Goal: Task Accomplishment & Management: Manage account settings

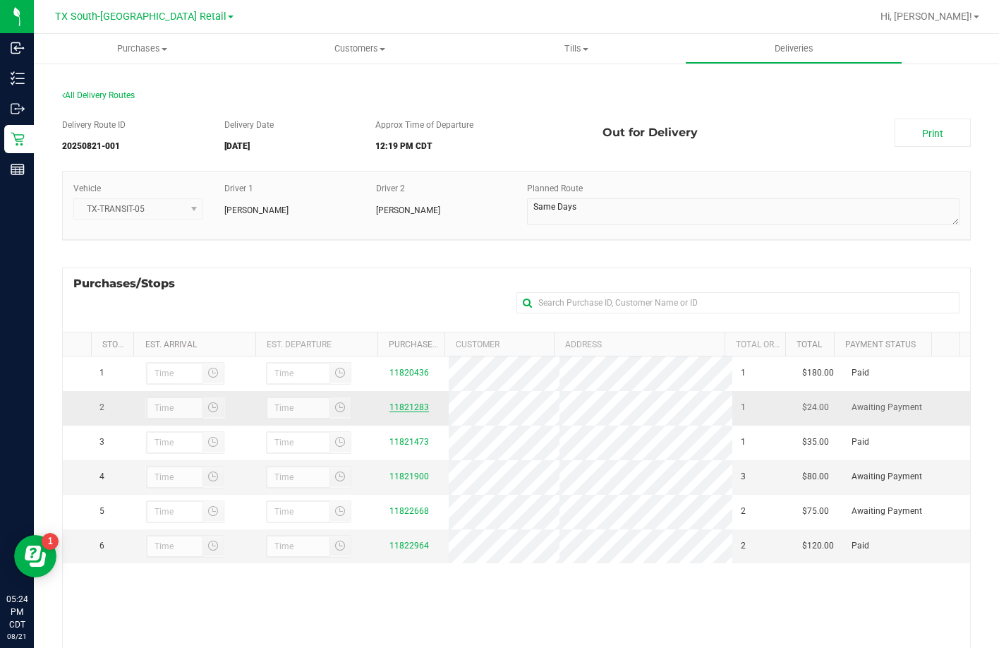
click at [399, 412] on link "11821283" at bounding box center [409, 407] width 40 height 10
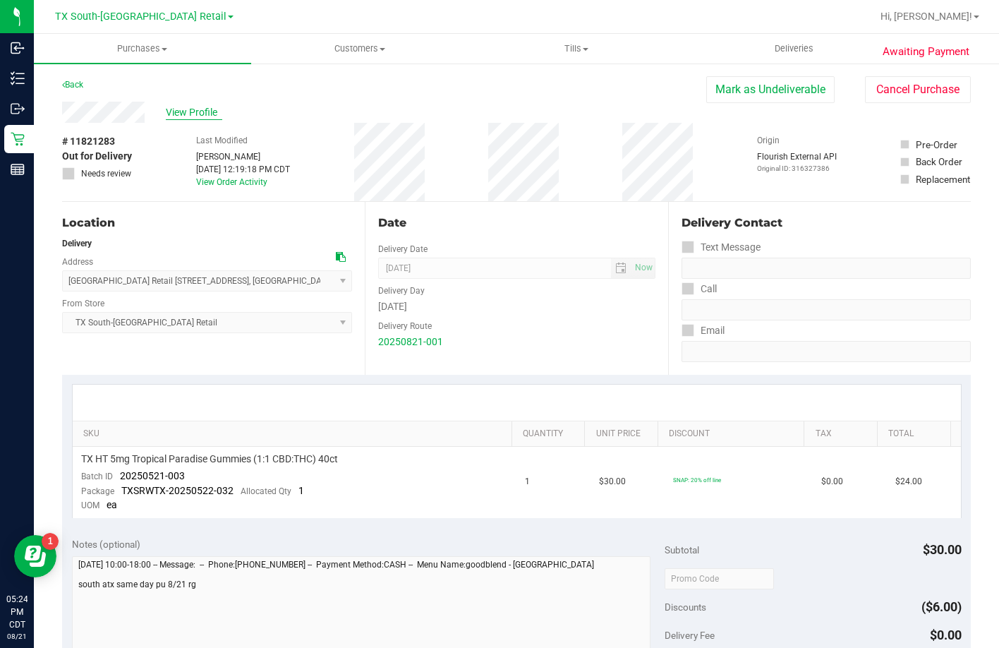
click at [197, 114] on span "View Profile" at bounding box center [194, 112] width 56 height 15
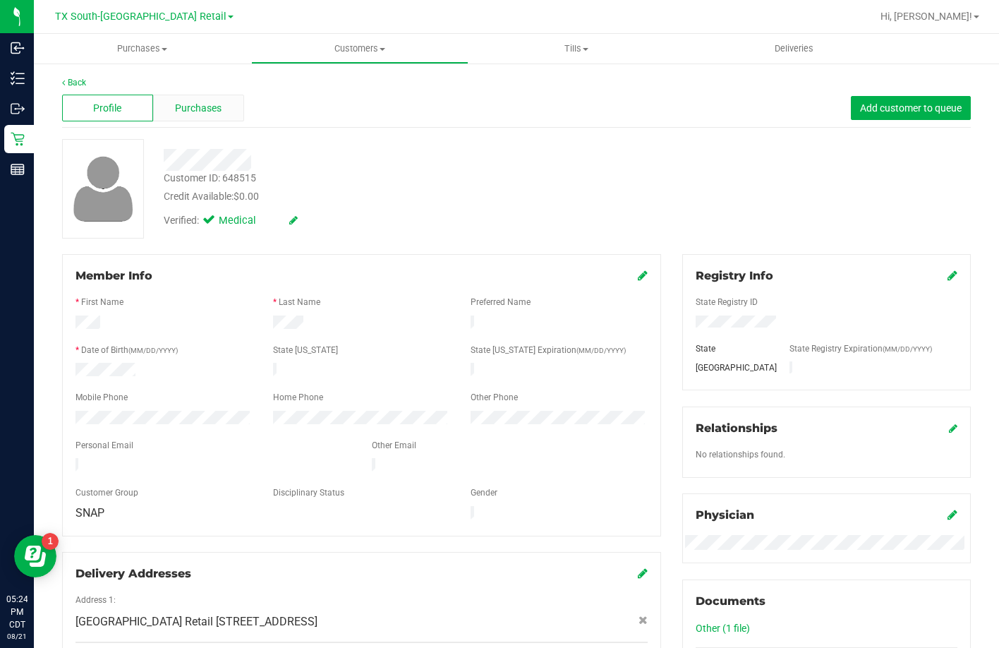
click at [182, 107] on span "Purchases" at bounding box center [198, 108] width 47 height 15
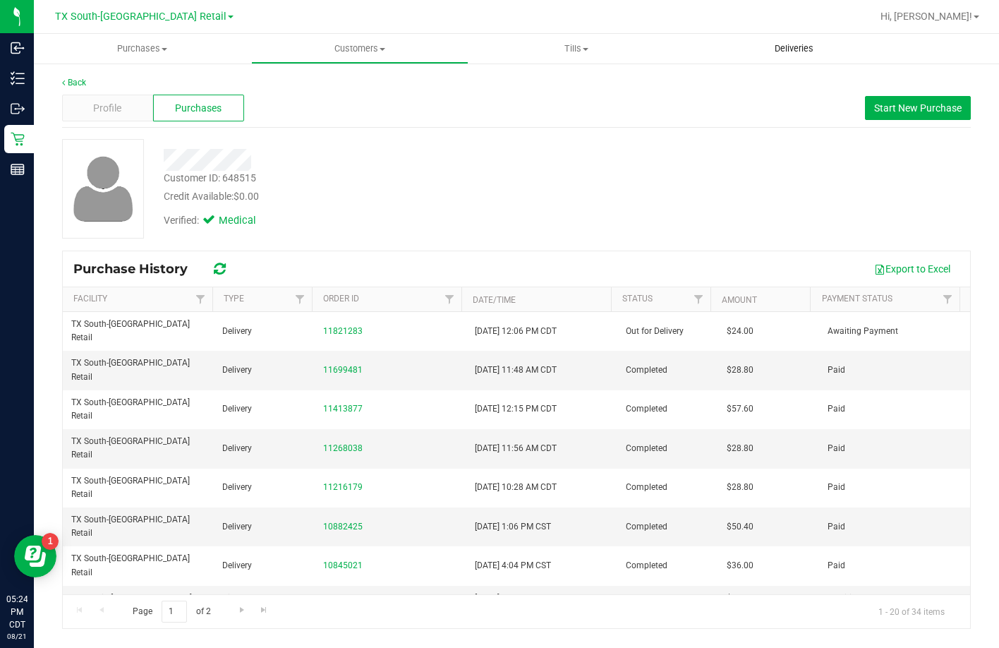
click at [807, 40] on uib-tab-heading "Deliveries" at bounding box center [794, 49] width 216 height 28
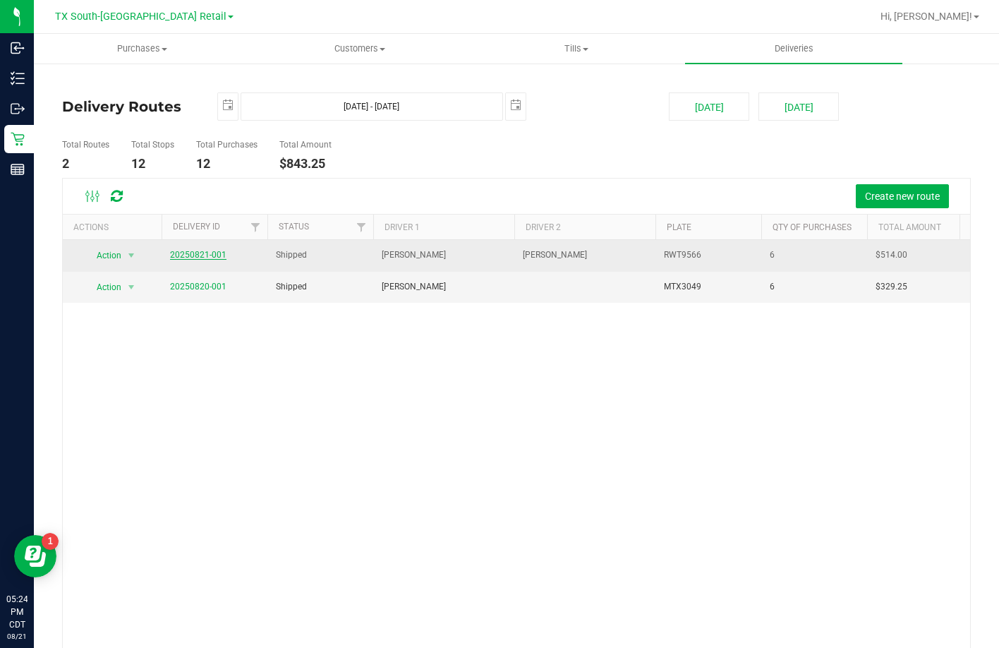
click at [209, 255] on link "20250821-001" at bounding box center [198, 255] width 56 height 10
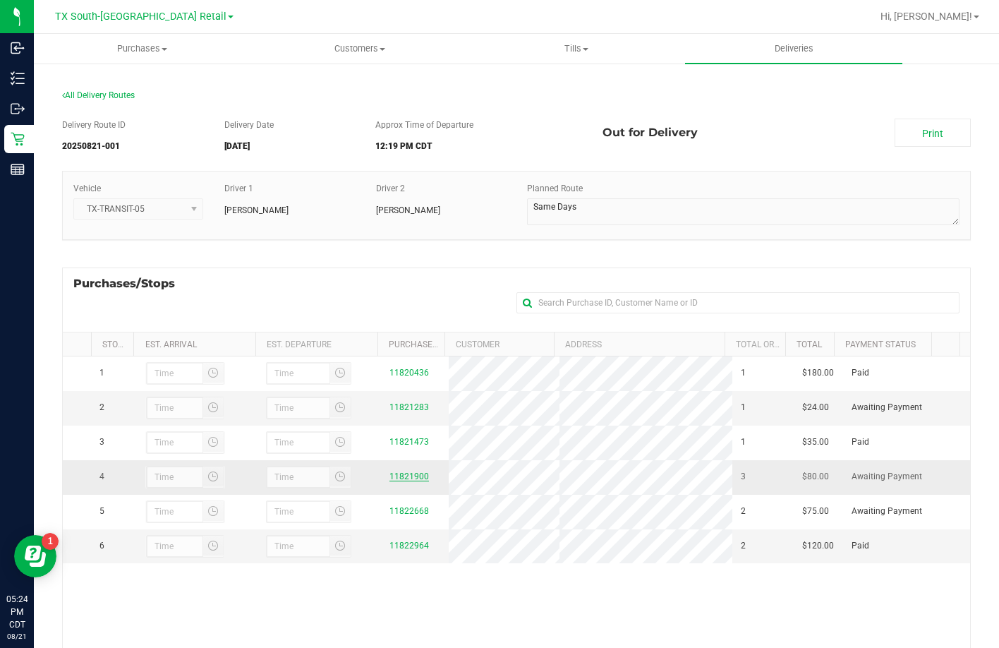
click at [391, 481] on link "11821900" at bounding box center [409, 476] width 40 height 10
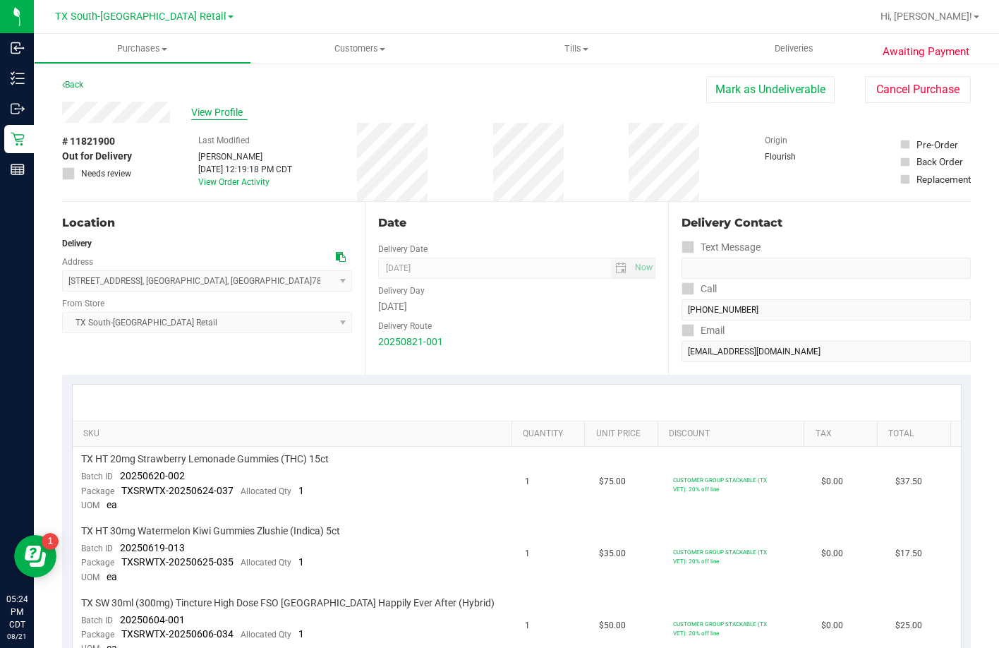
click at [214, 113] on span "View Profile" at bounding box center [219, 112] width 56 height 15
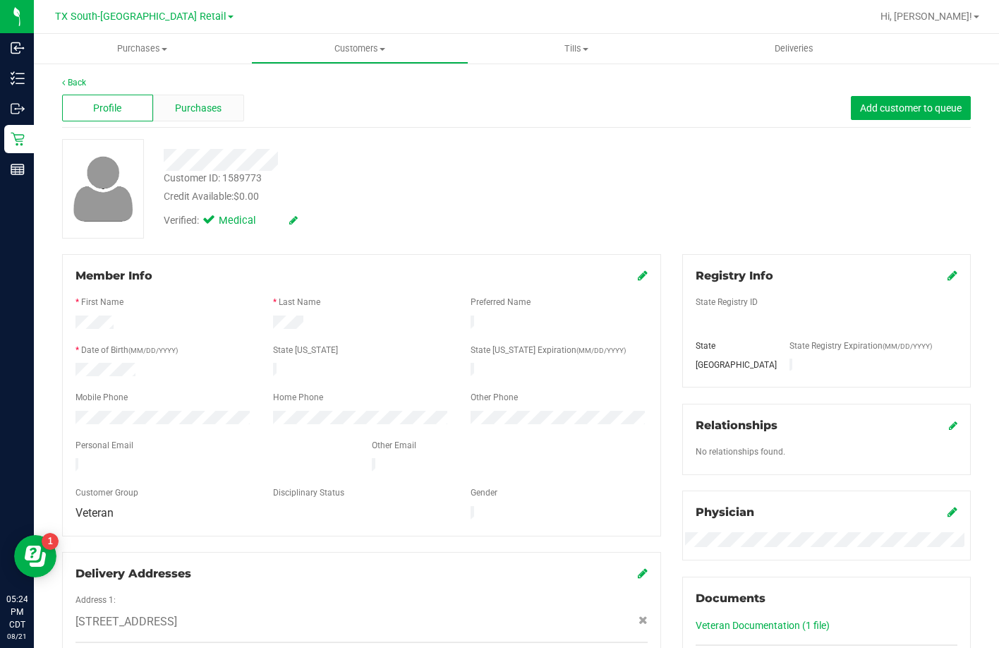
click at [190, 109] on span "Purchases" at bounding box center [198, 108] width 47 height 15
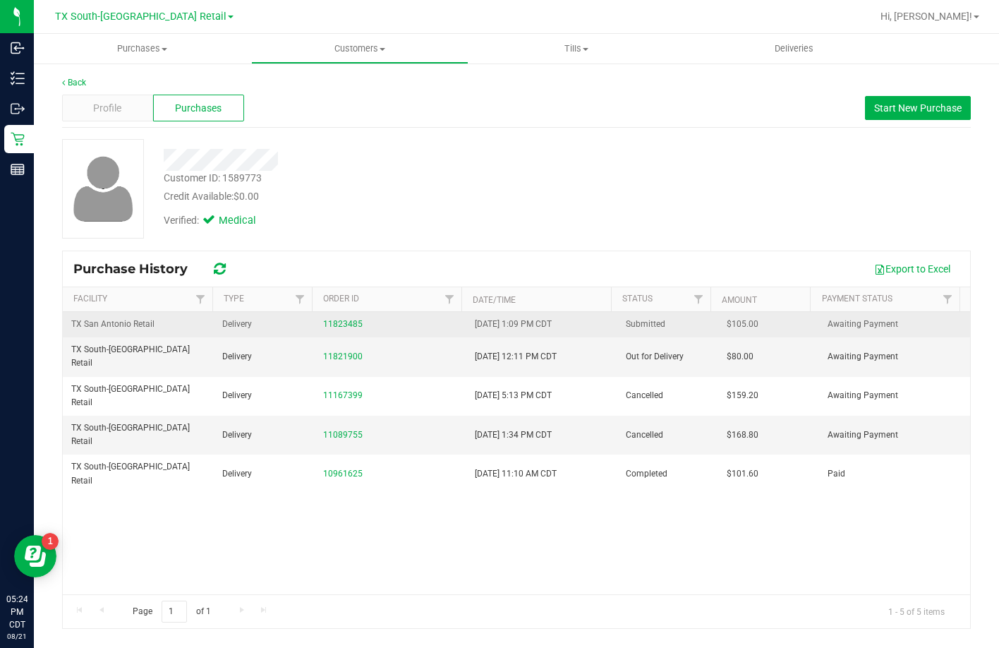
click at [340, 315] on td "11823485" at bounding box center [390, 324] width 151 height 25
click at [353, 320] on link "11823485" at bounding box center [343, 324] width 40 height 10
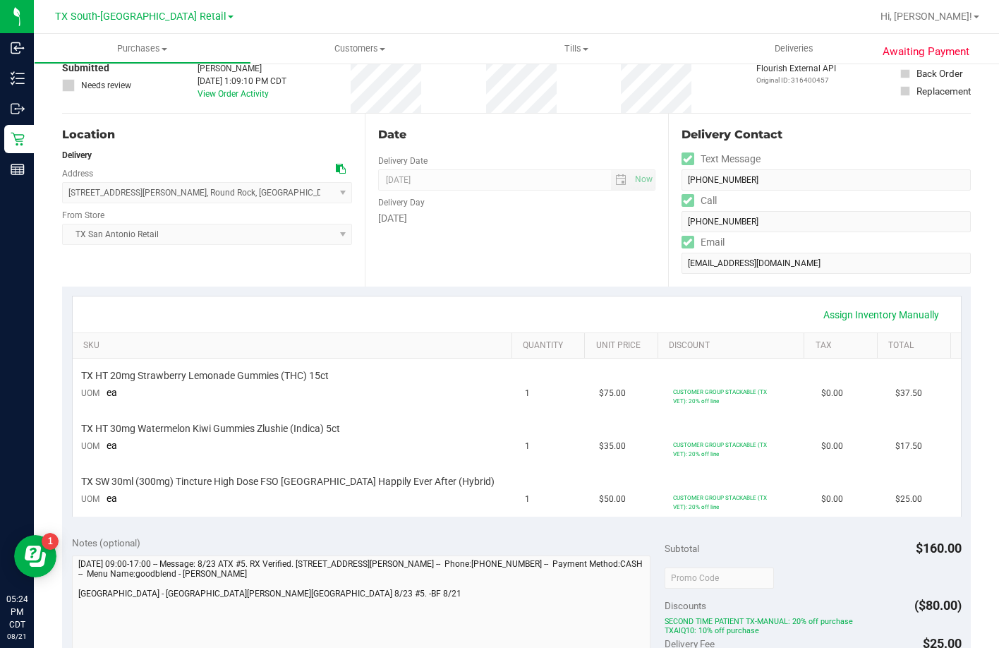
scroll to position [212, 0]
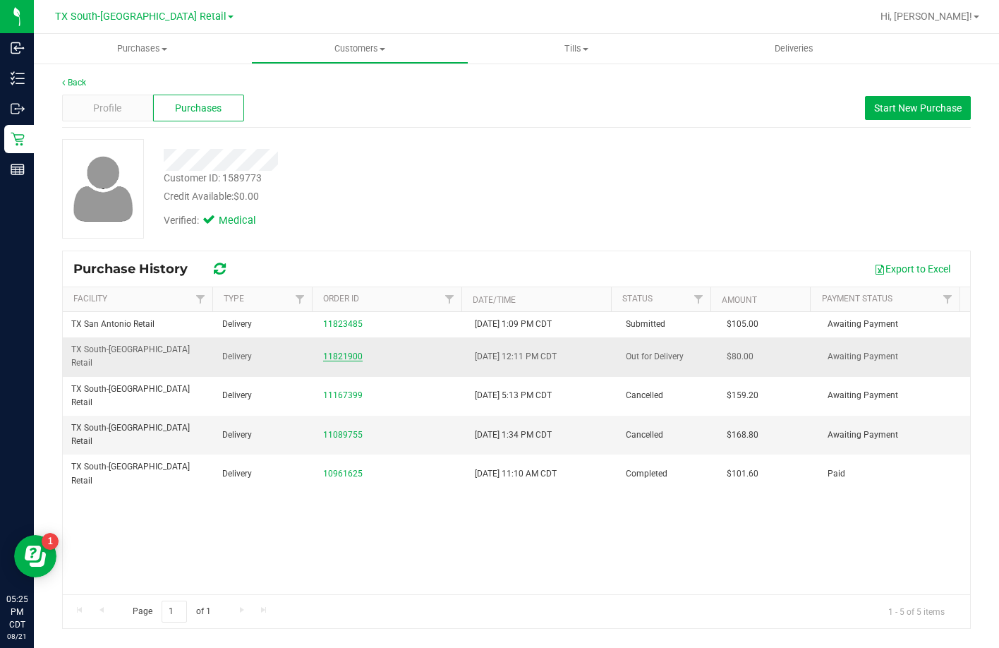
click at [336, 351] on link "11821900" at bounding box center [343, 356] width 40 height 10
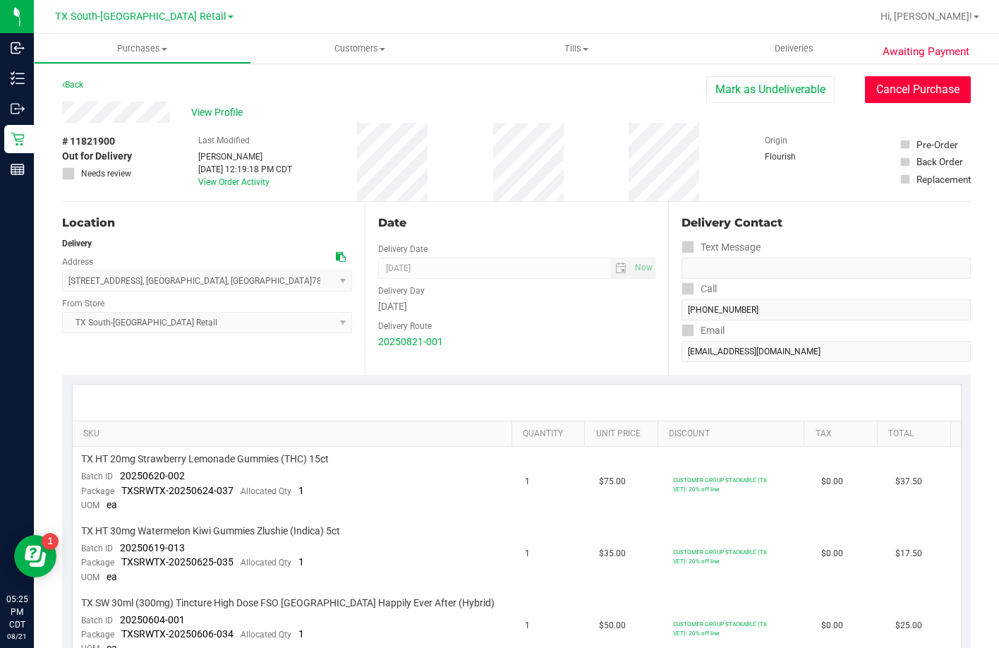
click at [928, 85] on button "Cancel Purchase" at bounding box center [918, 89] width 106 height 27
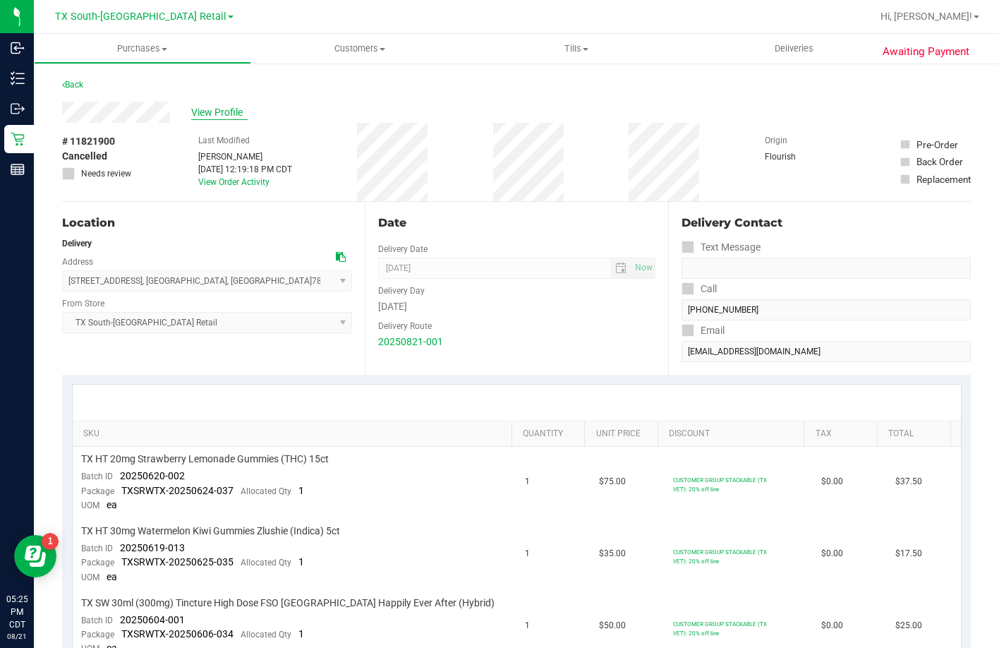
click at [229, 114] on span "View Profile" at bounding box center [219, 112] width 56 height 15
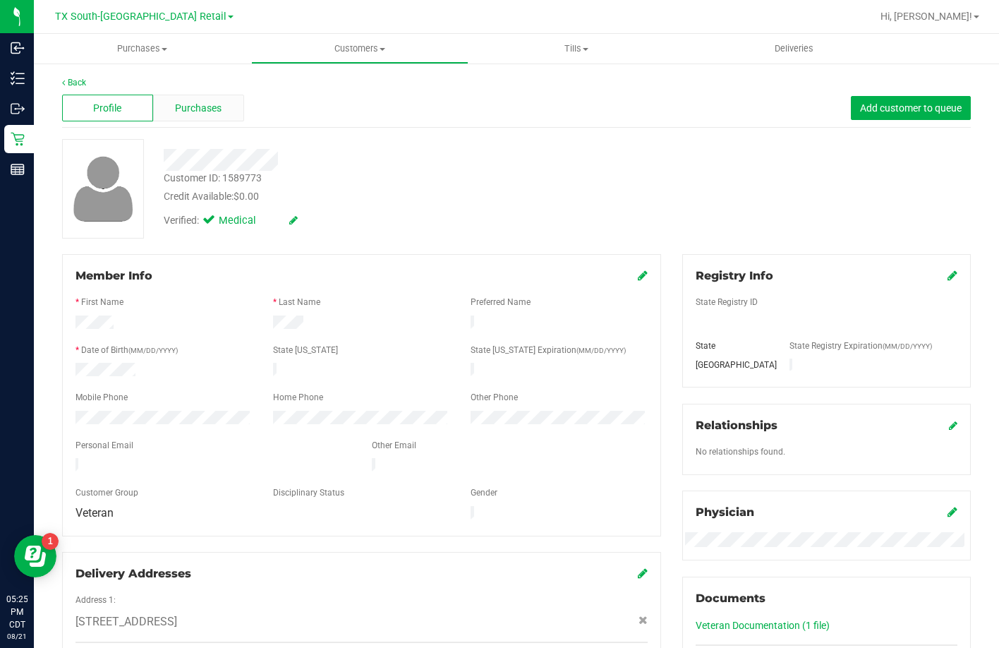
click at [200, 112] on span "Purchases" at bounding box center [198, 108] width 47 height 15
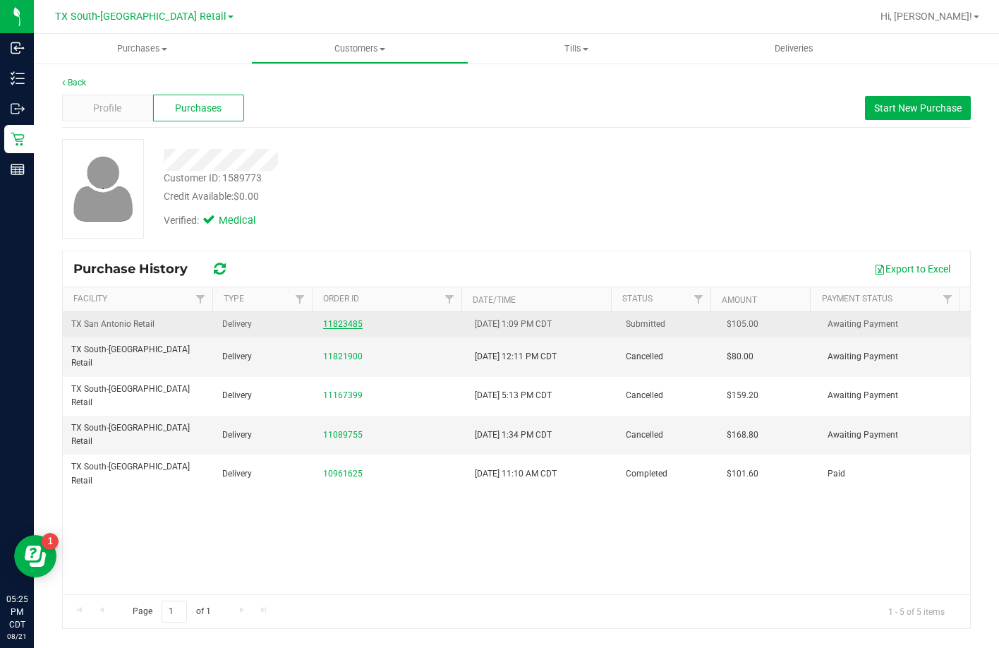
click at [342, 324] on link "11823485" at bounding box center [343, 324] width 40 height 10
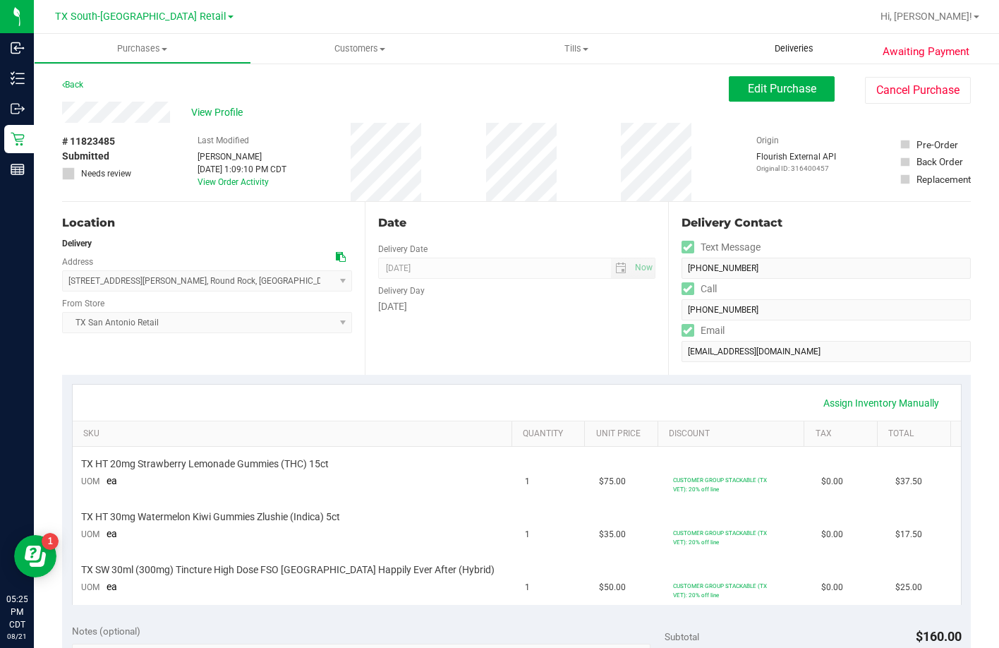
click at [796, 49] on span "Deliveries" at bounding box center [794, 48] width 77 height 13
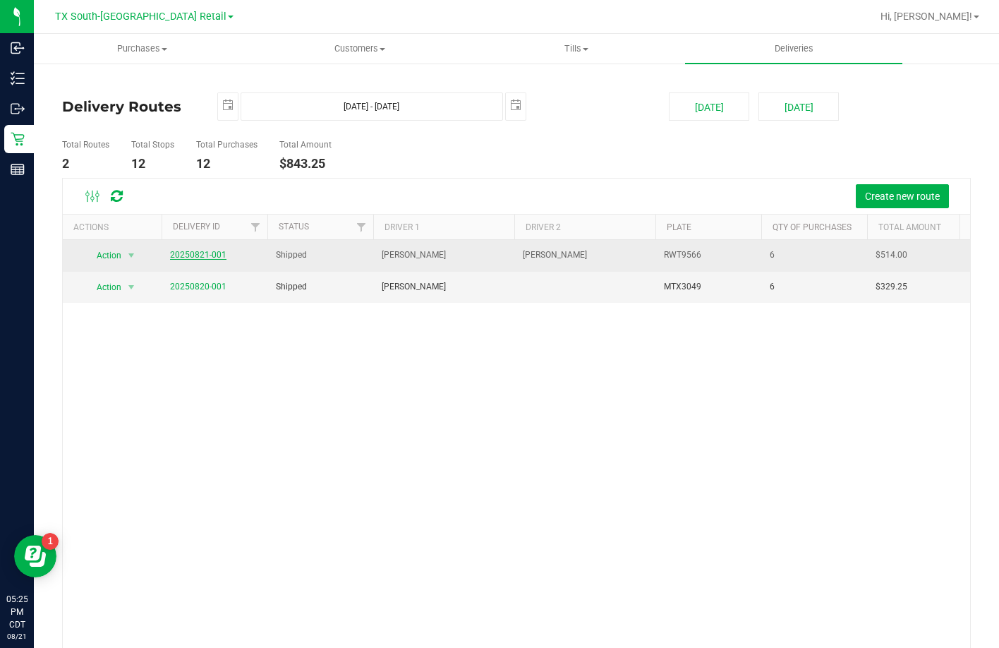
click at [204, 258] on link "20250821-001" at bounding box center [198, 255] width 56 height 10
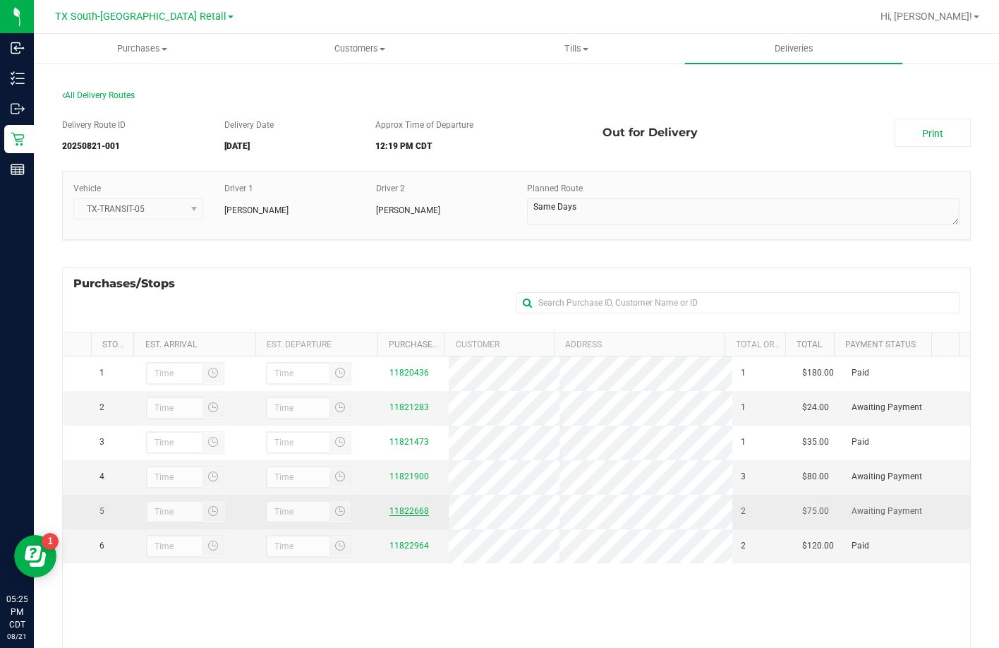
click at [398, 516] on link "11822668" at bounding box center [409, 511] width 40 height 10
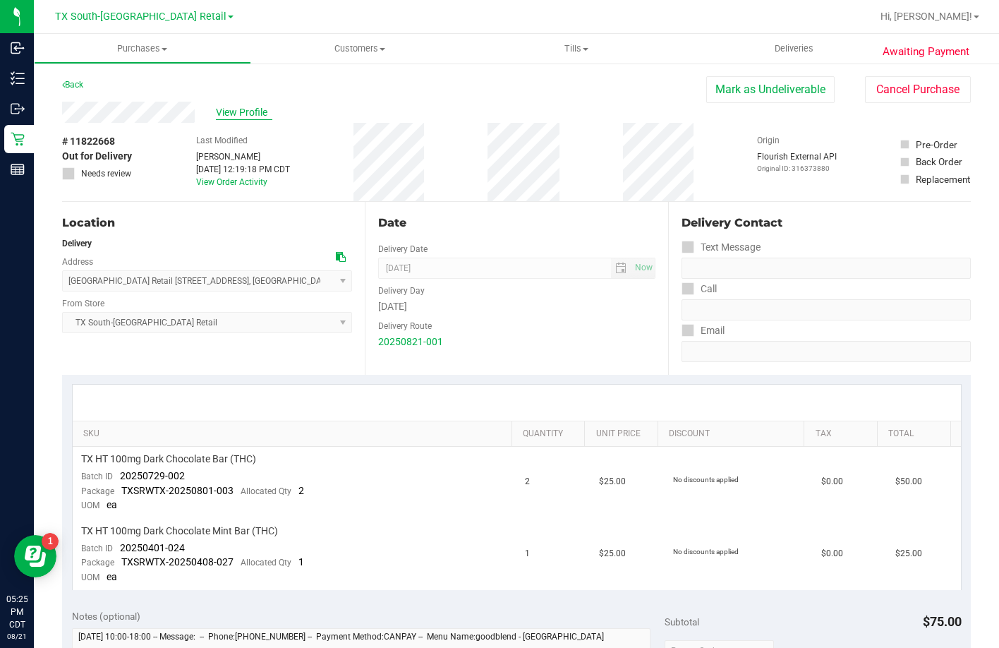
click at [226, 107] on span "View Profile" at bounding box center [244, 112] width 56 height 15
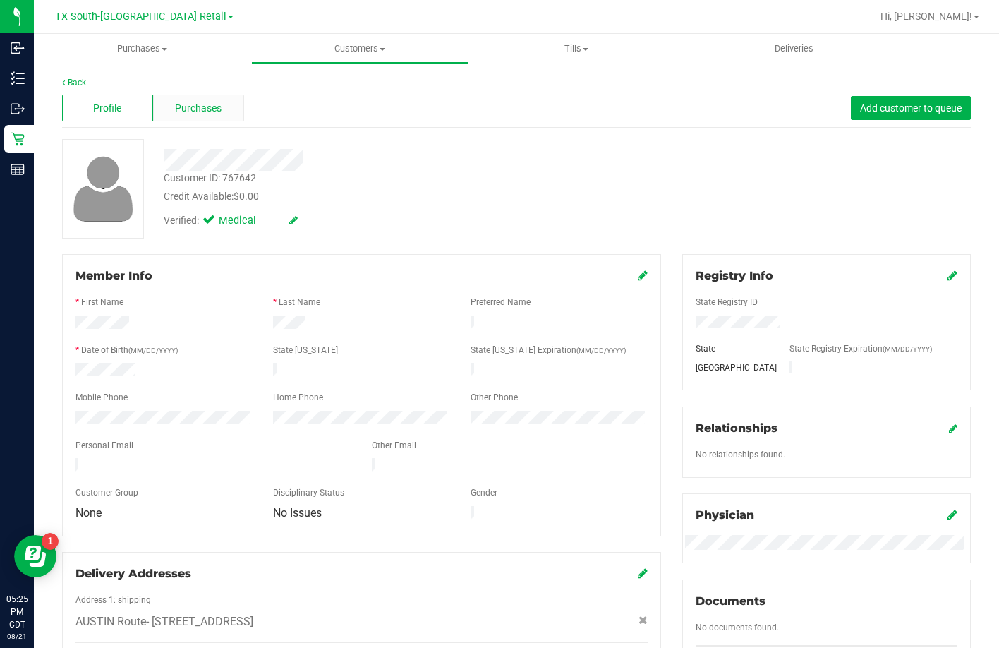
click at [201, 105] on span "Purchases" at bounding box center [198, 108] width 47 height 15
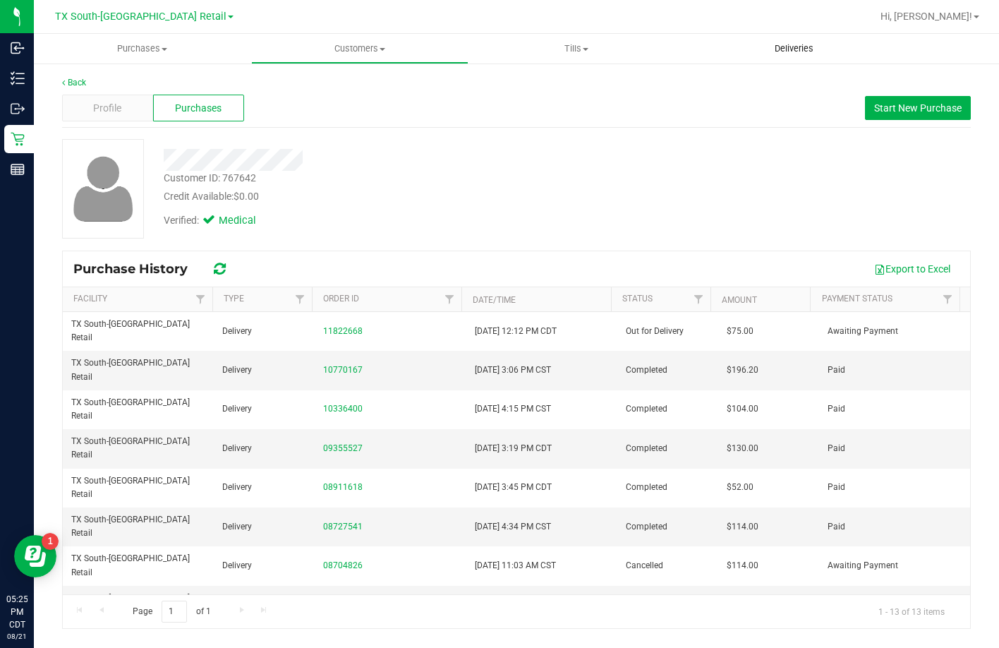
click at [775, 40] on uib-tab-heading "Deliveries" at bounding box center [793, 49] width 217 height 30
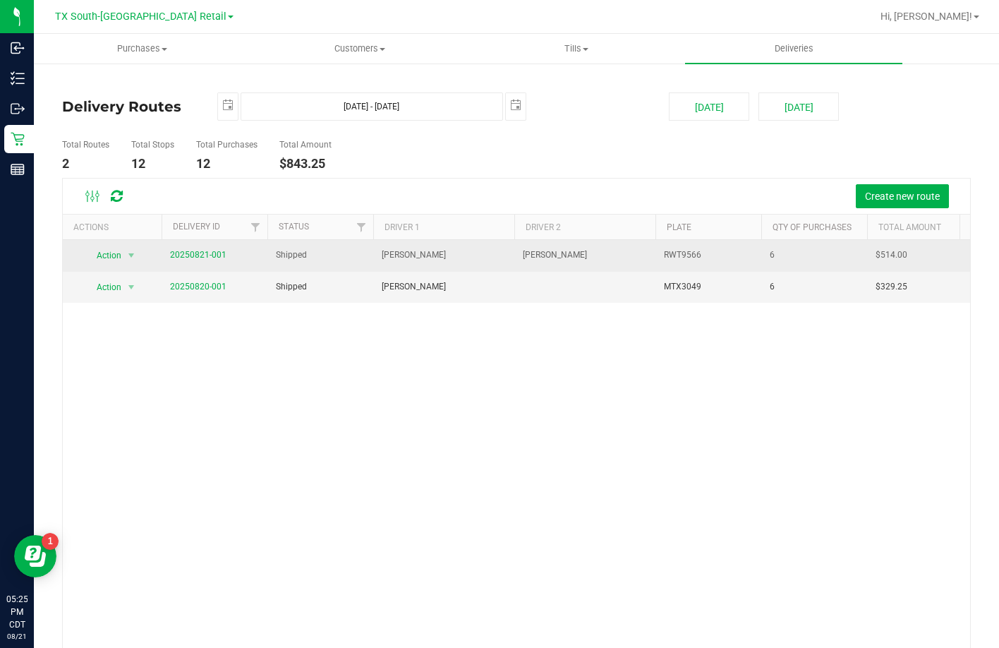
click at [199, 249] on span "20250821-001" at bounding box center [198, 254] width 56 height 13
click at [199, 253] on link "20250821-001" at bounding box center [198, 255] width 56 height 10
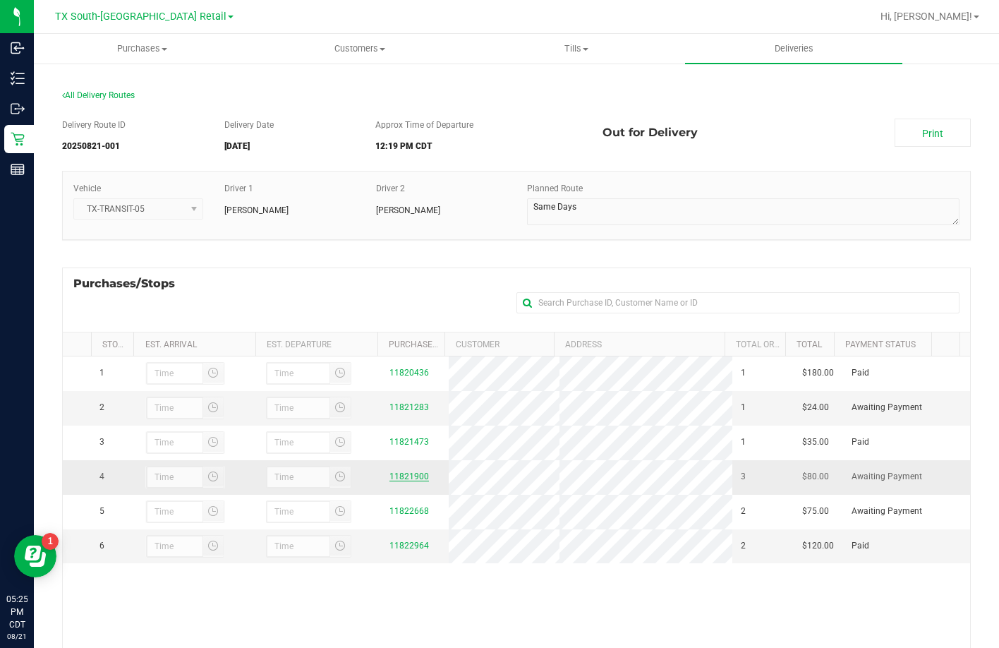
click at [389, 481] on link "11821900" at bounding box center [409, 476] width 40 height 10
click at [409, 481] on link "11821900" at bounding box center [409, 476] width 40 height 10
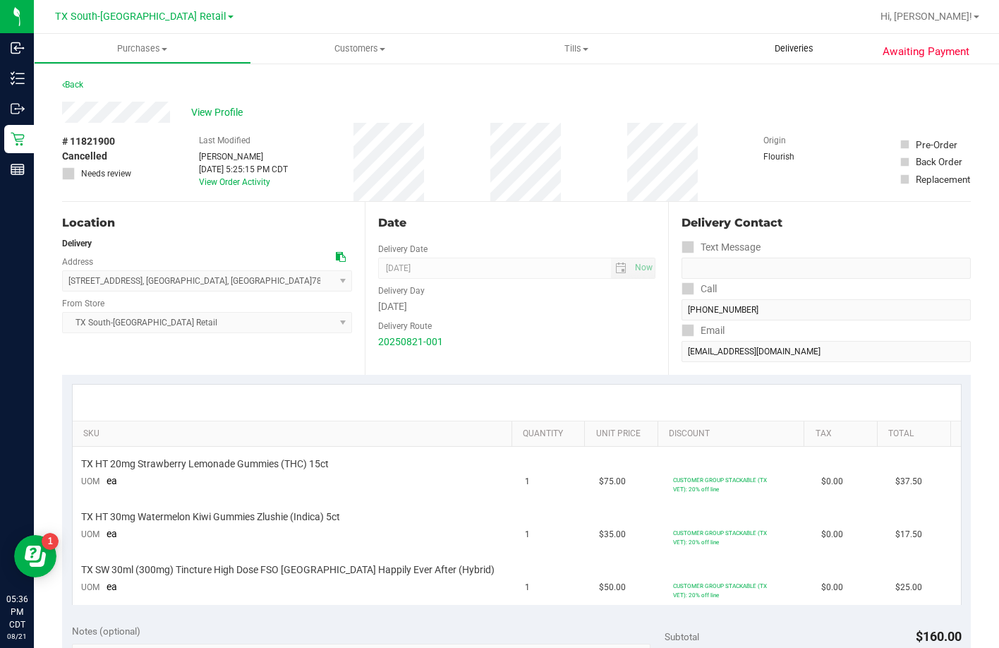
click at [804, 49] on span "Deliveries" at bounding box center [794, 48] width 77 height 13
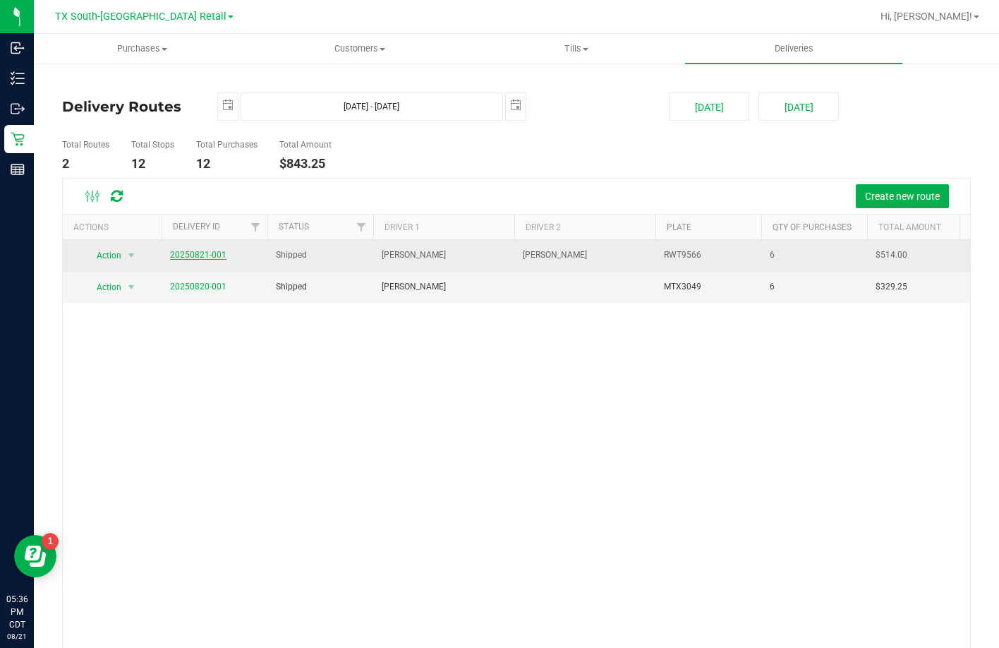
click at [189, 256] on link "20250821-001" at bounding box center [198, 255] width 56 height 10
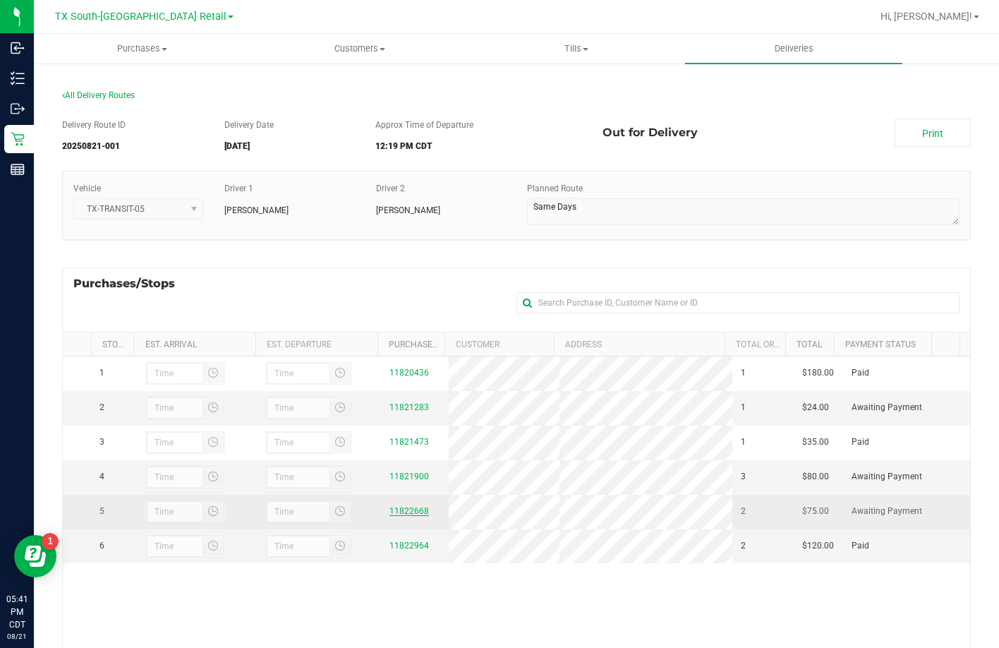
click at [408, 516] on link "11822668" at bounding box center [409, 511] width 40 height 10
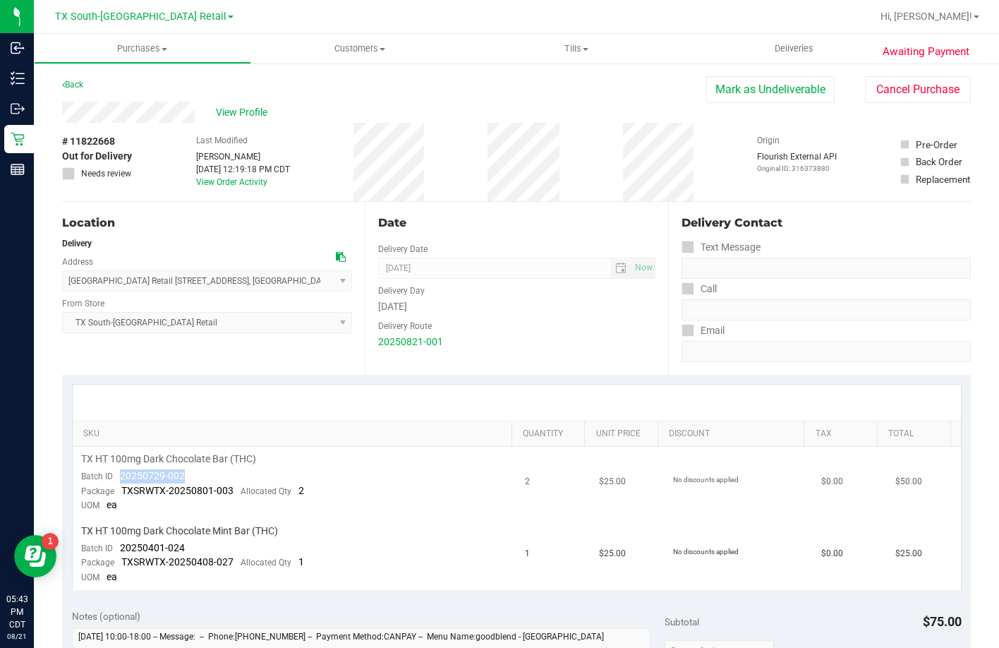
drag, startPoint x: 195, startPoint y: 476, endPoint x: 122, endPoint y: 480, distance: 72.8
click at [122, 480] on td "TX HT 100mg Dark Chocolate Bar (THC) Batch ID 20250729-002 Package TXSRWTX-2025…" at bounding box center [295, 483] width 444 height 72
drag, startPoint x: 191, startPoint y: 548, endPoint x: 121, endPoint y: 548, distance: 69.8
click at [121, 548] on td "TX HT 100mg Dark Chocolate Mint Bar (THC) Batch ID 20250401-024 Package TXSRWTX…" at bounding box center [295, 553] width 444 height 71
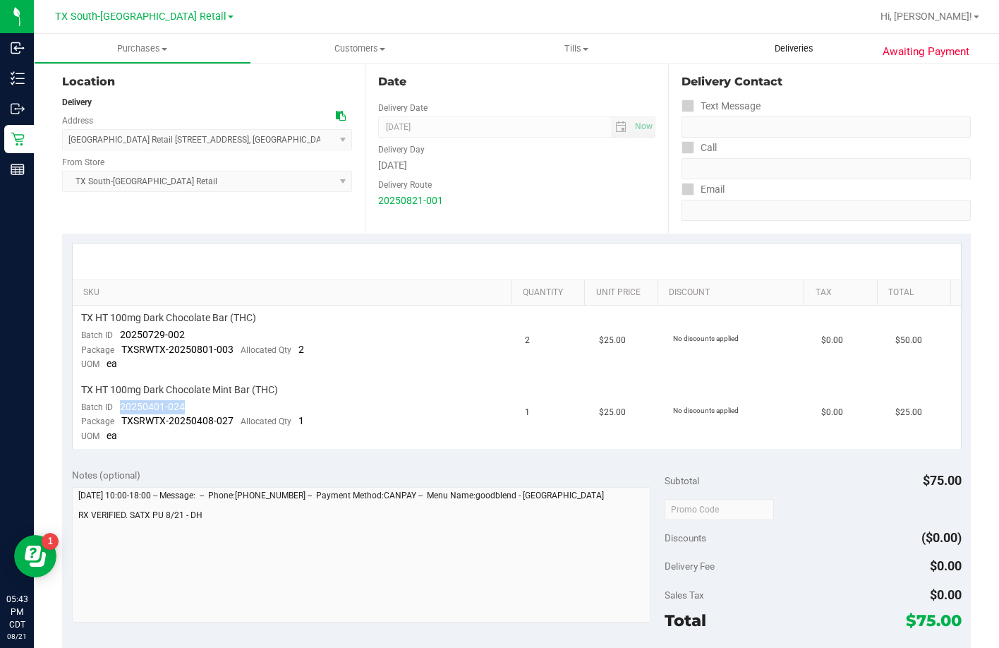
click at [789, 42] on span "Deliveries" at bounding box center [794, 48] width 77 height 13
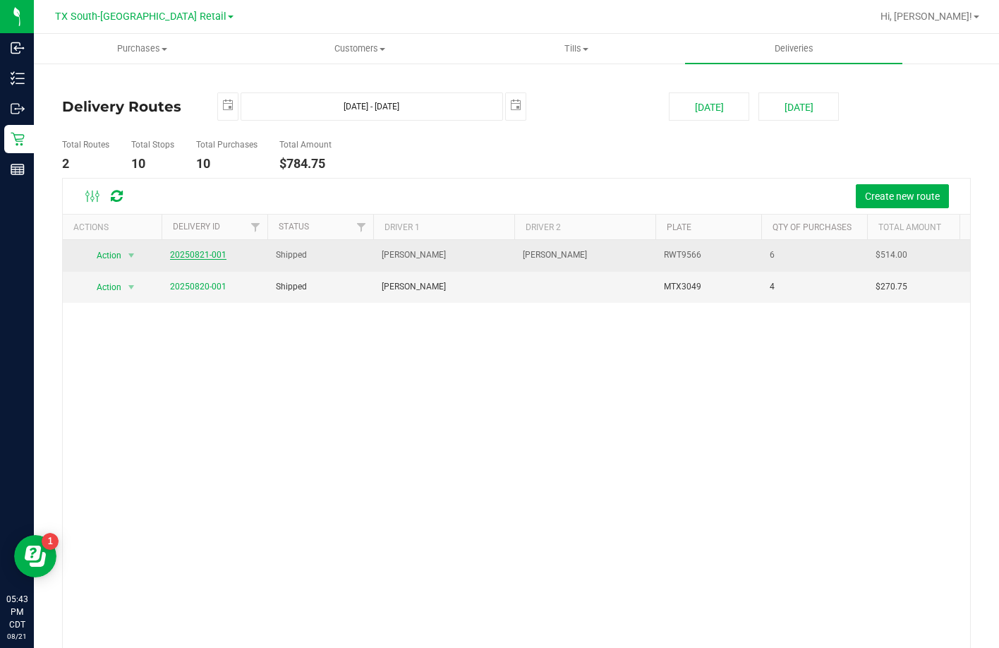
click at [200, 254] on link "20250821-001" at bounding box center [198, 255] width 56 height 10
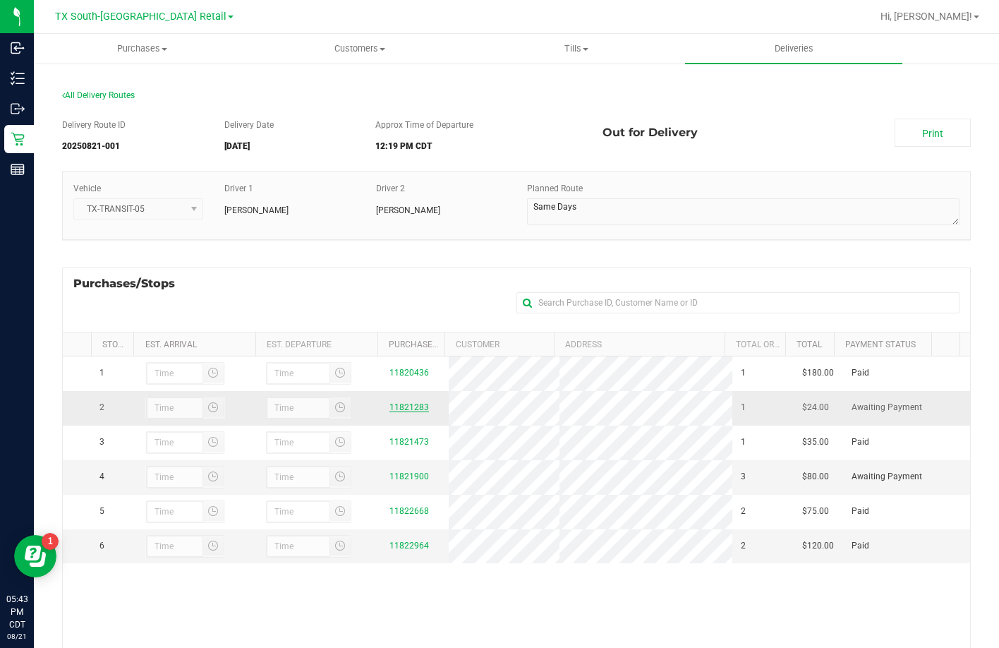
click at [408, 406] on link "11821283" at bounding box center [409, 407] width 40 height 10
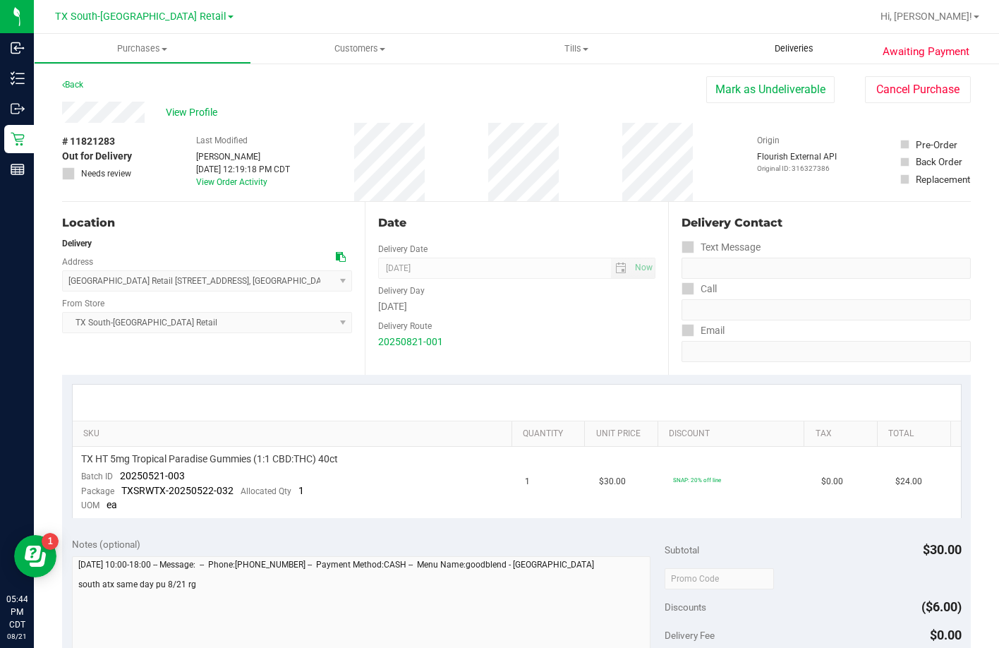
click at [769, 44] on span "Deliveries" at bounding box center [794, 48] width 77 height 13
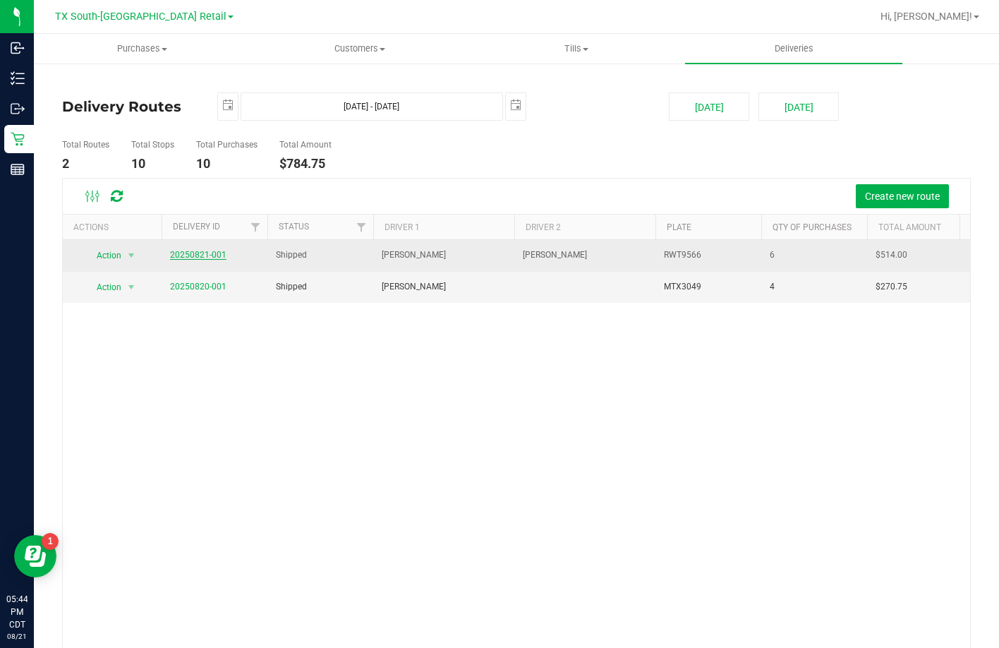
click at [219, 252] on link "20250821-001" at bounding box center [198, 255] width 56 height 10
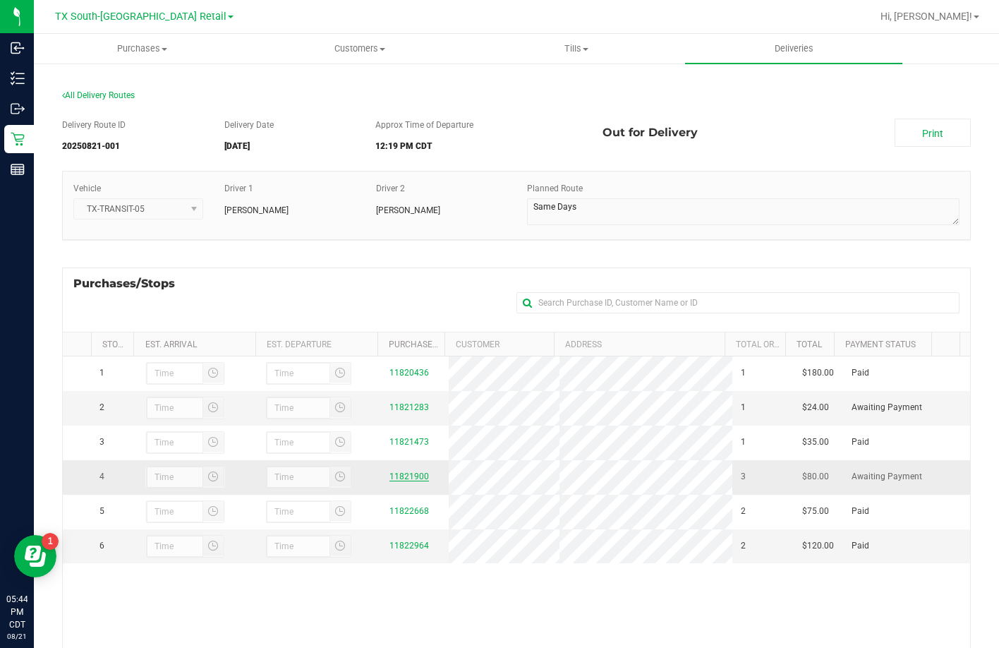
click at [396, 481] on link "11821900" at bounding box center [409, 476] width 40 height 10
click at [406, 411] on link "11821283" at bounding box center [409, 407] width 40 height 10
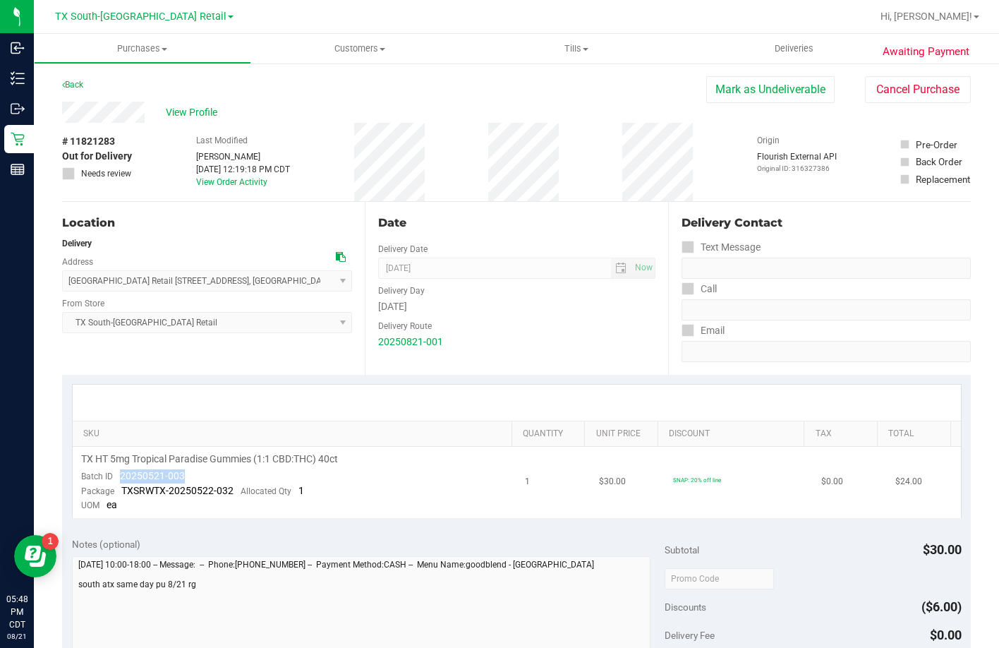
drag, startPoint x: 189, startPoint y: 471, endPoint x: 119, endPoint y: 476, distance: 70.8
click at [119, 476] on td "TX HT 5mg Tropical Paradise Gummies (1:1 CBD:THC) 40ct Batch ID 20250521-003 Pa…" at bounding box center [295, 482] width 444 height 71
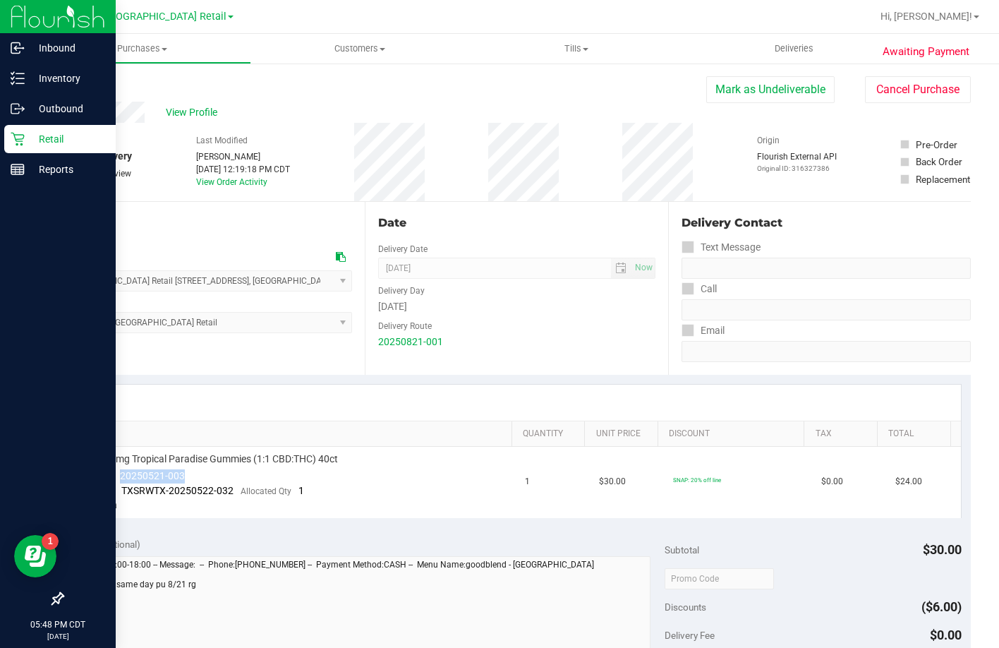
copy span "20250521-003"
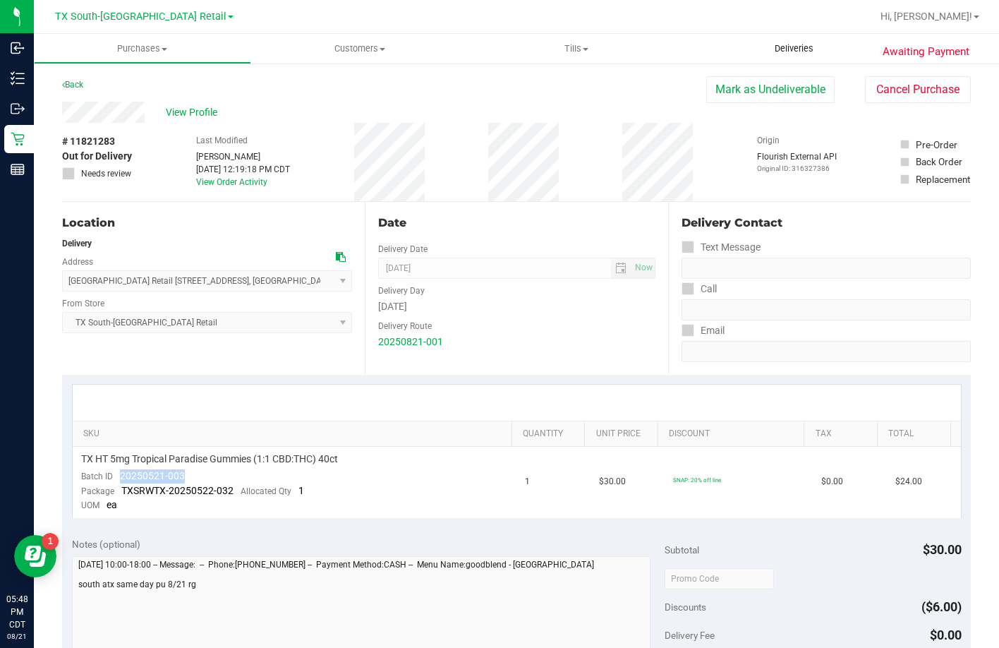
click at [815, 45] on span "Deliveries" at bounding box center [794, 48] width 77 height 13
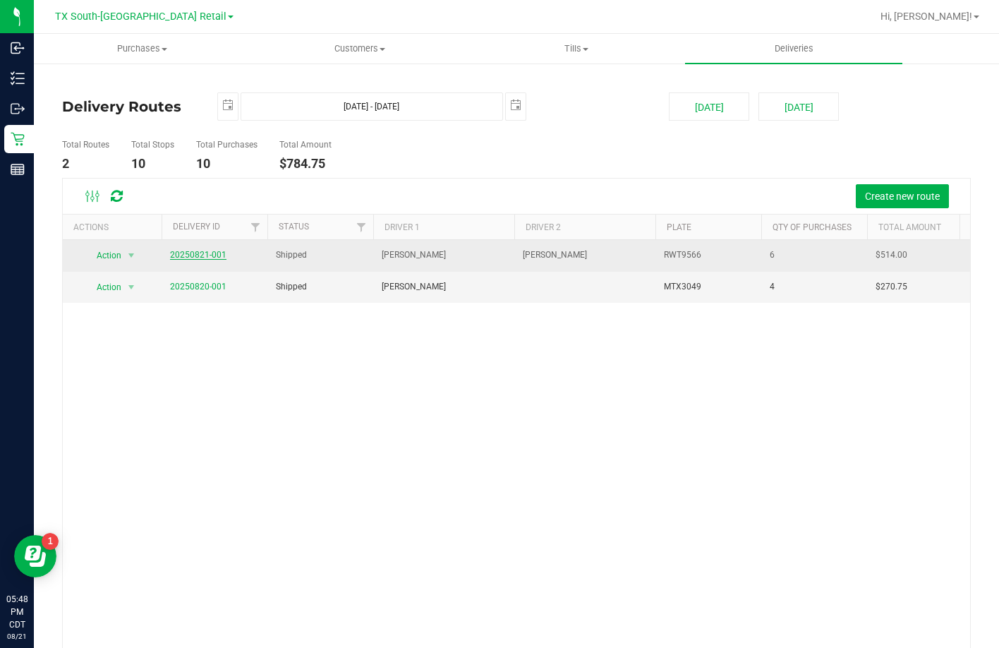
click at [198, 255] on link "20250821-001" at bounding box center [198, 255] width 56 height 10
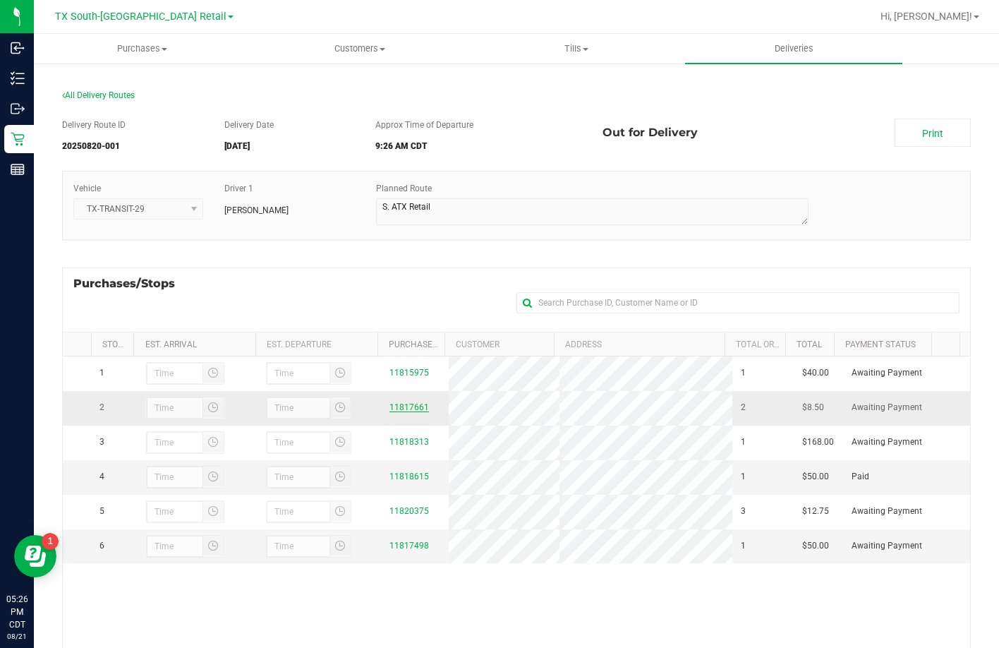
click at [399, 412] on link "11817661" at bounding box center [409, 407] width 40 height 10
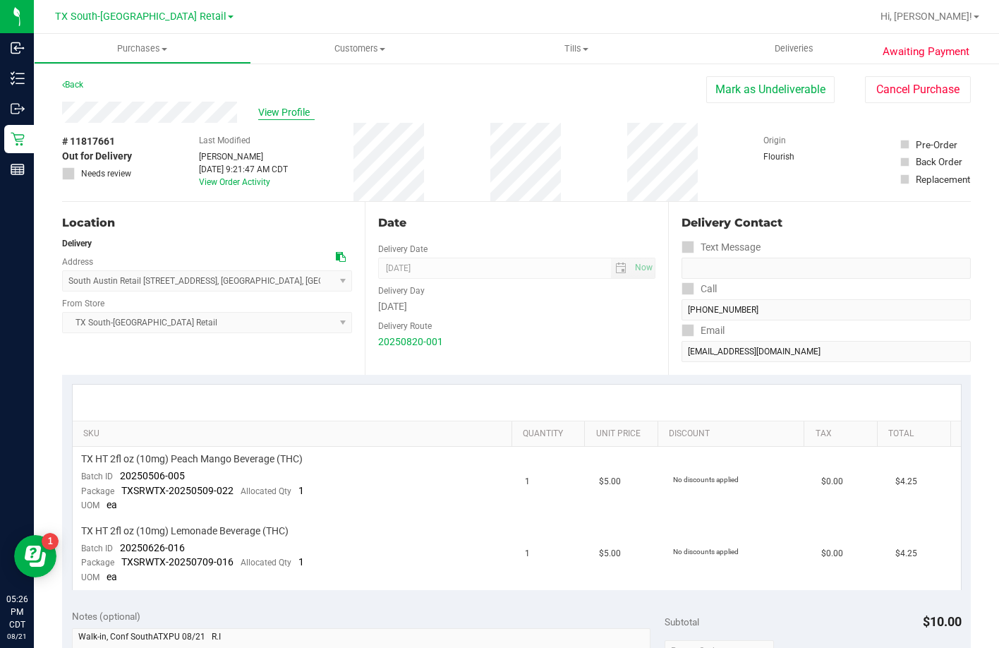
click at [280, 115] on span "View Profile" at bounding box center [286, 112] width 56 height 15
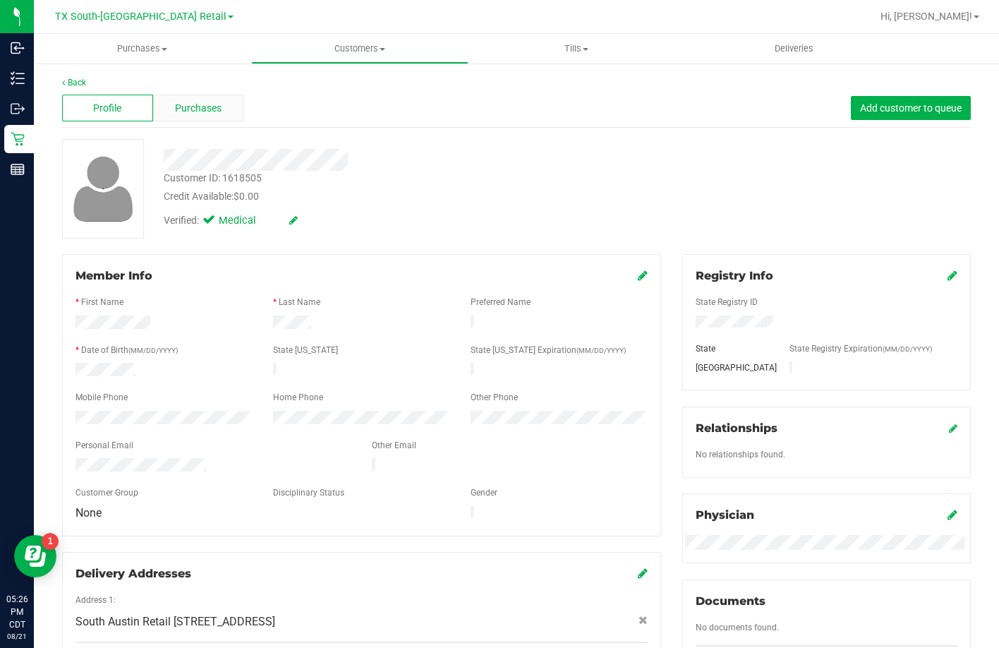
click at [212, 102] on span "Purchases" at bounding box center [198, 108] width 47 height 15
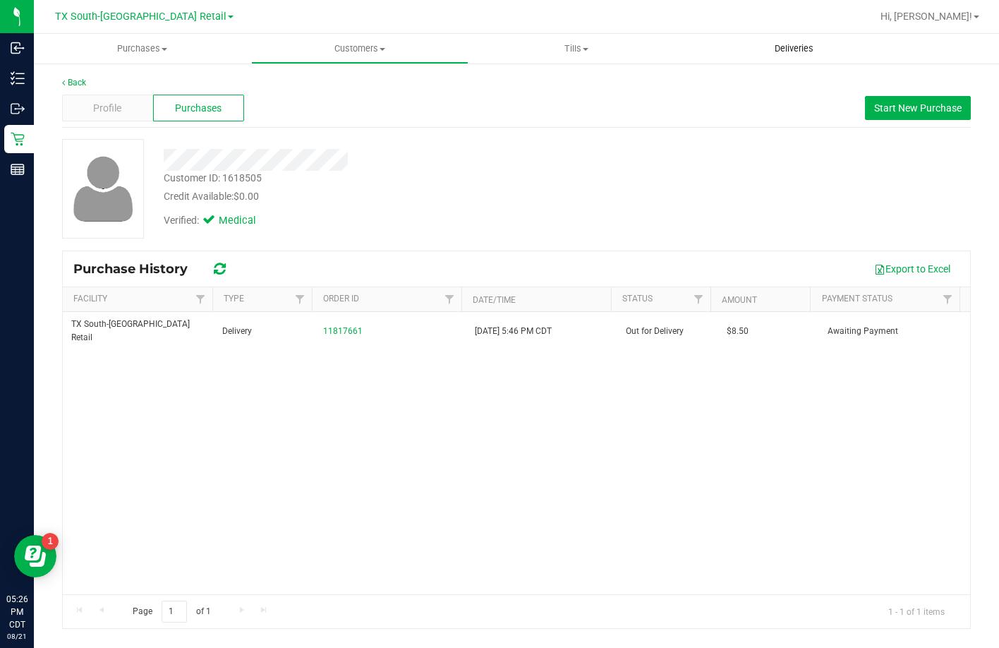
click at [780, 34] on uib-tab-heading "Deliveries" at bounding box center [793, 49] width 217 height 30
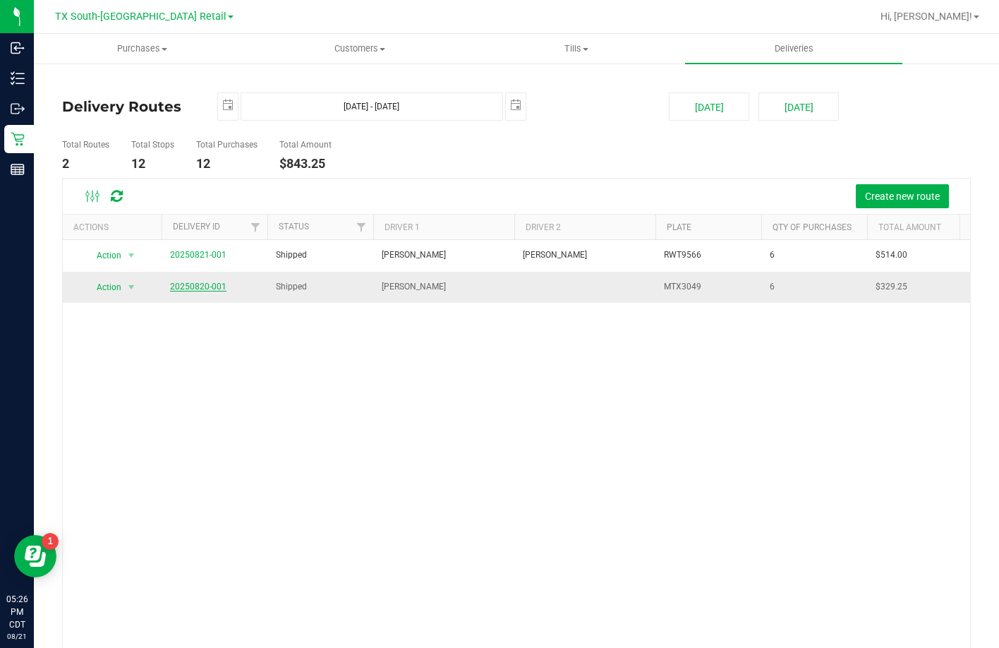
click at [183, 287] on link "20250820-001" at bounding box center [198, 286] width 56 height 10
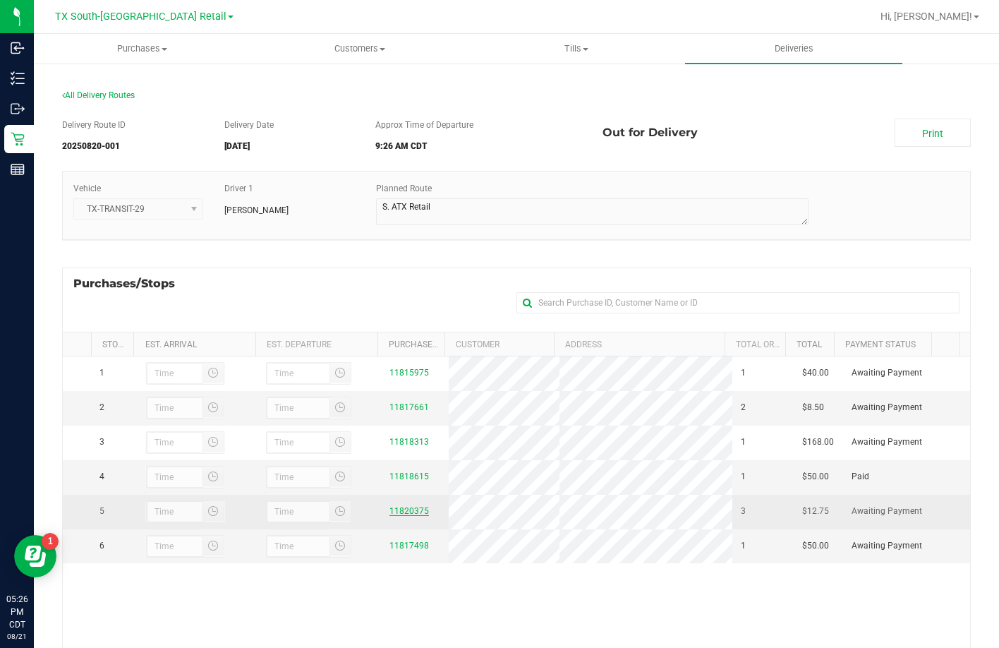
click at [389, 514] on link "11820375" at bounding box center [409, 511] width 40 height 10
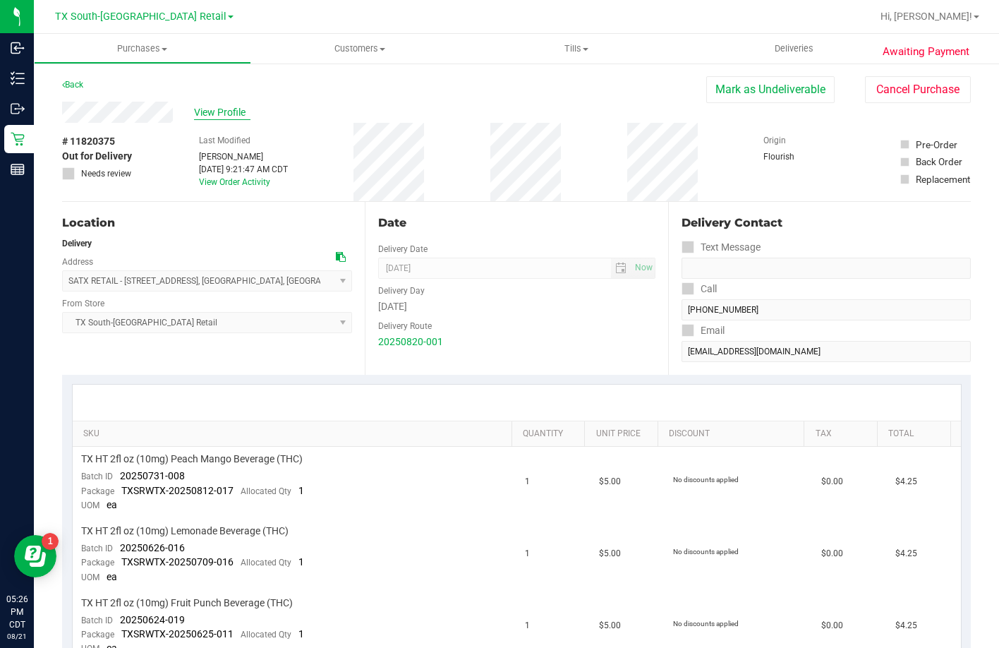
click at [225, 107] on span "View Profile" at bounding box center [222, 112] width 56 height 15
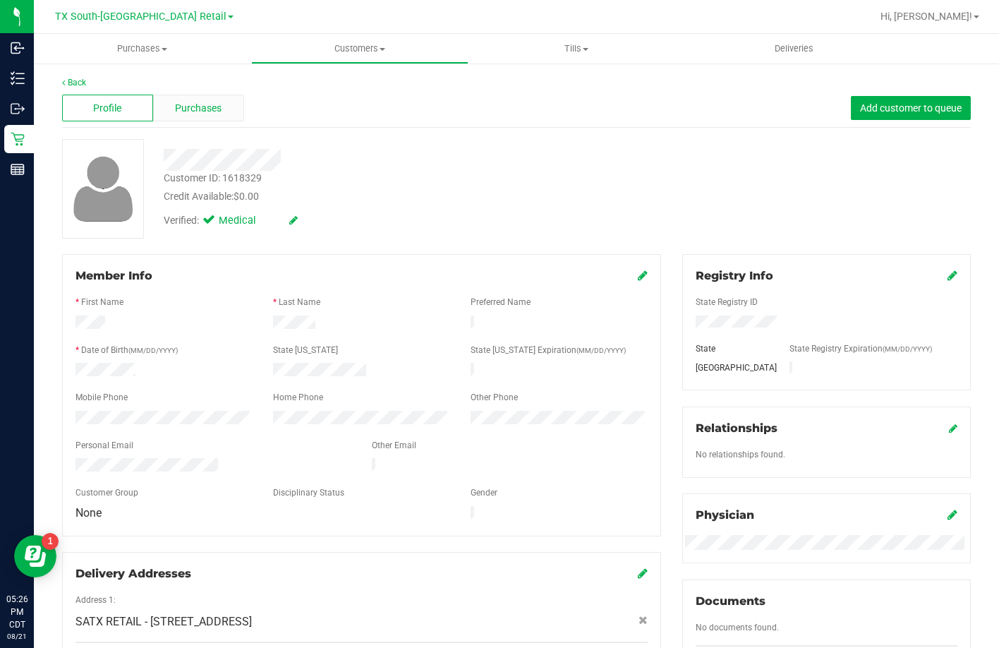
click at [189, 119] on div "Purchases" at bounding box center [198, 108] width 91 height 27
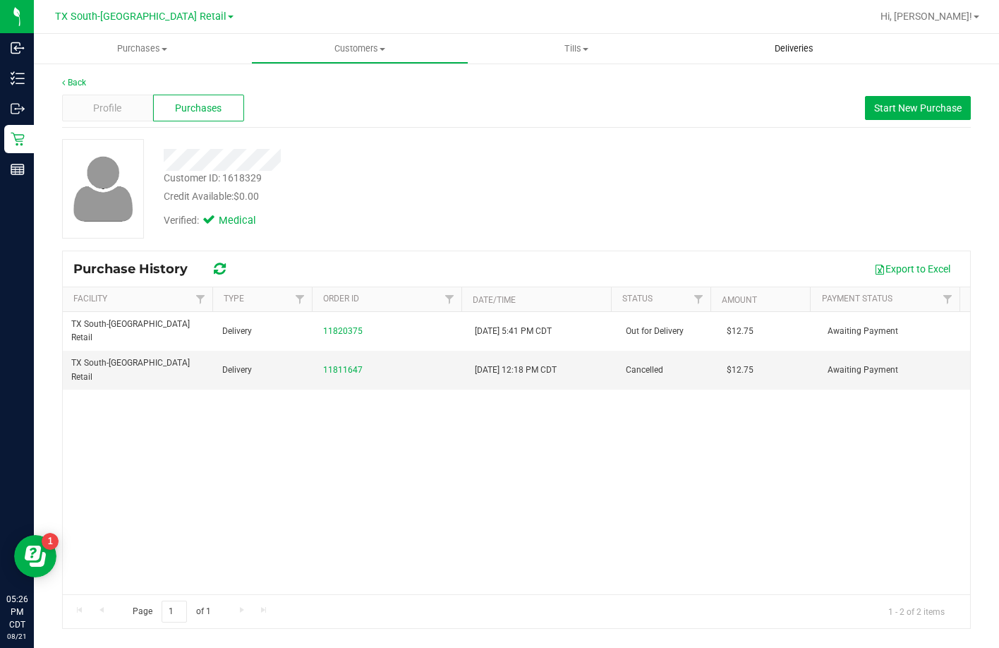
click at [808, 62] on uib-tab-heading "Deliveries" at bounding box center [793, 49] width 217 height 30
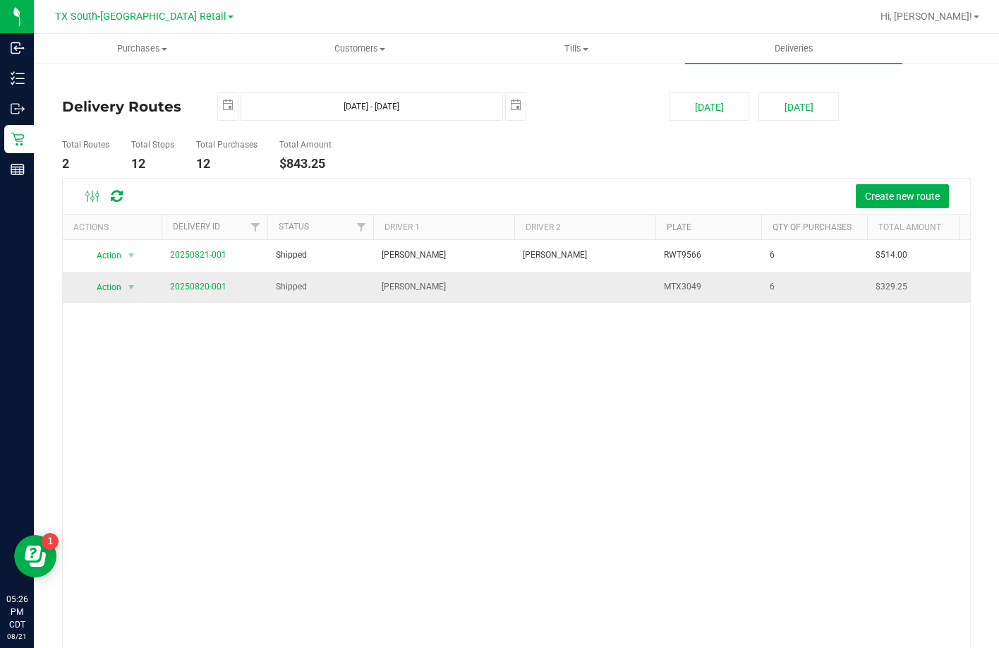
click at [219, 293] on span "20250820-001" at bounding box center [198, 286] width 56 height 13
click at [212, 274] on td "20250820-001" at bounding box center [215, 287] width 106 height 31
click at [212, 284] on link "20250820-001" at bounding box center [198, 286] width 56 height 10
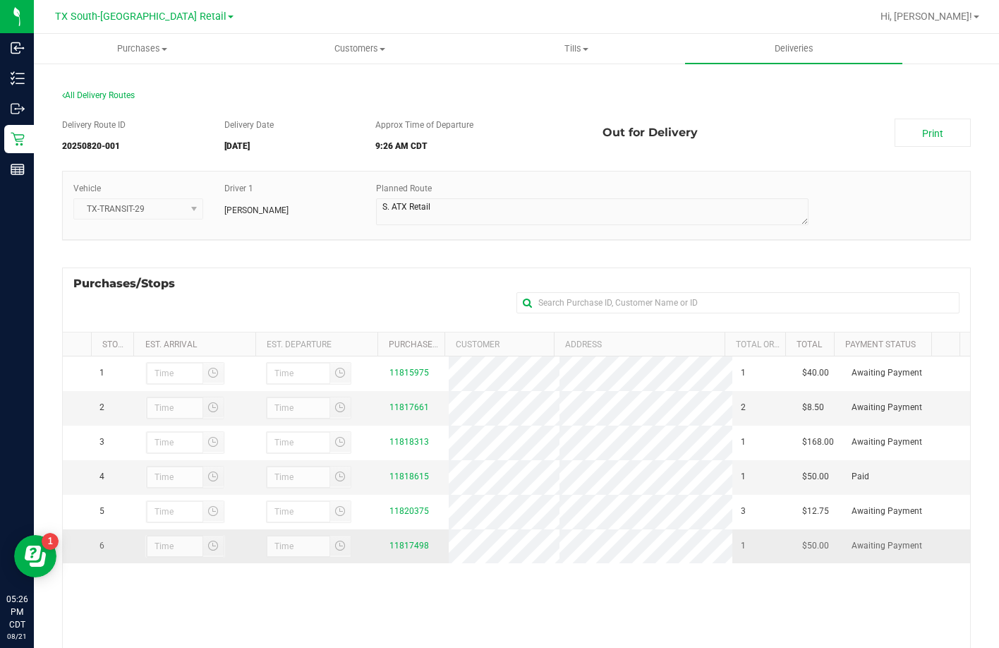
click at [402, 552] on div "11817498" at bounding box center [414, 545] width 51 height 13
click at [402, 550] on link "11817498" at bounding box center [409, 545] width 40 height 10
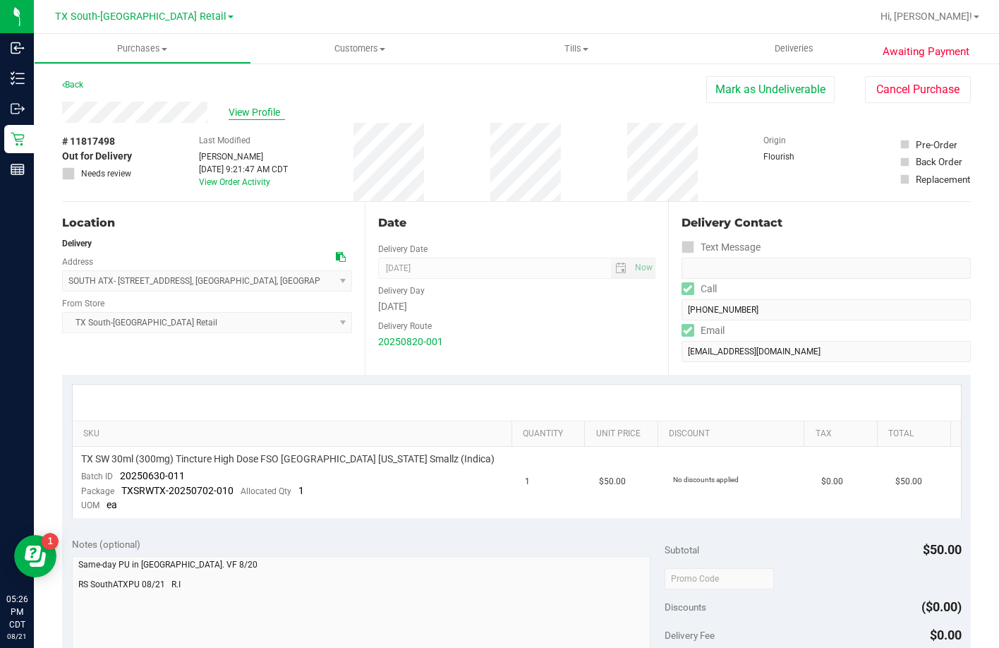
click at [256, 119] on span "View Profile" at bounding box center [257, 112] width 56 height 15
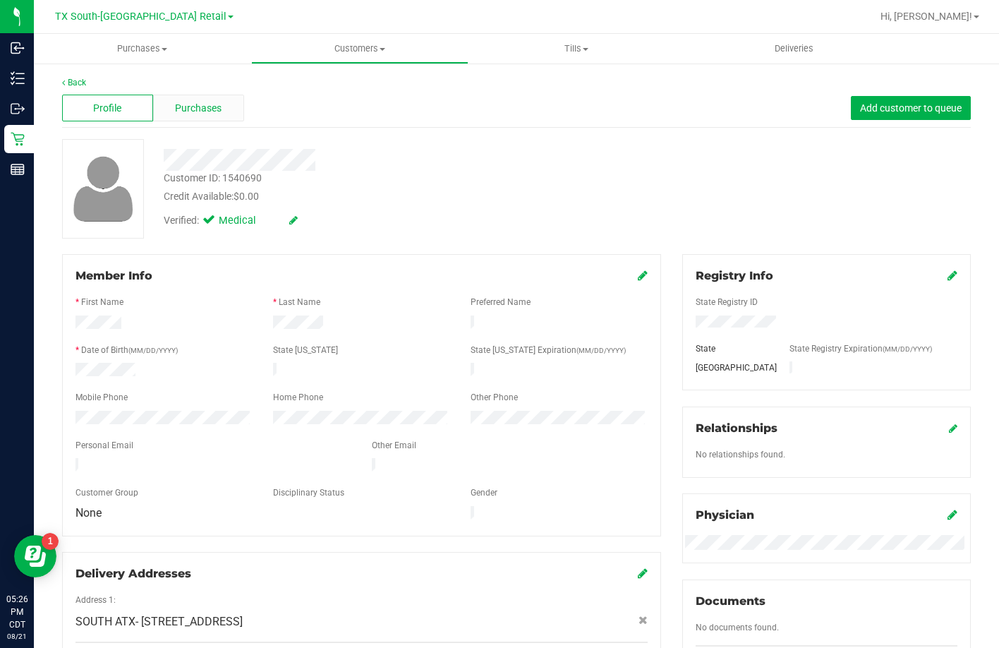
click at [171, 118] on div "Purchases" at bounding box center [198, 108] width 91 height 27
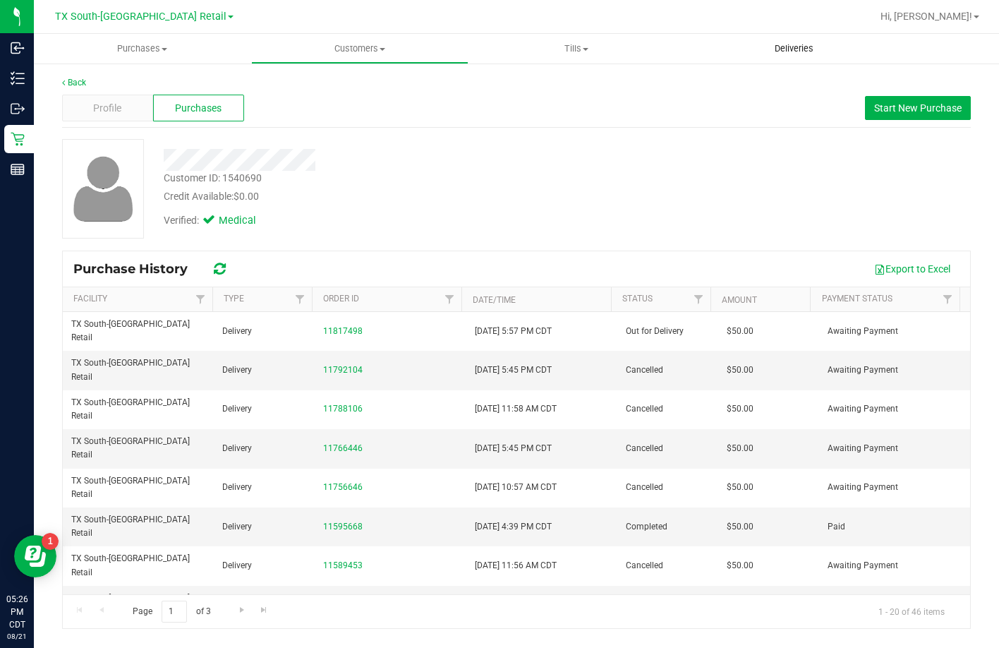
click at [724, 35] on uib-tab-heading "Deliveries" at bounding box center [793, 49] width 217 height 30
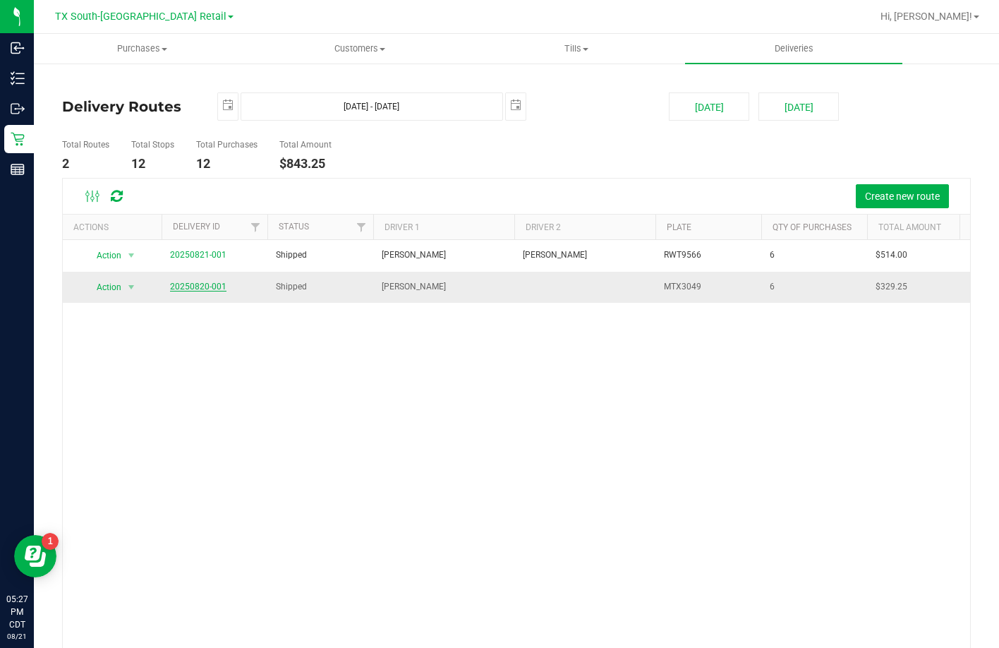
click at [199, 285] on link "20250820-001" at bounding box center [198, 286] width 56 height 10
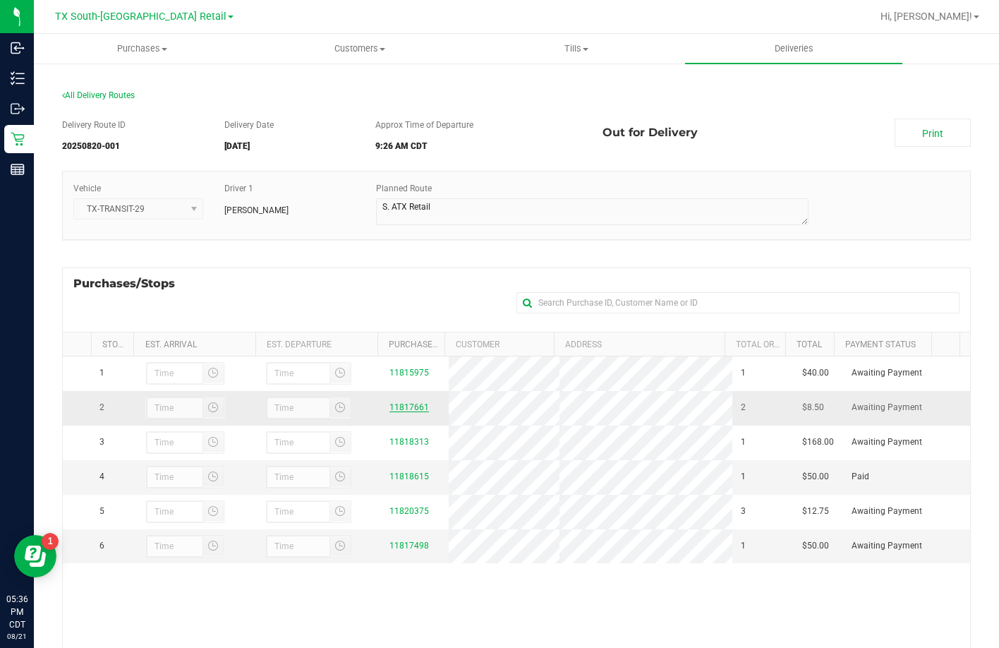
click at [400, 407] on link "11817661" at bounding box center [409, 407] width 40 height 10
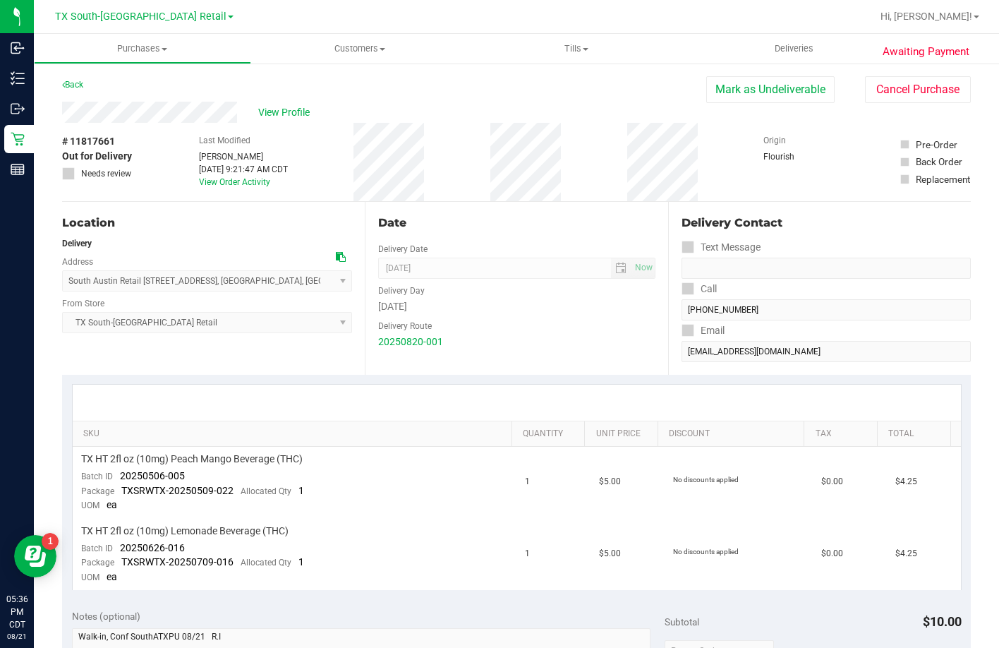
click at [670, 351] on div "Delivery Contact Text Message Call (254) 447-6487 Email cookiebabi12@gmail.com" at bounding box center [819, 288] width 303 height 173
click at [710, 89] on button "Mark as Undeliverable" at bounding box center [770, 89] width 128 height 27
click at [739, 91] on button "Mark as Packed" at bounding box center [782, 89] width 106 height 27
click at [775, 87] on button "Send Back to Created" at bounding box center [772, 89] width 125 height 27
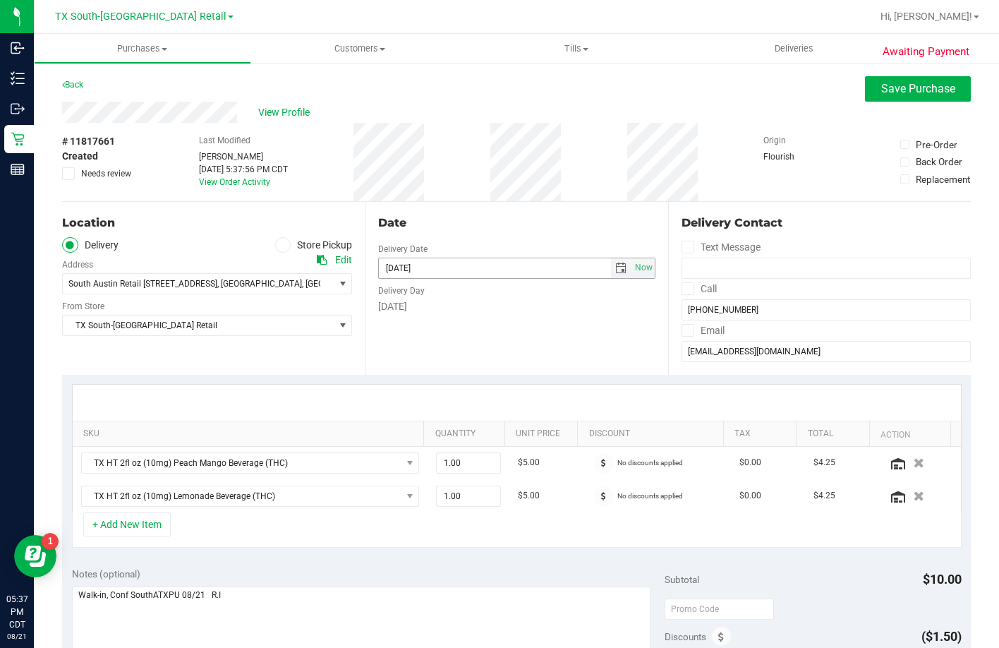
click at [615, 268] on span "select" at bounding box center [620, 267] width 11 height 11
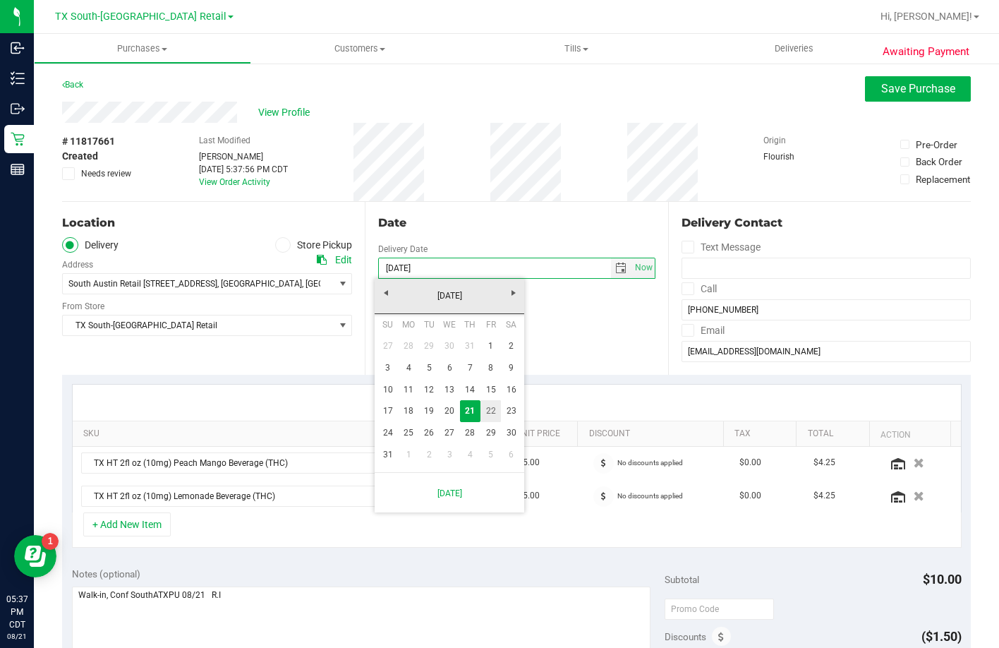
click at [485, 405] on link "22" at bounding box center [490, 411] width 20 height 22
type input "08/22/2025"
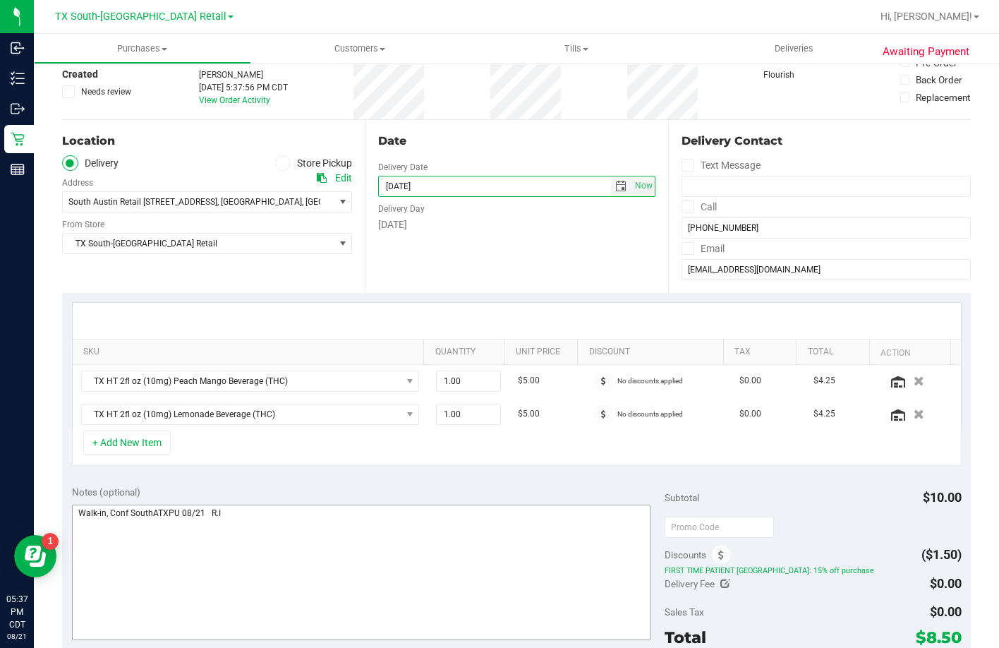
scroll to position [212, 0]
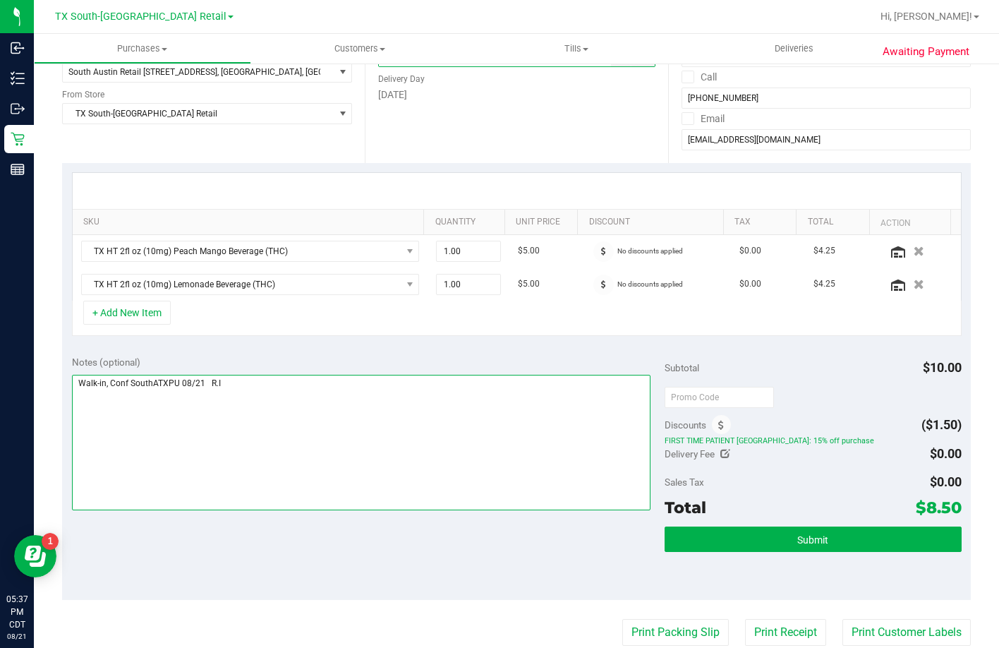
click at [298, 389] on textarea at bounding box center [361, 442] width 579 height 135
drag, startPoint x: 208, startPoint y: 403, endPoint x: 77, endPoint y: 416, distance: 131.9
click at [77, 416] on textarea at bounding box center [361, 442] width 579 height 135
type textarea "Walk-in, Conf SouthATXPU 08/21 R.I RS SouthATXPU 08/22 R.I"
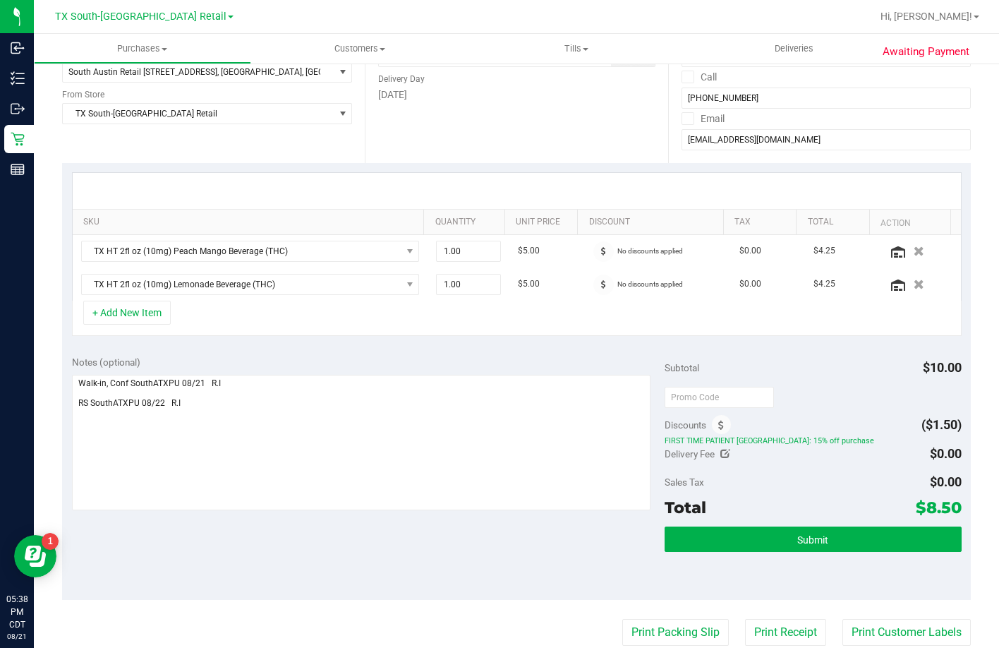
click at [361, 338] on div "SKU Quantity Unit Price Discount Tax Total Action TX HT 2fl oz (10mg) Peach Man…" at bounding box center [516, 254] width 909 height 183
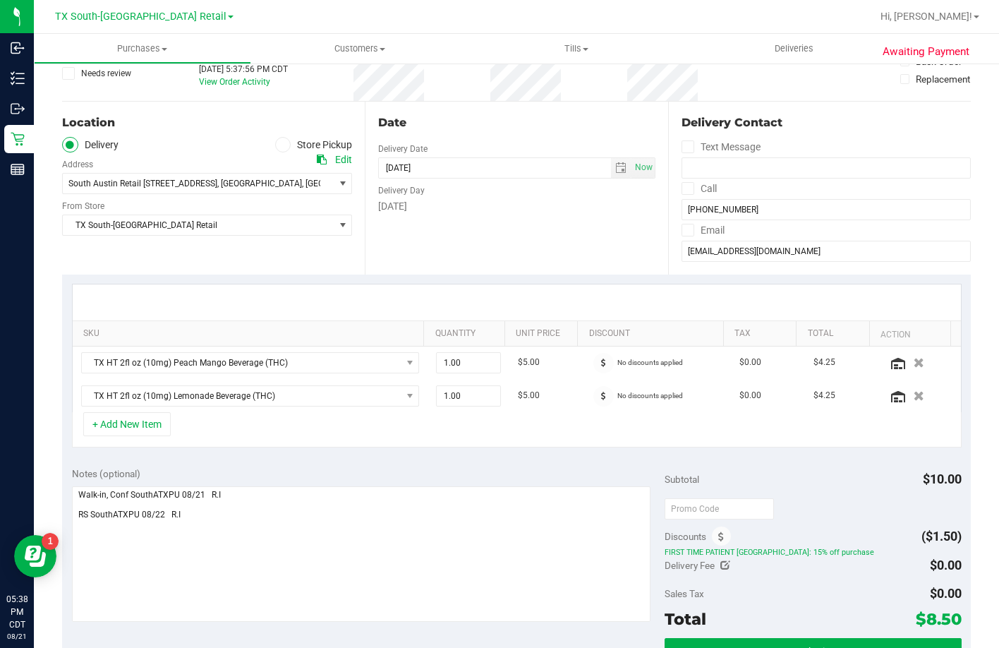
scroll to position [0, 0]
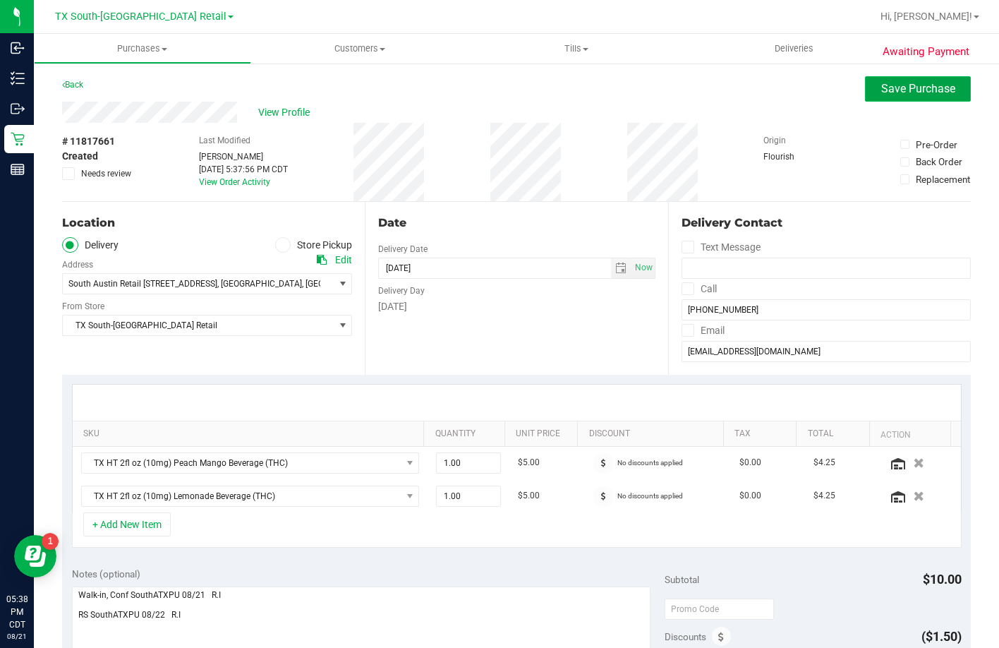
click at [881, 91] on span "Save Purchase" at bounding box center [918, 88] width 74 height 13
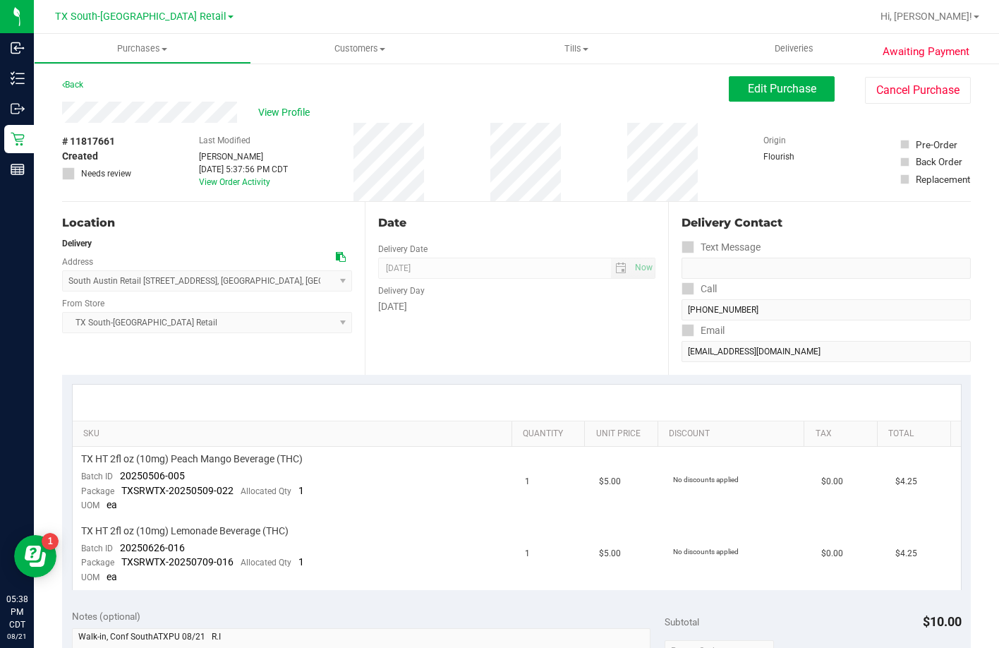
scroll to position [282, 0]
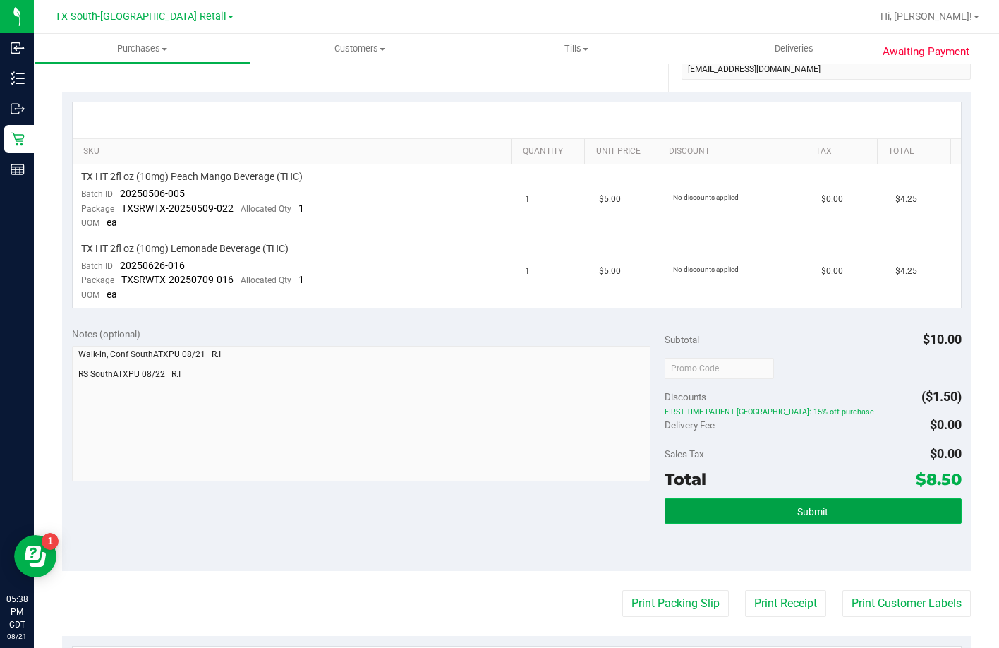
click at [854, 514] on button "Submit" at bounding box center [813, 510] width 296 height 25
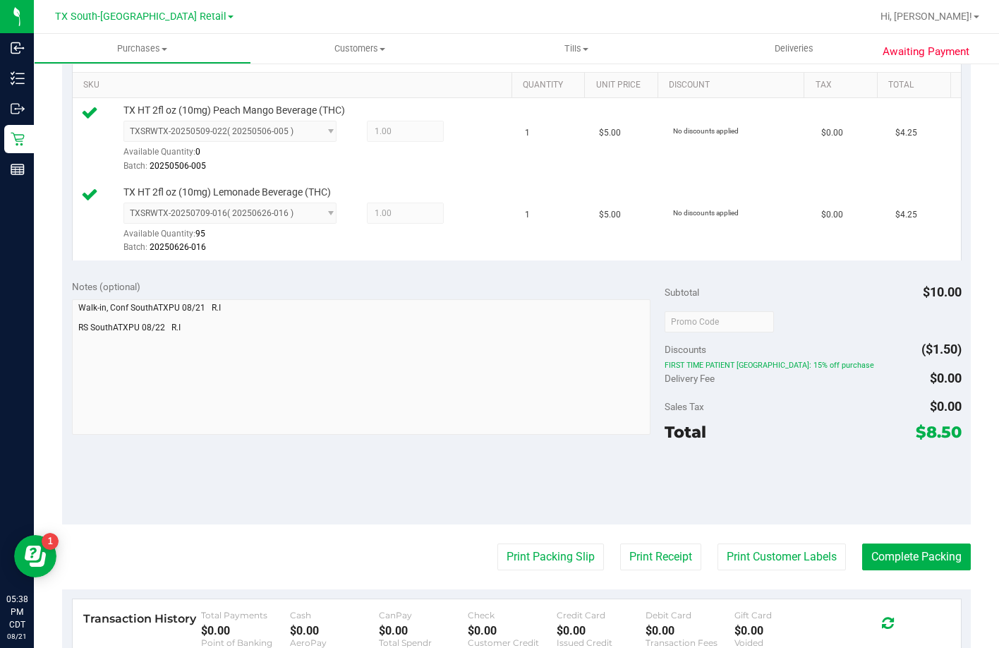
scroll to position [353, 0]
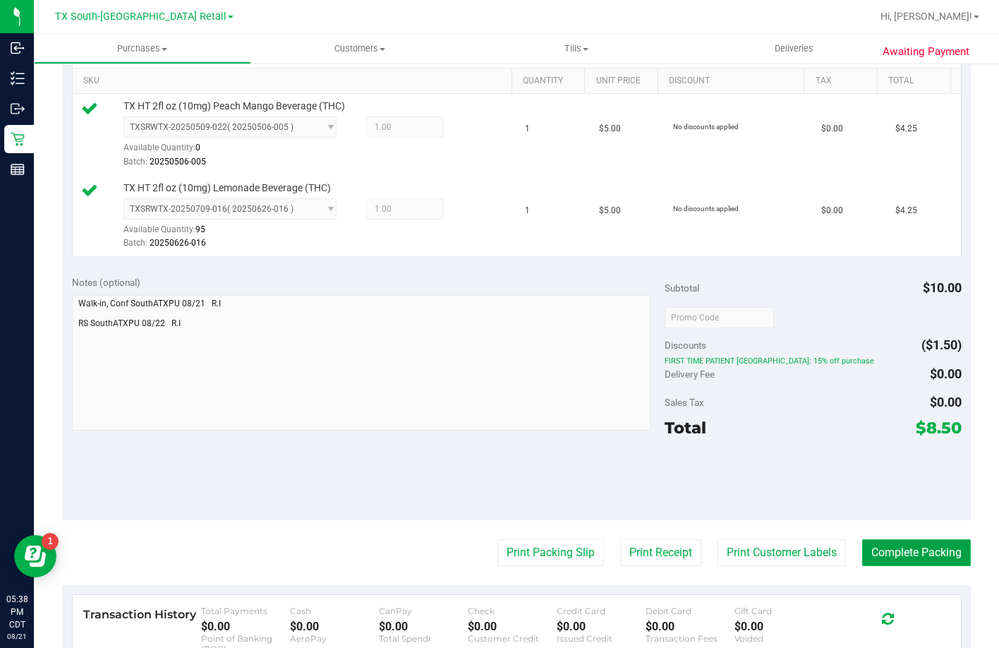
click at [886, 566] on button "Complete Packing" at bounding box center [916, 552] width 109 height 27
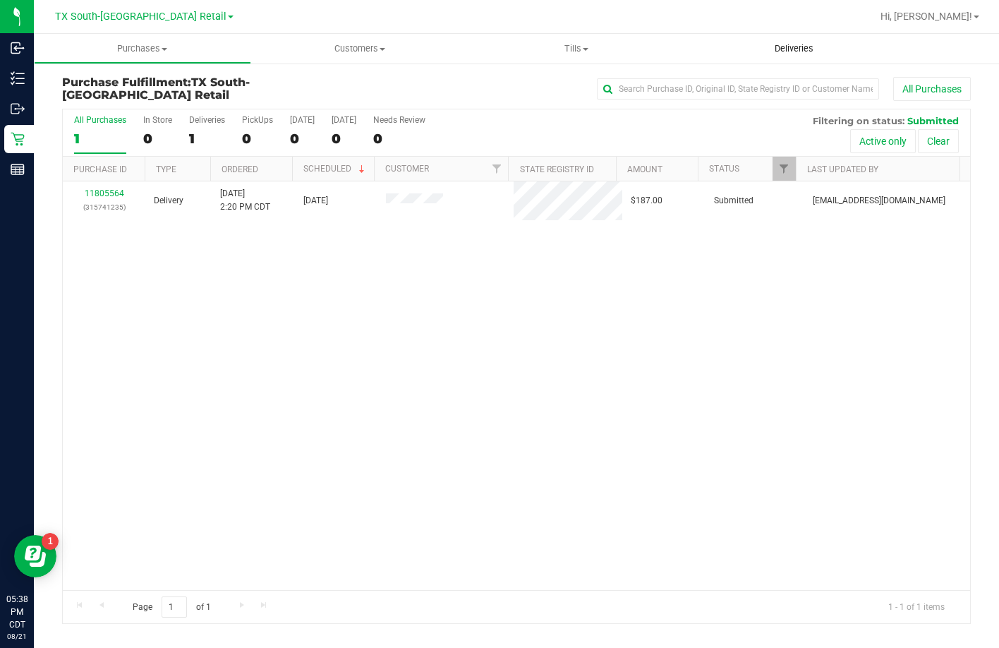
click at [803, 36] on uib-tab-heading "Deliveries" at bounding box center [793, 49] width 217 height 30
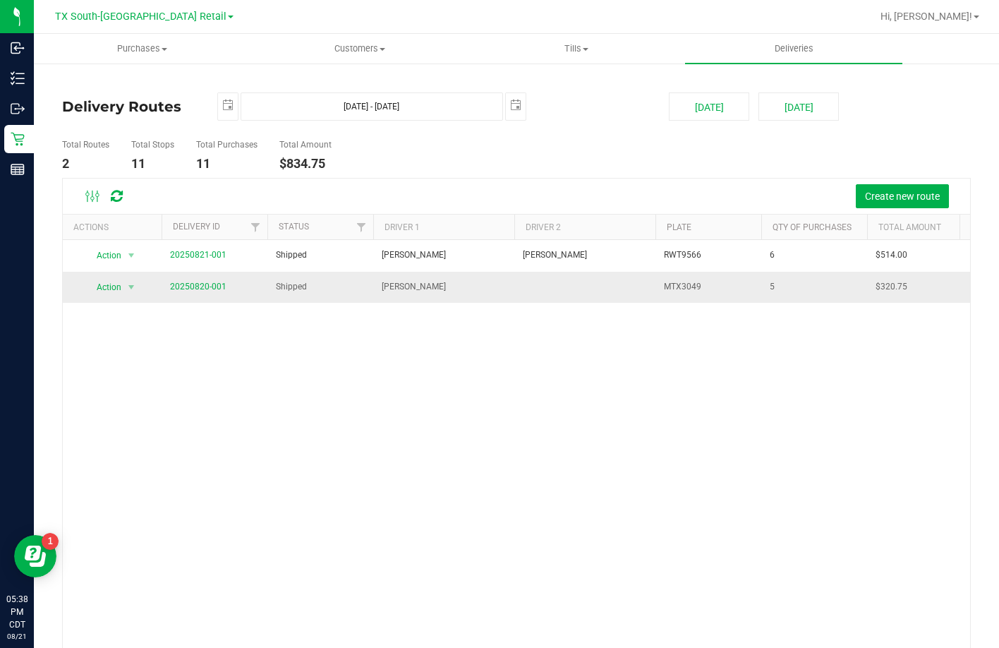
click at [217, 280] on span "20250820-001" at bounding box center [198, 286] width 56 height 13
click at [217, 281] on span "20250820-001" at bounding box center [198, 286] width 56 height 13
click at [217, 284] on link "20250820-001" at bounding box center [198, 286] width 56 height 10
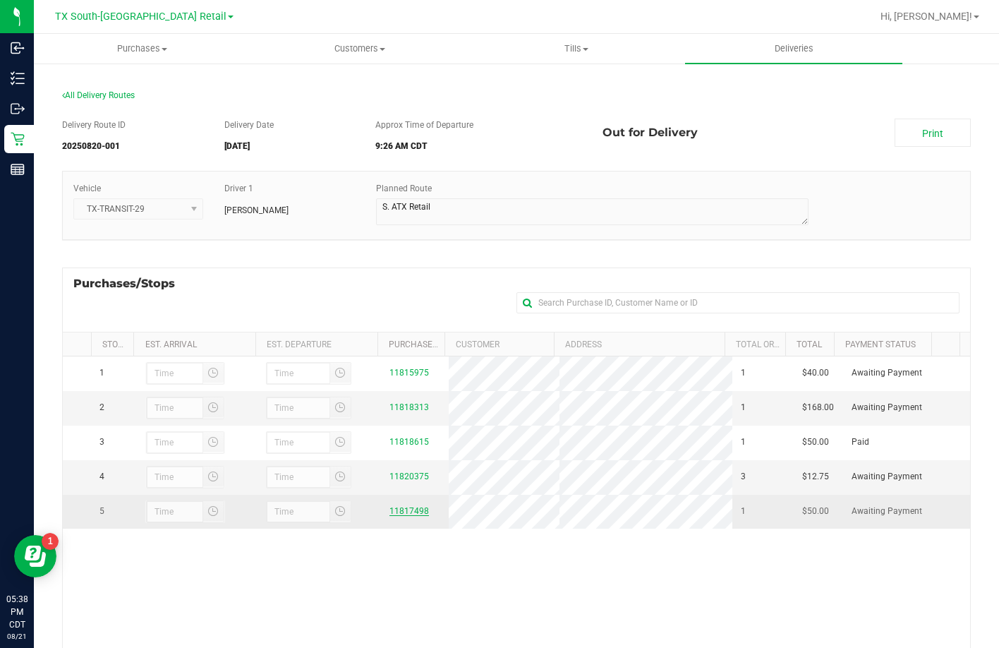
click at [406, 512] on div "11817498" at bounding box center [414, 510] width 51 height 13
click at [409, 516] on link "11817498" at bounding box center [409, 511] width 40 height 10
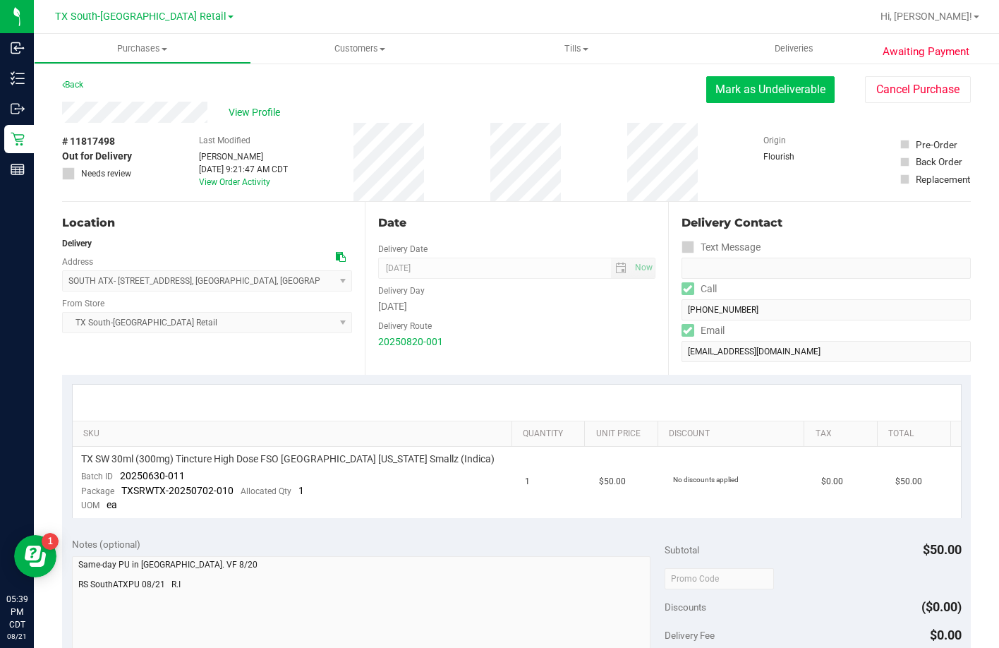
click at [739, 77] on button "Mark as Undeliverable" at bounding box center [770, 89] width 128 height 27
click at [751, 93] on button "Mark as Packed" at bounding box center [782, 89] width 106 height 27
click at [782, 86] on button "Send Back to Created" at bounding box center [772, 89] width 125 height 27
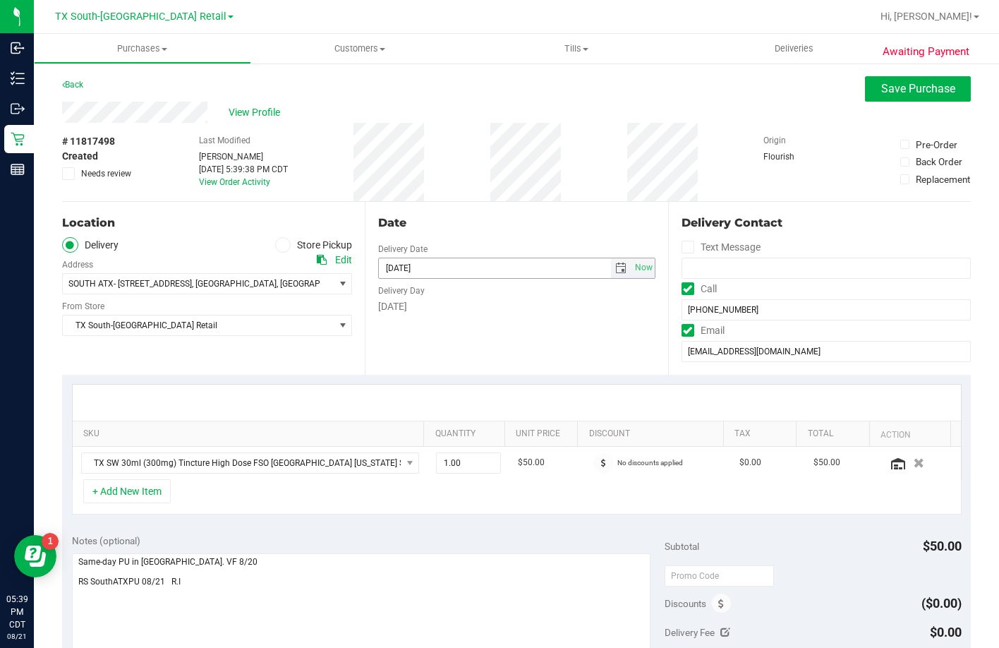
click at [611, 258] on span "select" at bounding box center [621, 268] width 20 height 20
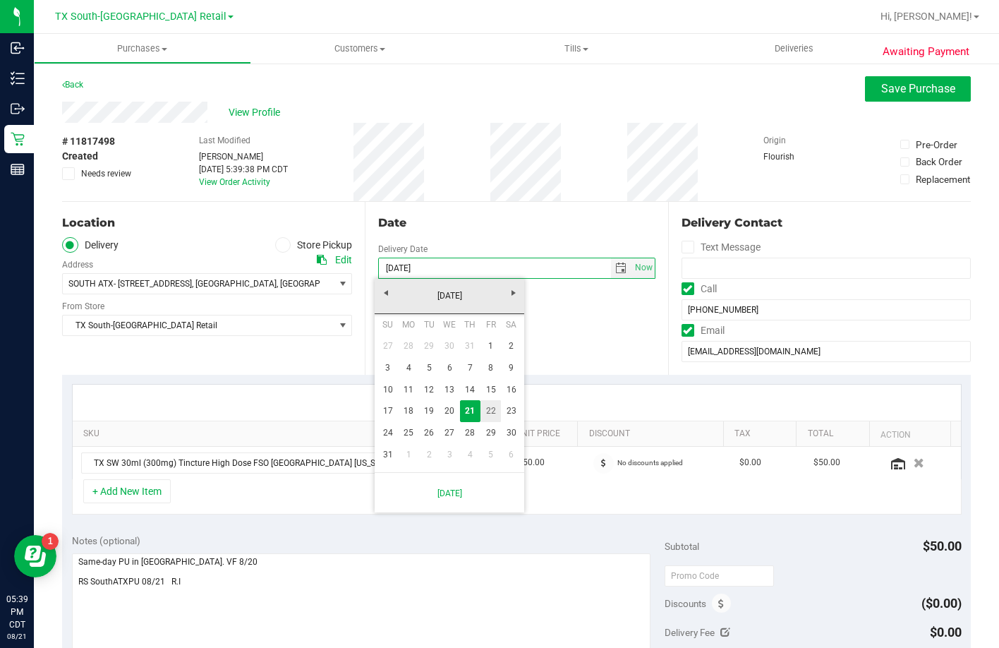
click at [491, 403] on link "22" at bounding box center [490, 411] width 20 height 22
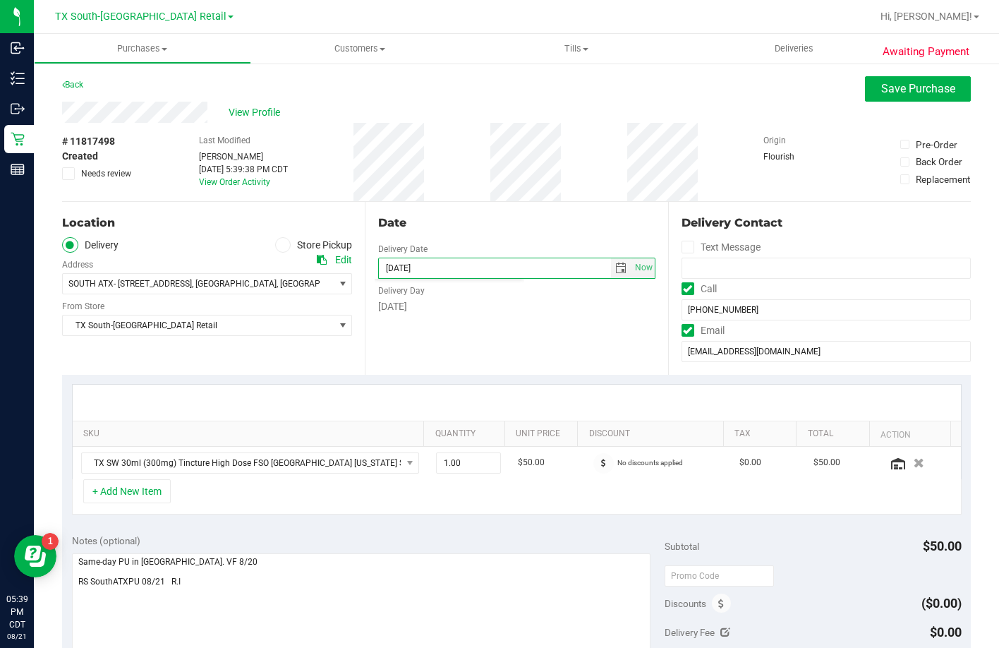
type input "08/22/2025"
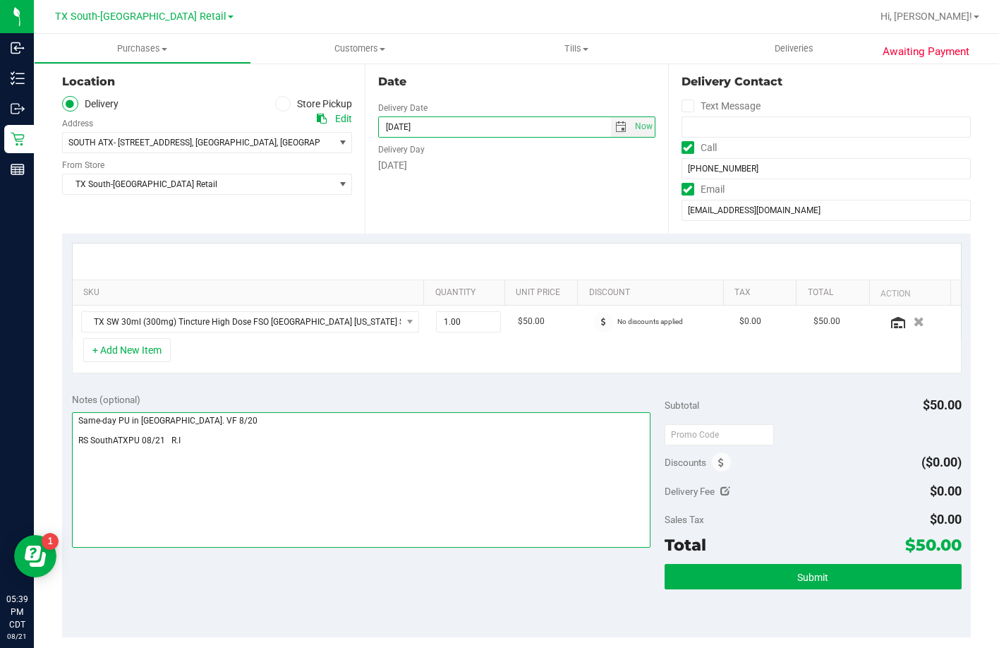
click at [201, 466] on textarea at bounding box center [361, 479] width 579 height 135
drag, startPoint x: 201, startPoint y: 455, endPoint x: 80, endPoint y: 463, distance: 120.9
click at [80, 463] on textarea at bounding box center [361, 479] width 579 height 135
click at [257, 466] on textarea at bounding box center [361, 479] width 579 height 135
paste textarea "RS SouthATXPU 08/21 R.I"
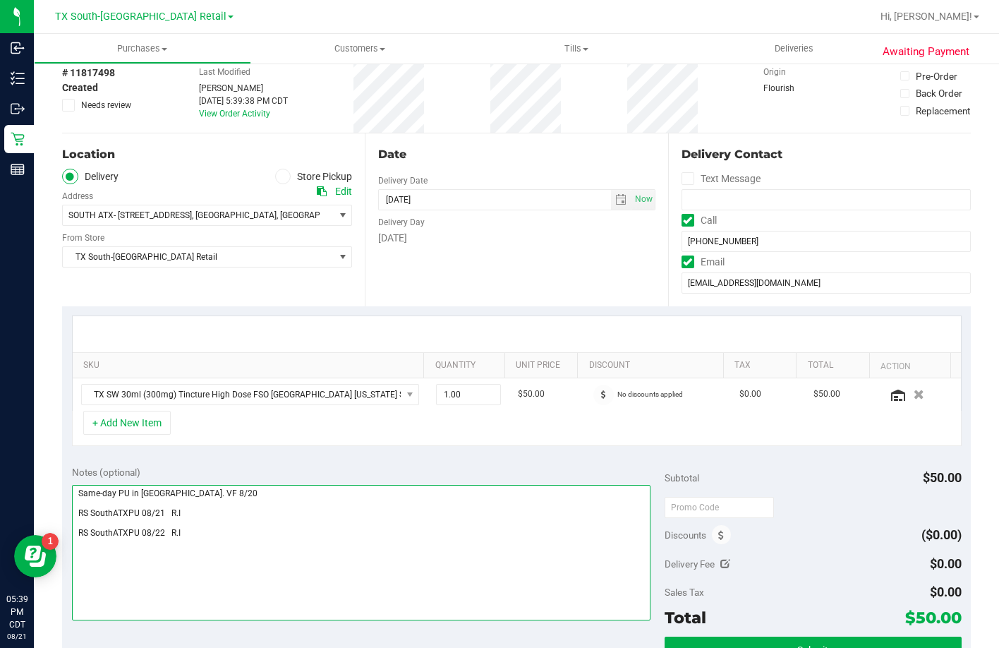
scroll to position [0, 0]
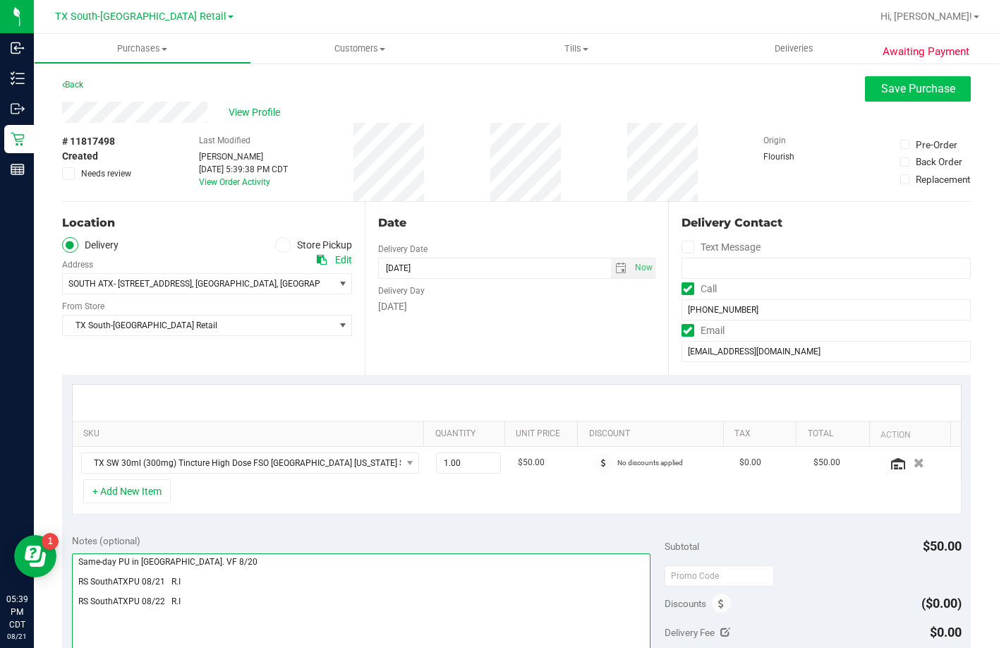
type textarea "Same-day PU in South Austin. VF 8/20 RS SouthATXPU 08/21 R.I RS SouthATXPU 08/2…"
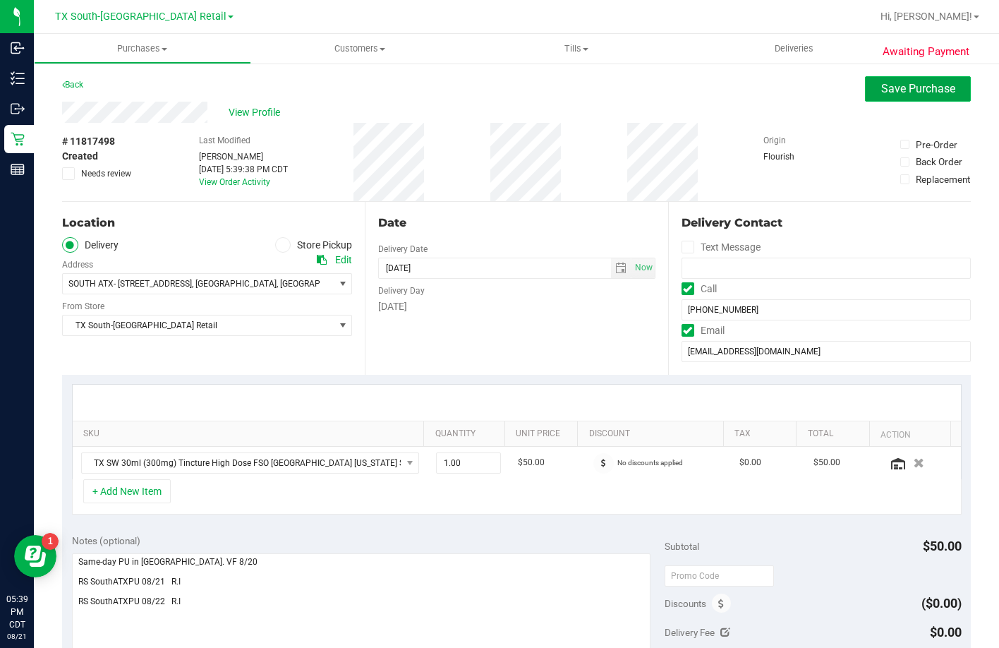
click at [927, 83] on span "Save Purchase" at bounding box center [918, 88] width 74 height 13
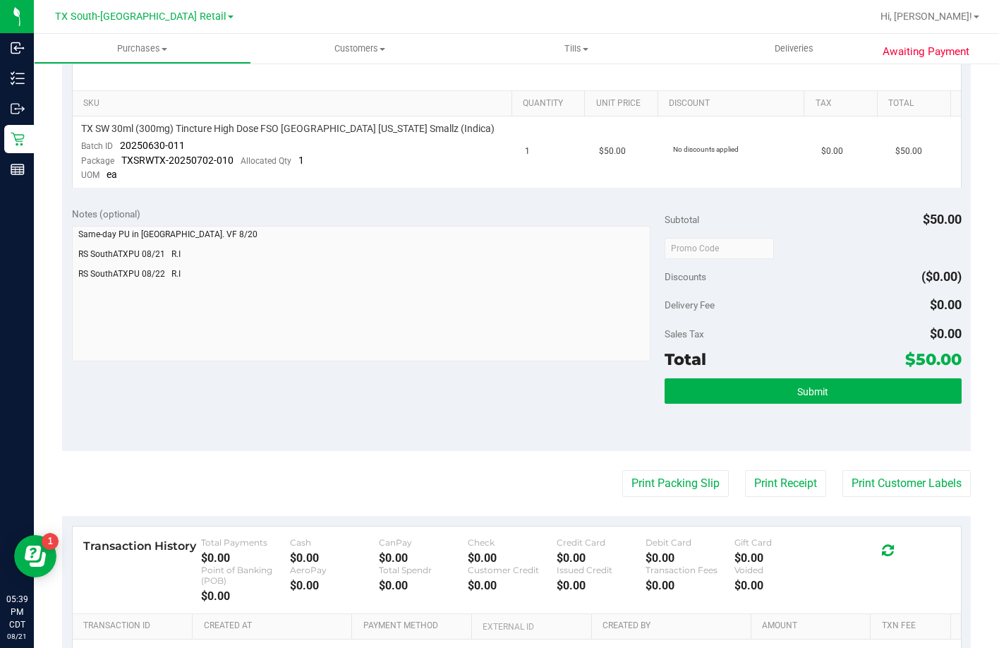
scroll to position [353, 0]
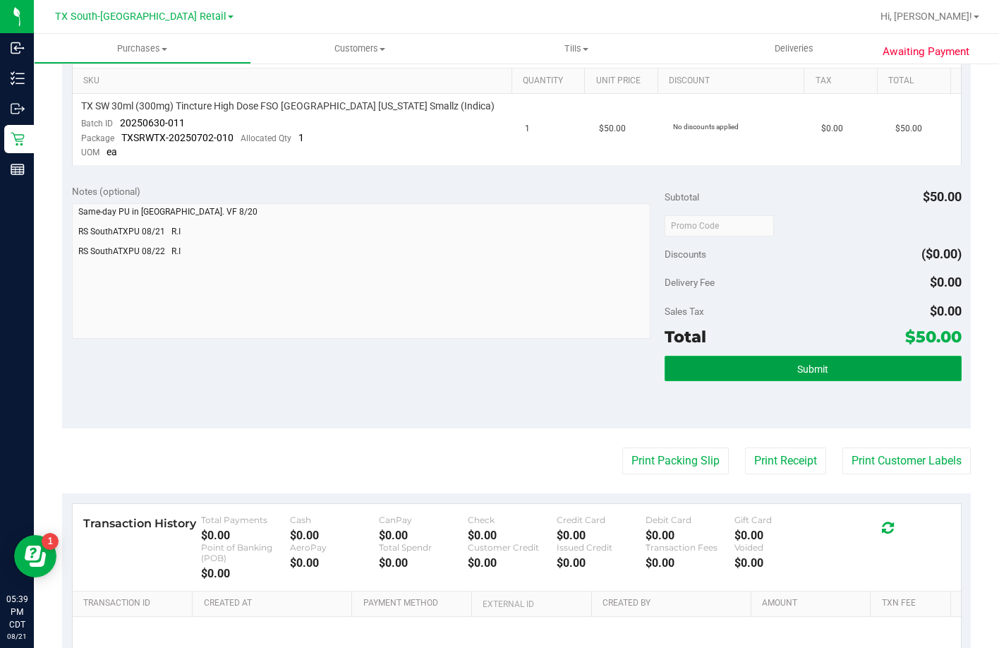
click at [797, 367] on span "Submit" at bounding box center [812, 368] width 31 height 11
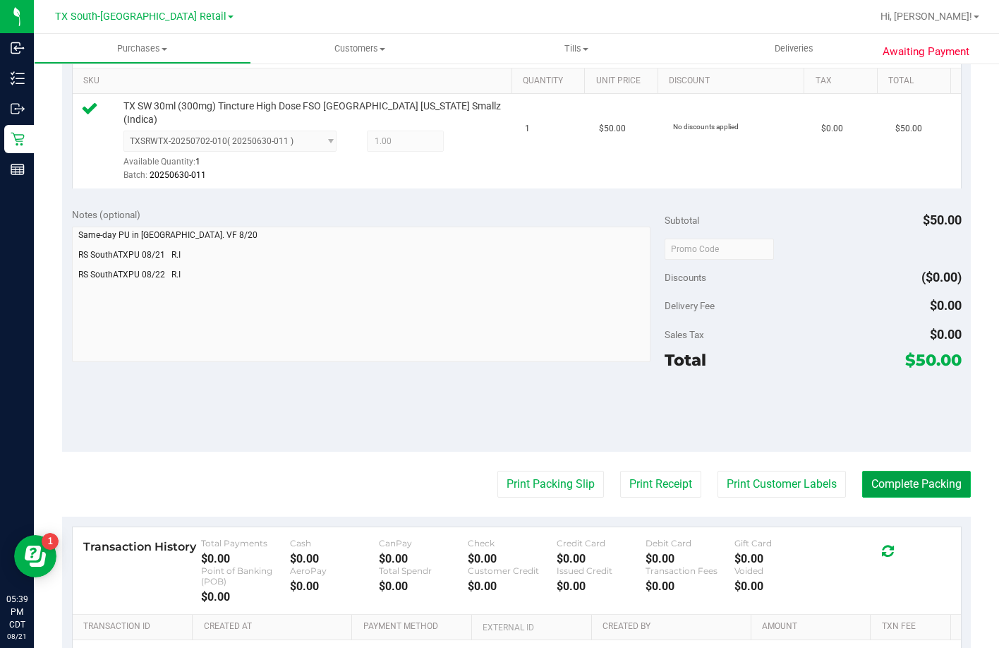
click at [882, 479] on button "Complete Packing" at bounding box center [916, 484] width 109 height 27
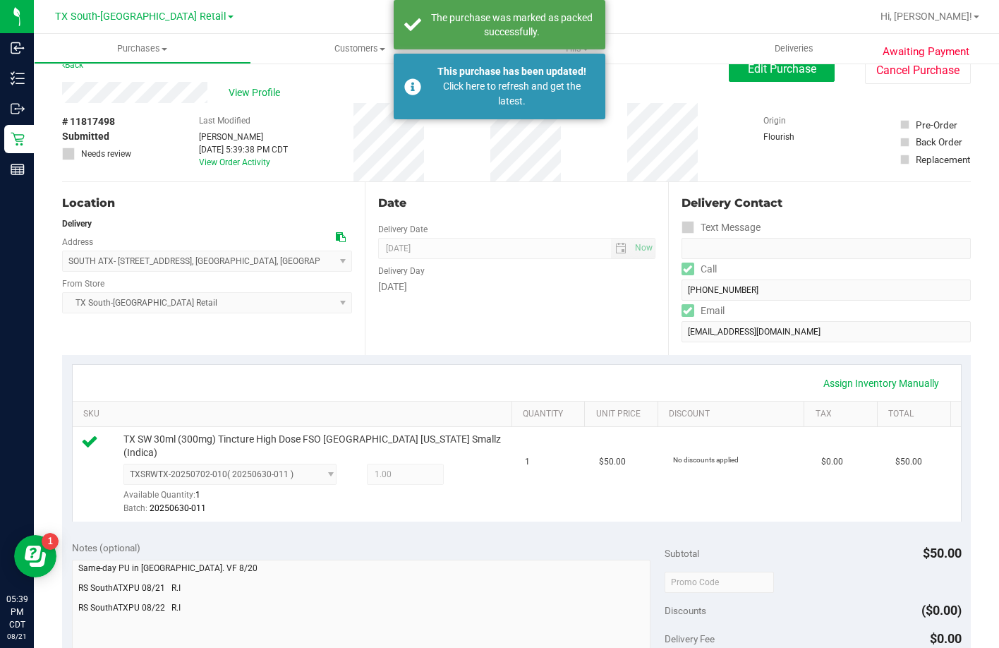
scroll to position [0, 0]
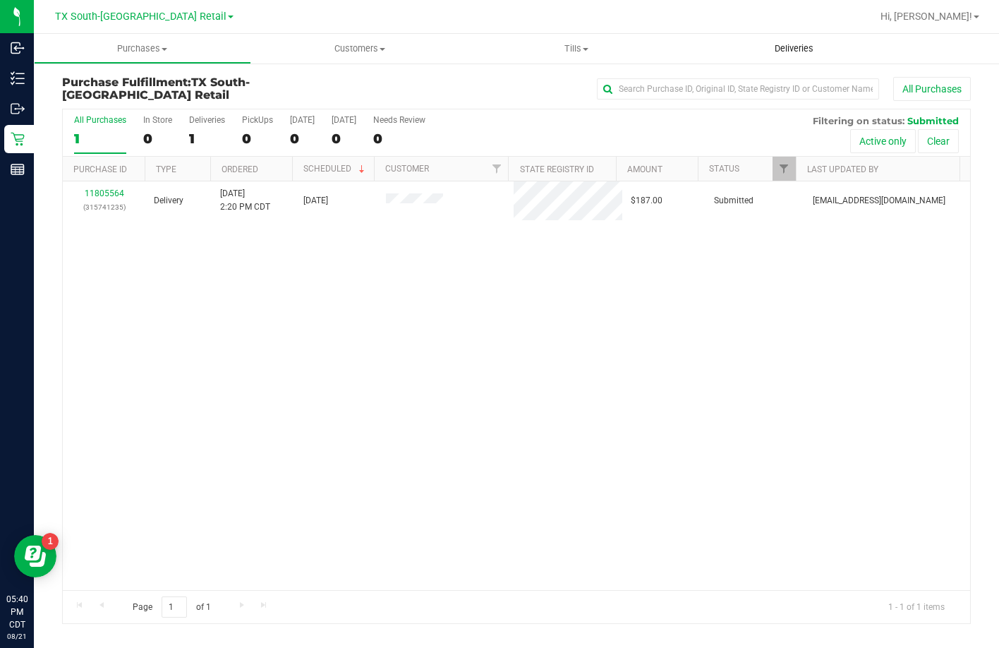
click at [798, 45] on span "Deliveries" at bounding box center [794, 48] width 77 height 13
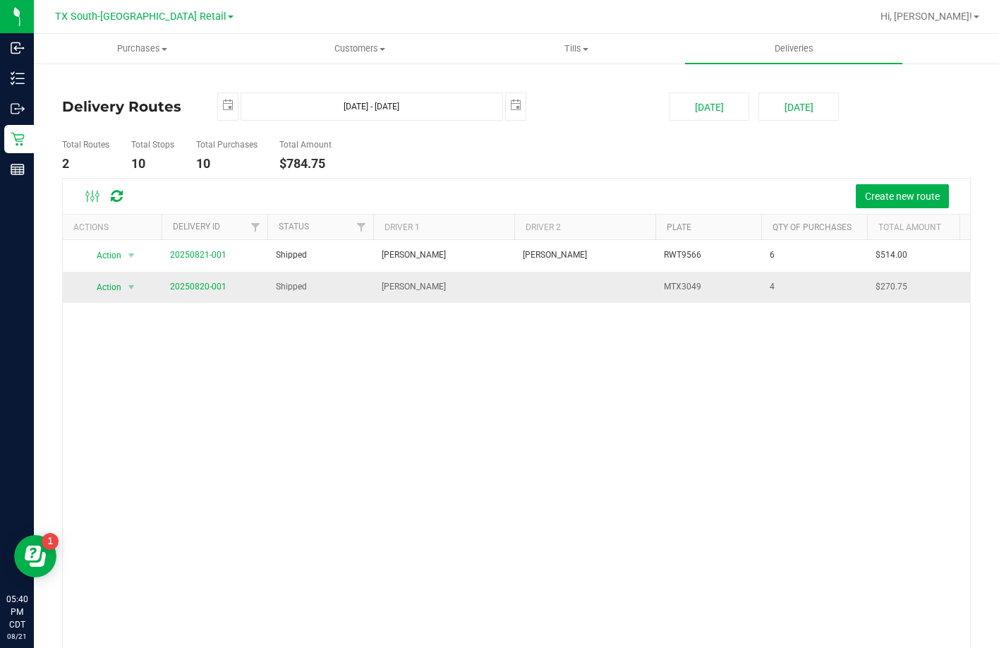
click at [214, 292] on span "20250820-001" at bounding box center [198, 286] width 56 height 13
click at [212, 284] on link "20250820-001" at bounding box center [198, 286] width 56 height 10
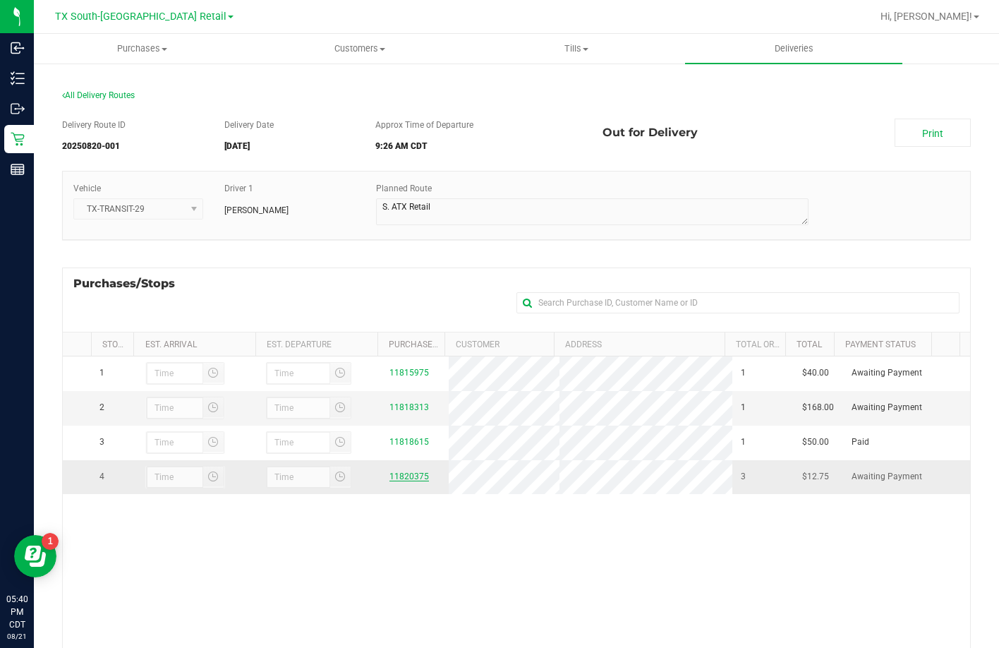
click at [395, 481] on link "11820375" at bounding box center [409, 476] width 40 height 10
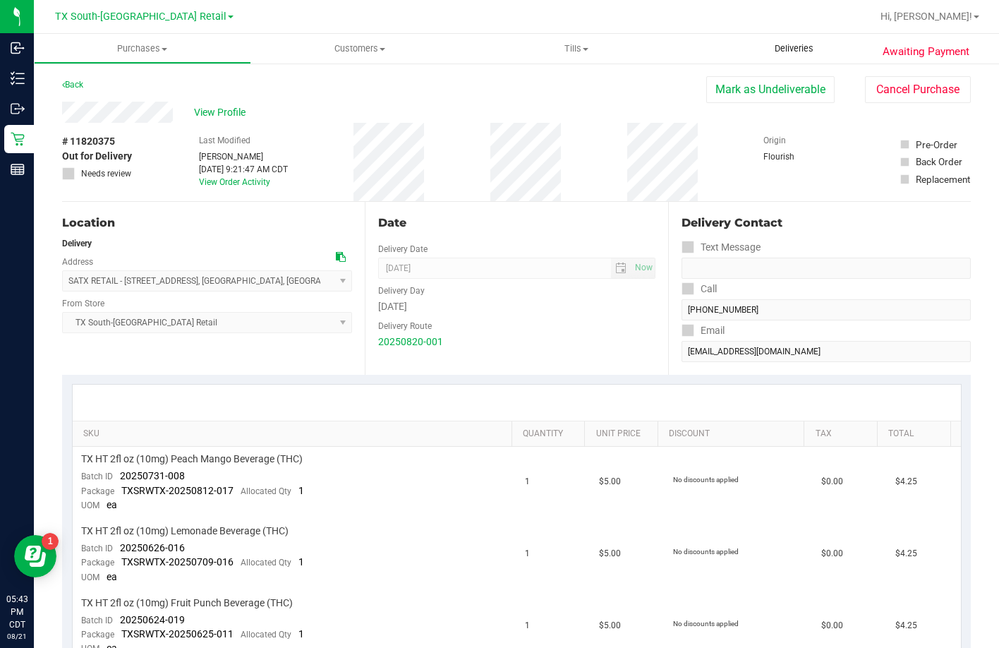
click at [782, 45] on span "Deliveries" at bounding box center [794, 48] width 77 height 13
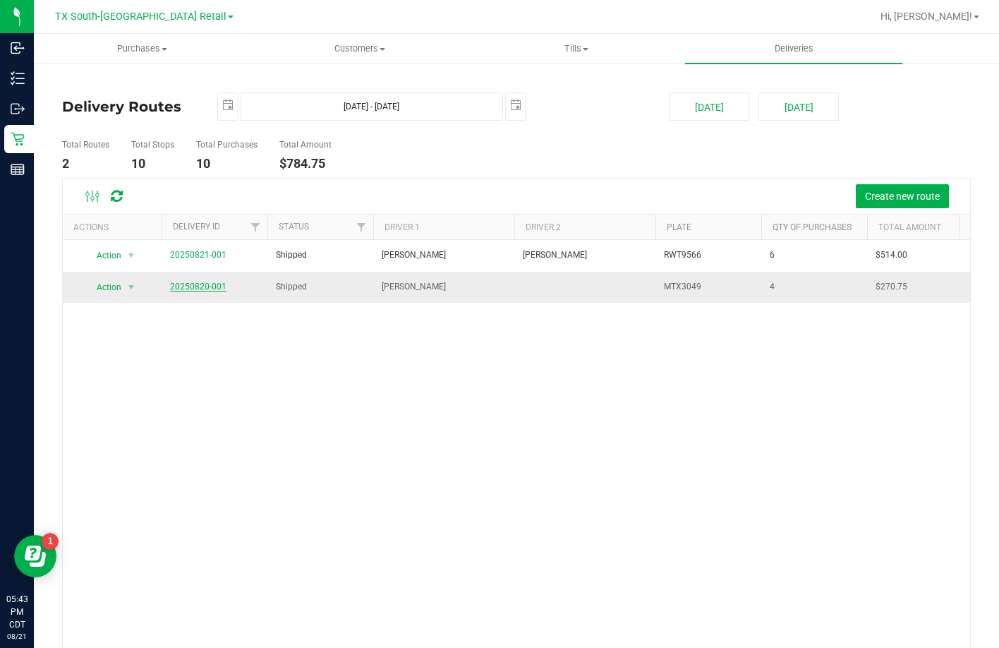
click at [199, 283] on link "20250820-001" at bounding box center [198, 286] width 56 height 10
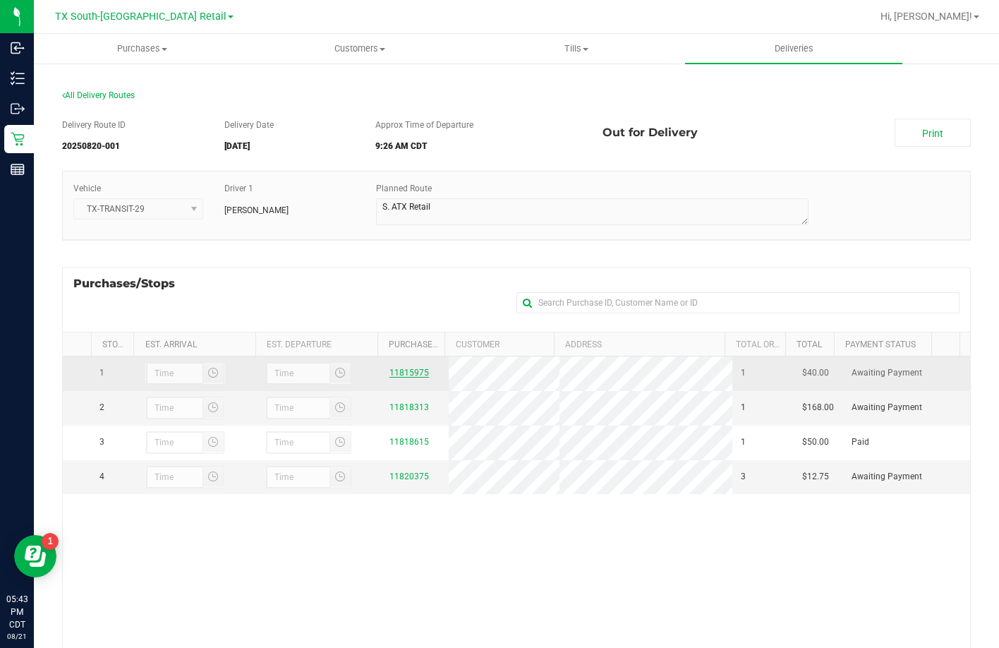
click at [398, 374] on link "11815975" at bounding box center [409, 373] width 40 height 10
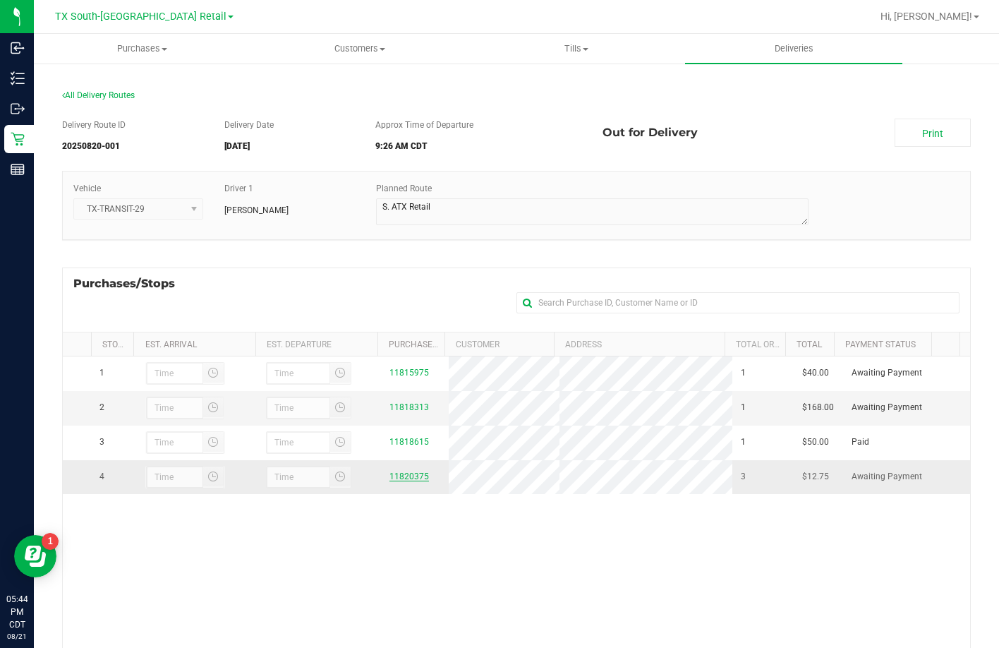
click at [395, 478] on link "11820375" at bounding box center [409, 476] width 40 height 10
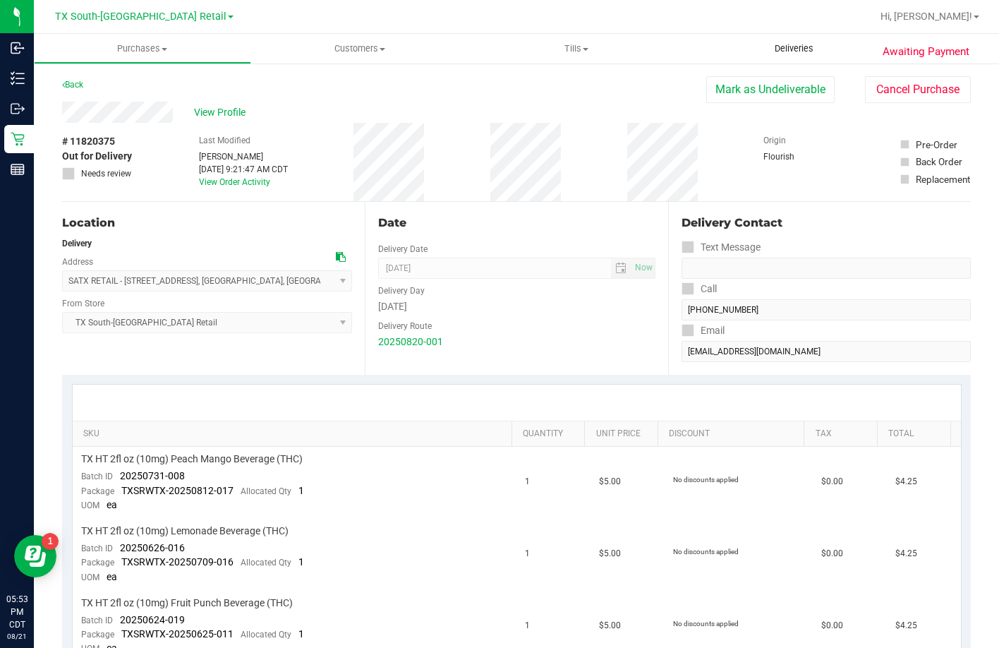
click at [758, 42] on span "Deliveries" at bounding box center [794, 48] width 77 height 13
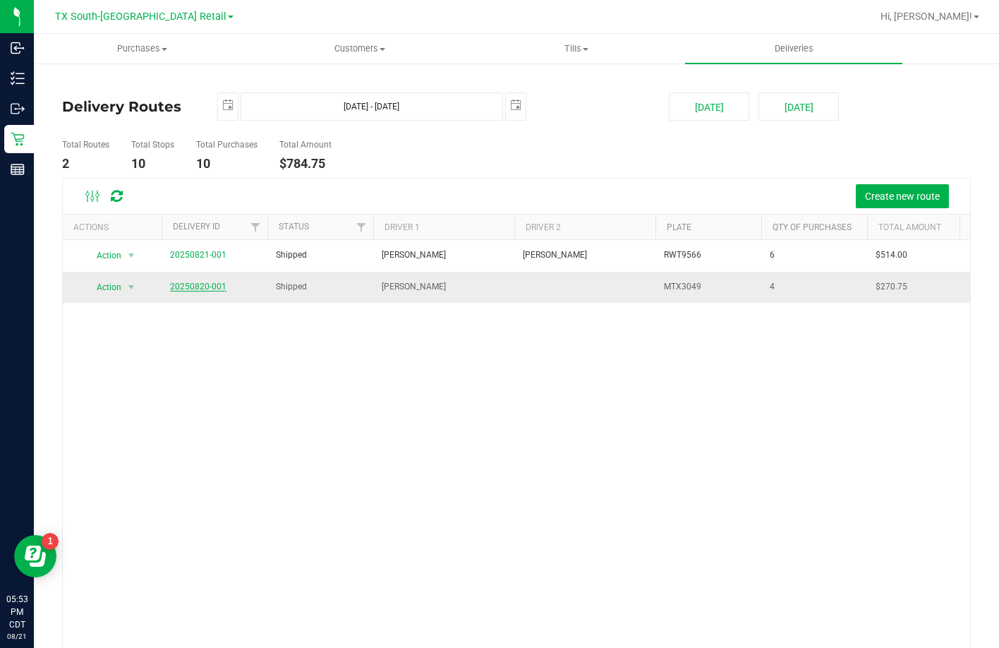
click at [178, 284] on link "20250820-001" at bounding box center [198, 286] width 56 height 10
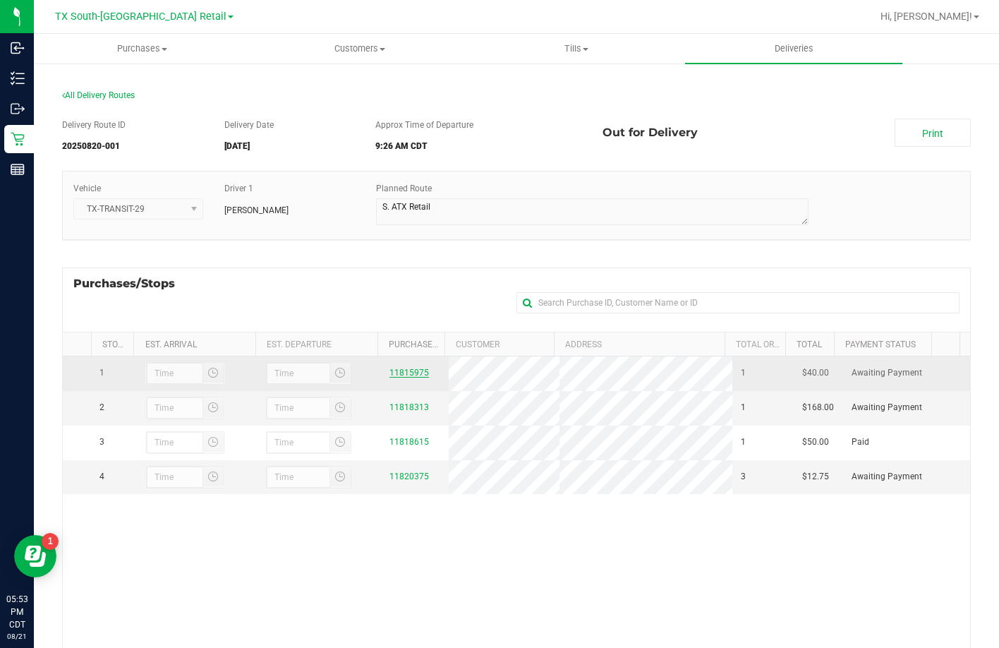
click at [389, 369] on link "11815975" at bounding box center [409, 373] width 40 height 10
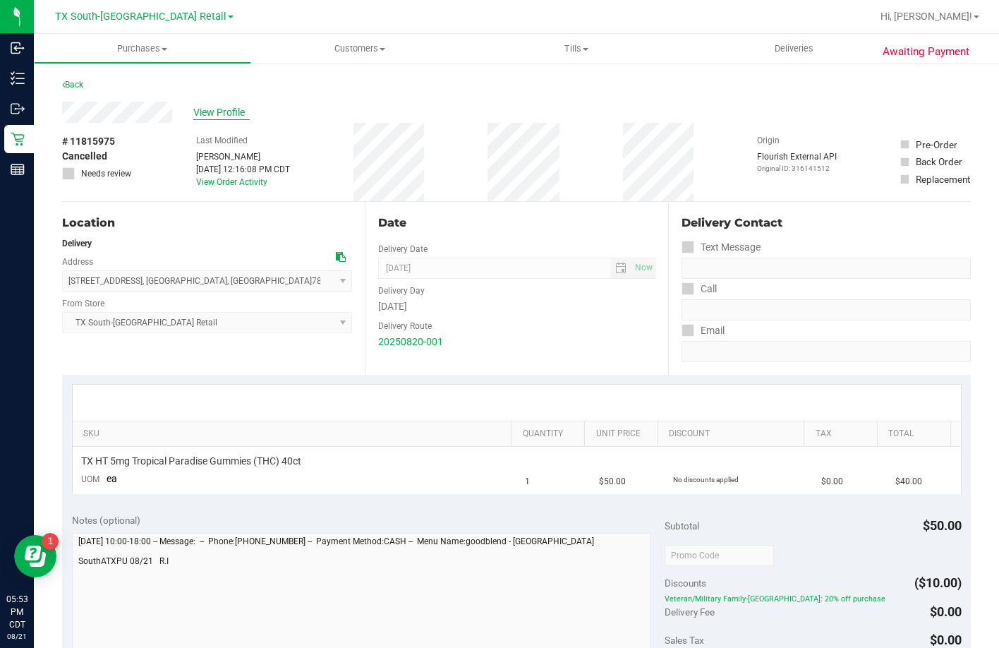
click at [222, 112] on span "View Profile" at bounding box center [221, 112] width 56 height 15
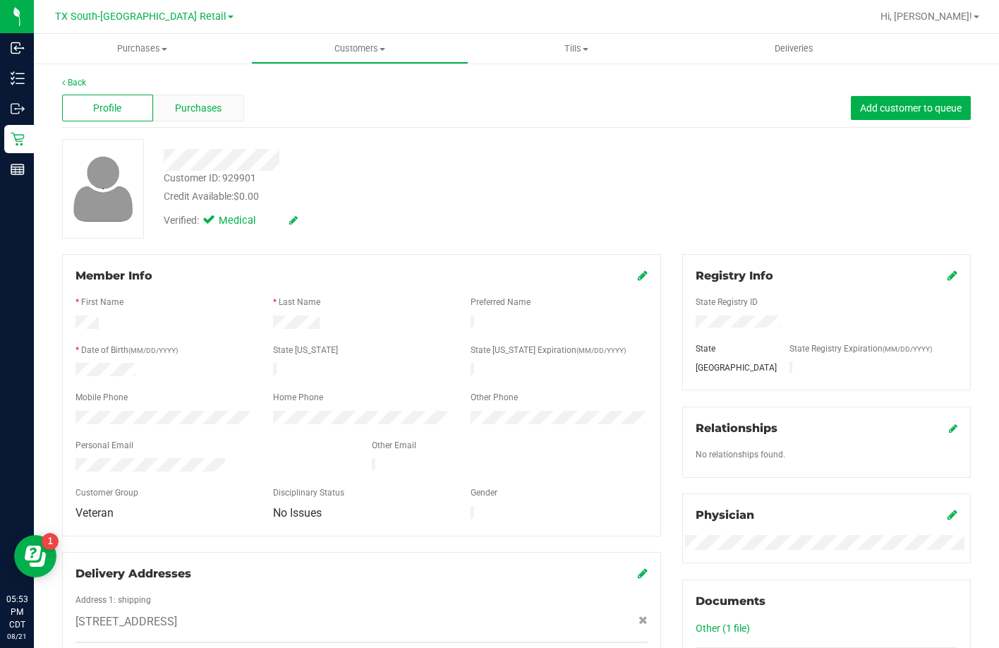
click at [186, 116] on div "Purchases" at bounding box center [198, 108] width 91 height 27
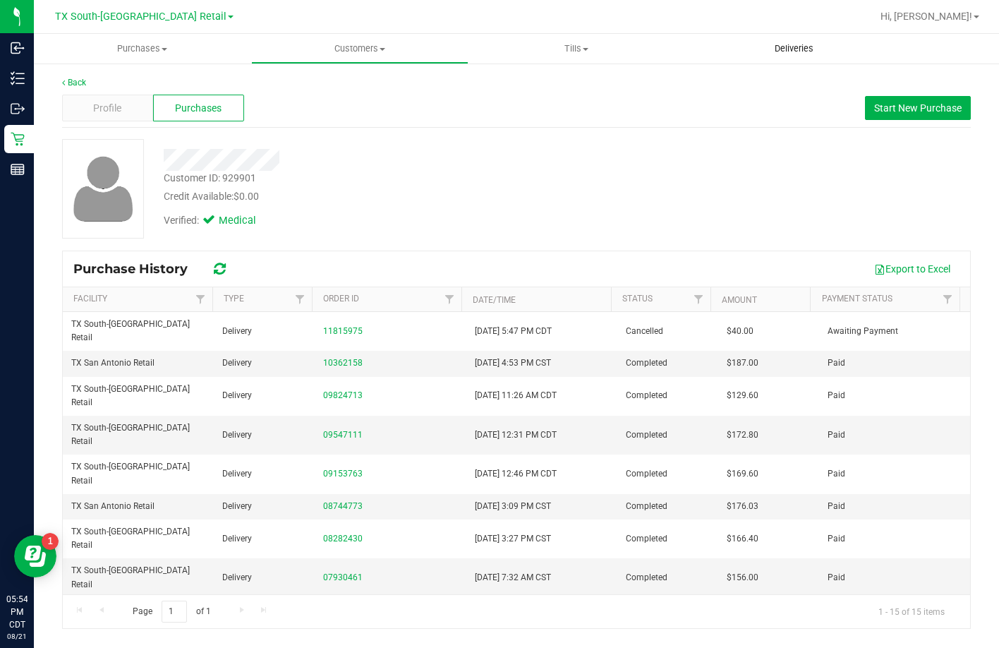
click at [789, 38] on uib-tab-heading "Deliveries" at bounding box center [793, 49] width 217 height 30
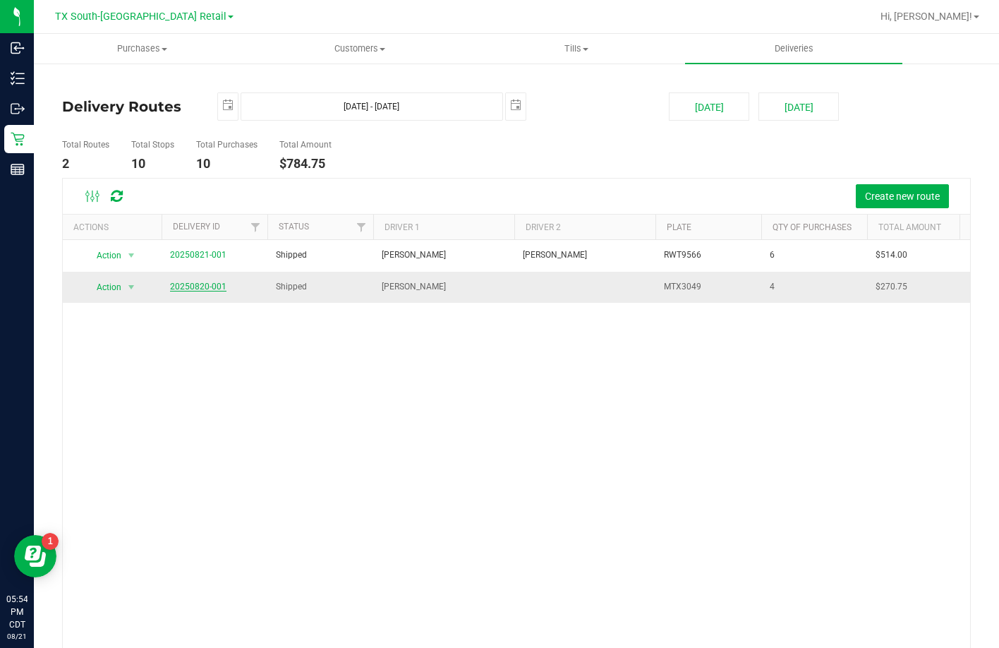
click at [216, 284] on link "20250820-001" at bounding box center [198, 286] width 56 height 10
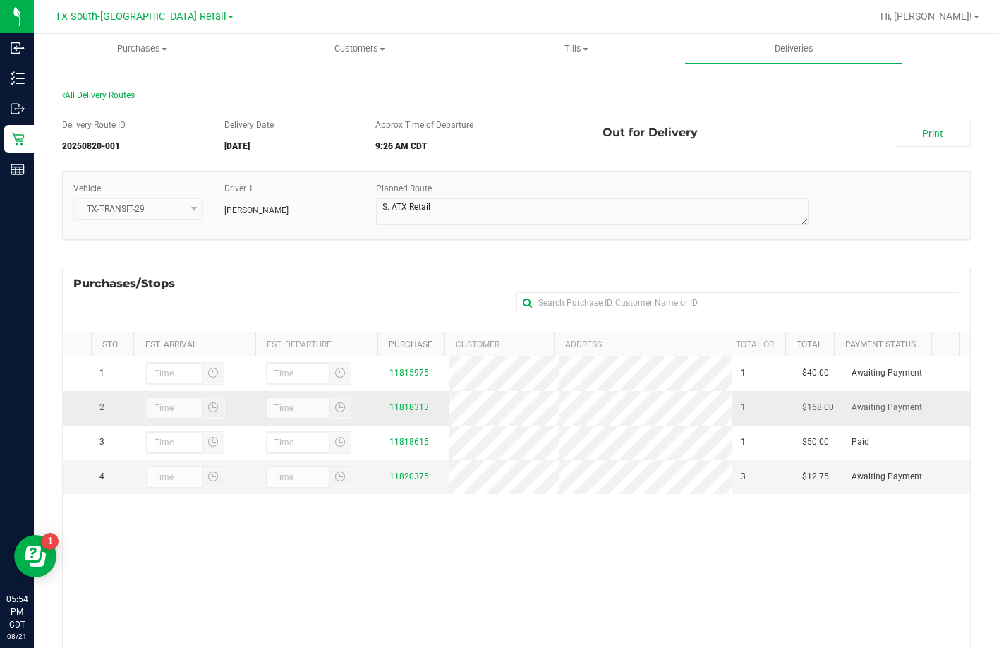
click at [396, 406] on link "11818313" at bounding box center [409, 407] width 40 height 10
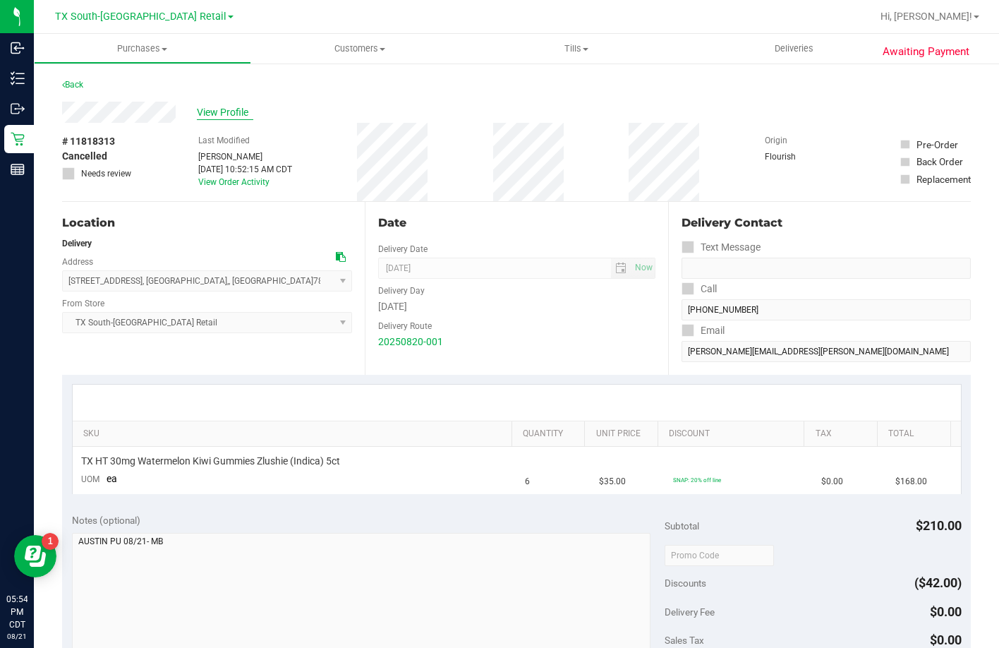
click at [228, 106] on span "View Profile" at bounding box center [225, 112] width 56 height 15
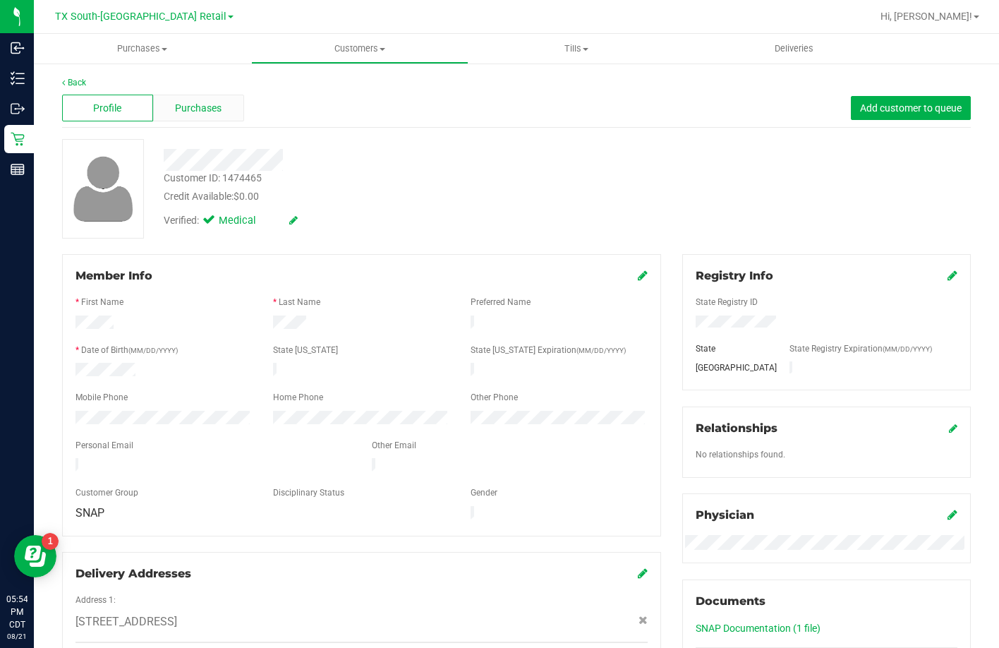
click at [184, 120] on div "Purchases" at bounding box center [198, 108] width 91 height 27
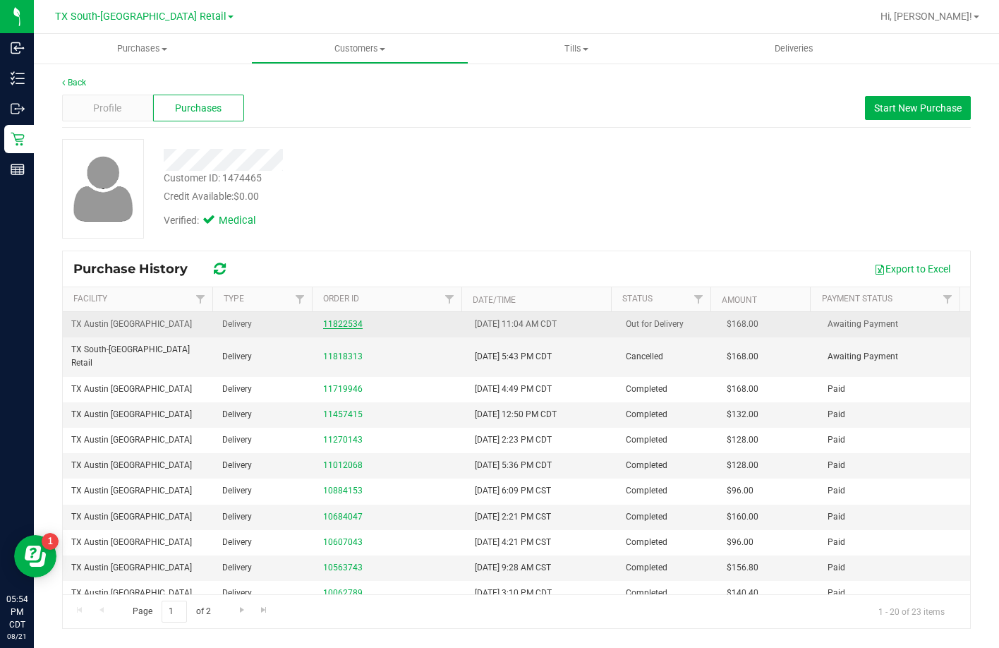
click at [337, 321] on link "11822534" at bounding box center [343, 324] width 40 height 10
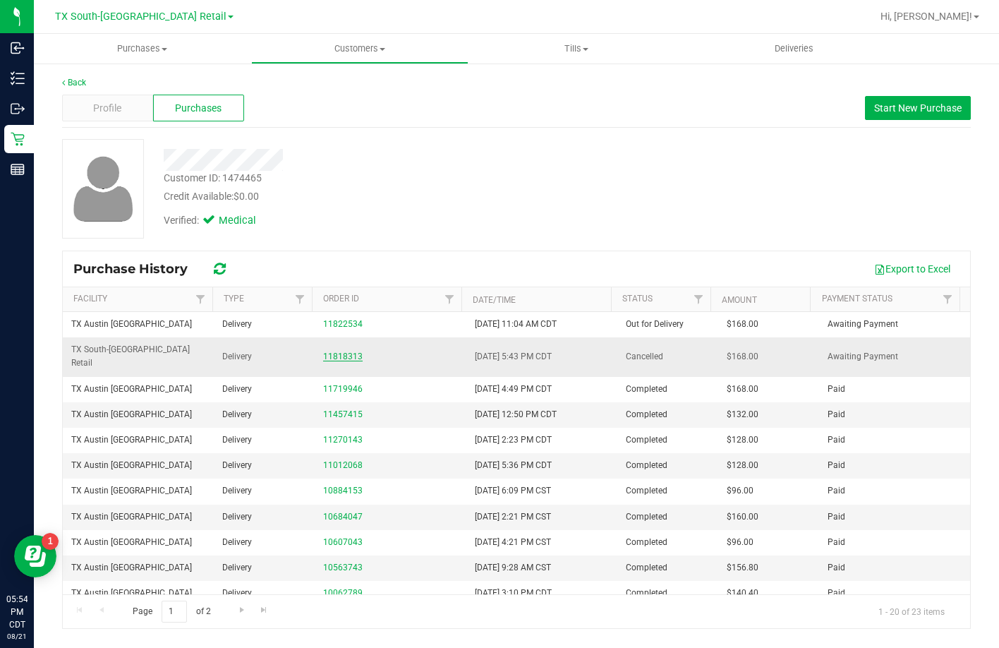
click at [323, 351] on link "11818313" at bounding box center [343, 356] width 40 height 10
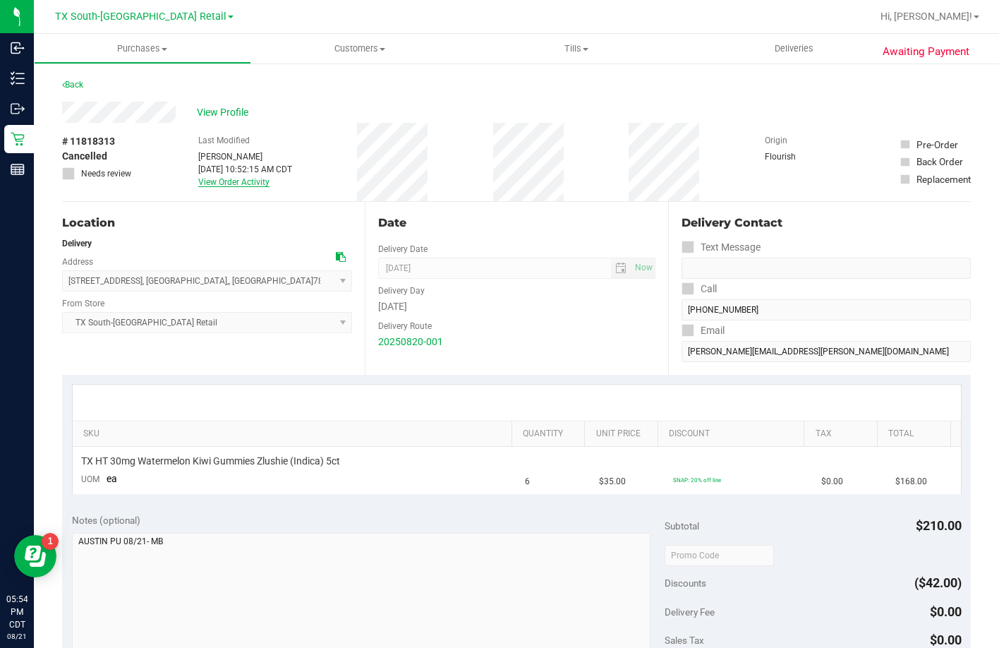
click at [237, 182] on link "View Order Activity" at bounding box center [233, 182] width 71 height 10
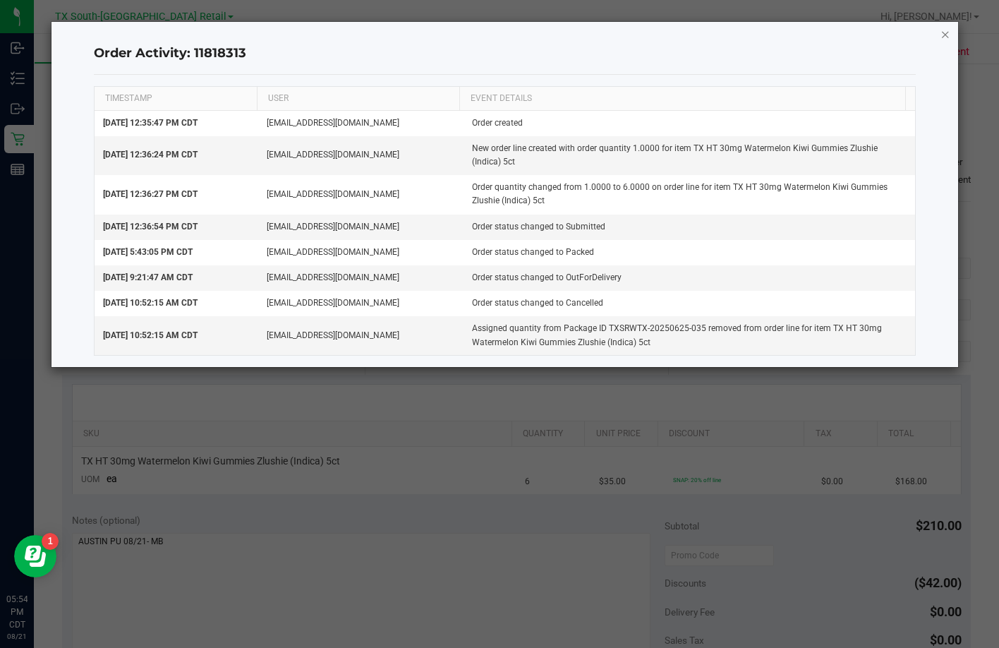
click at [945, 32] on icon "button" at bounding box center [945, 33] width 10 height 17
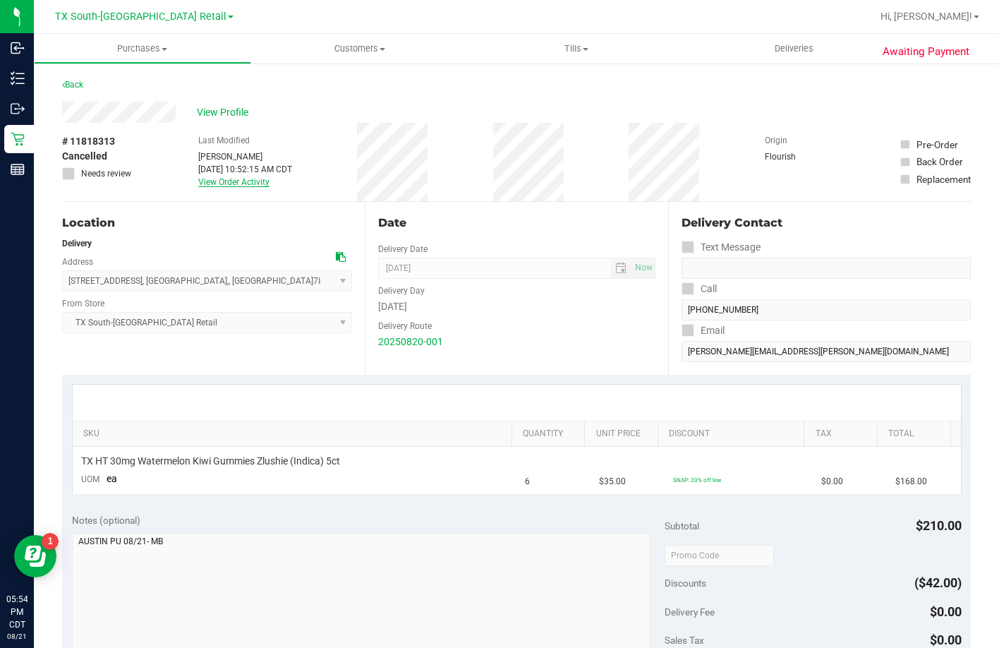
click at [237, 181] on link "View Order Activity" at bounding box center [233, 182] width 71 height 10
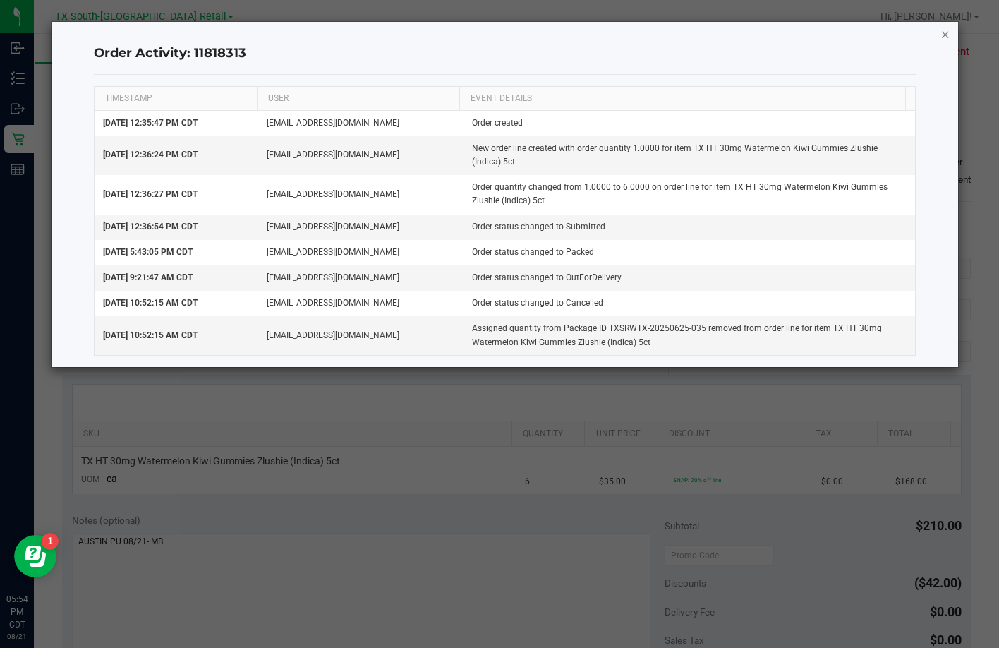
click at [942, 32] on icon "button" at bounding box center [945, 33] width 10 height 17
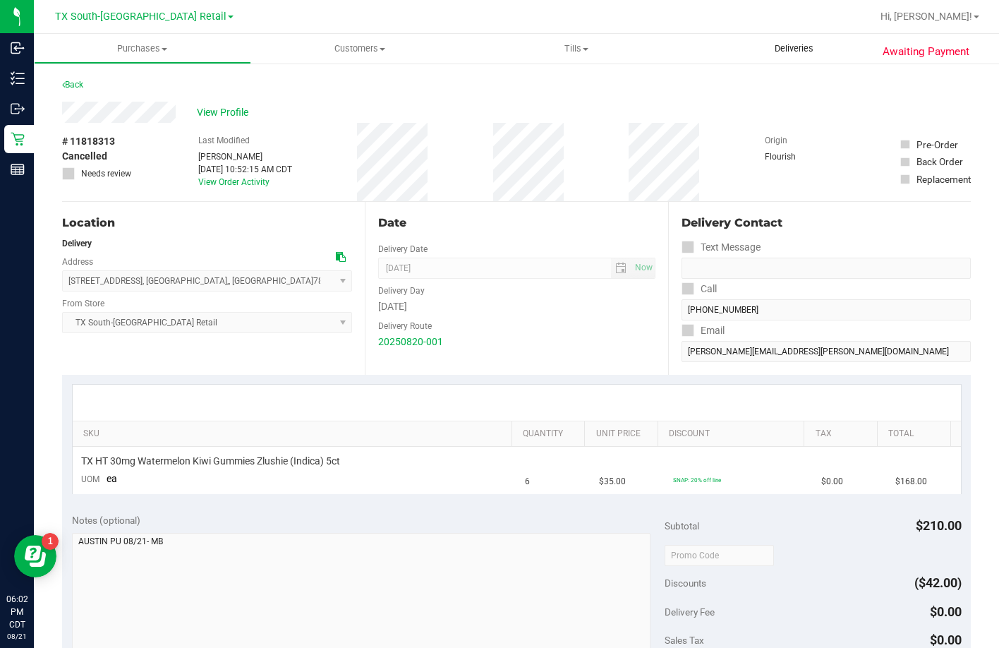
click at [768, 48] on span "Deliveries" at bounding box center [794, 48] width 77 height 13
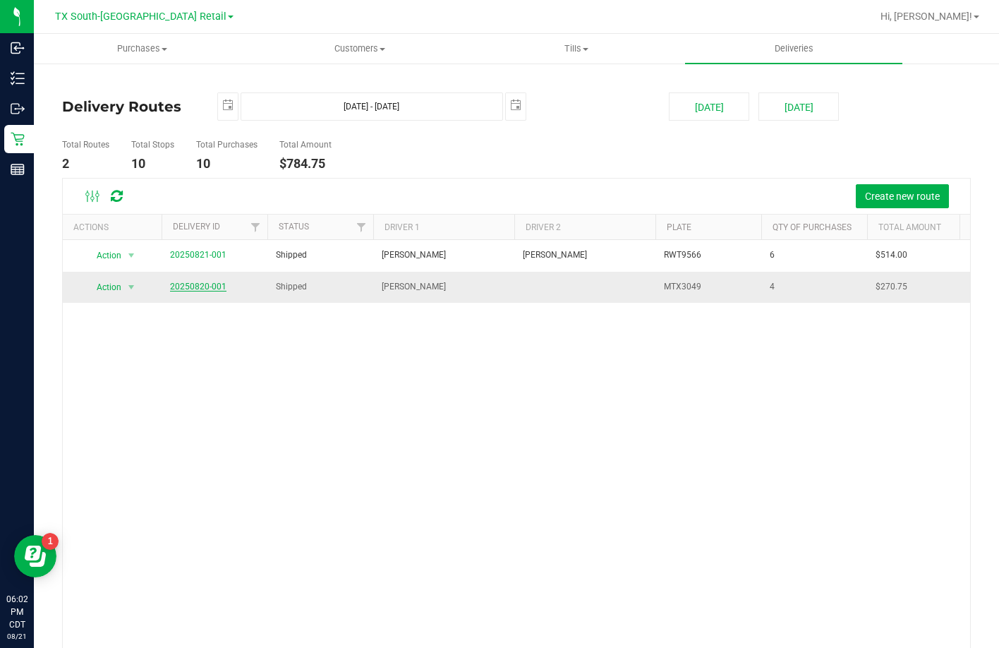
click at [208, 282] on link "20250820-001" at bounding box center [198, 286] width 56 height 10
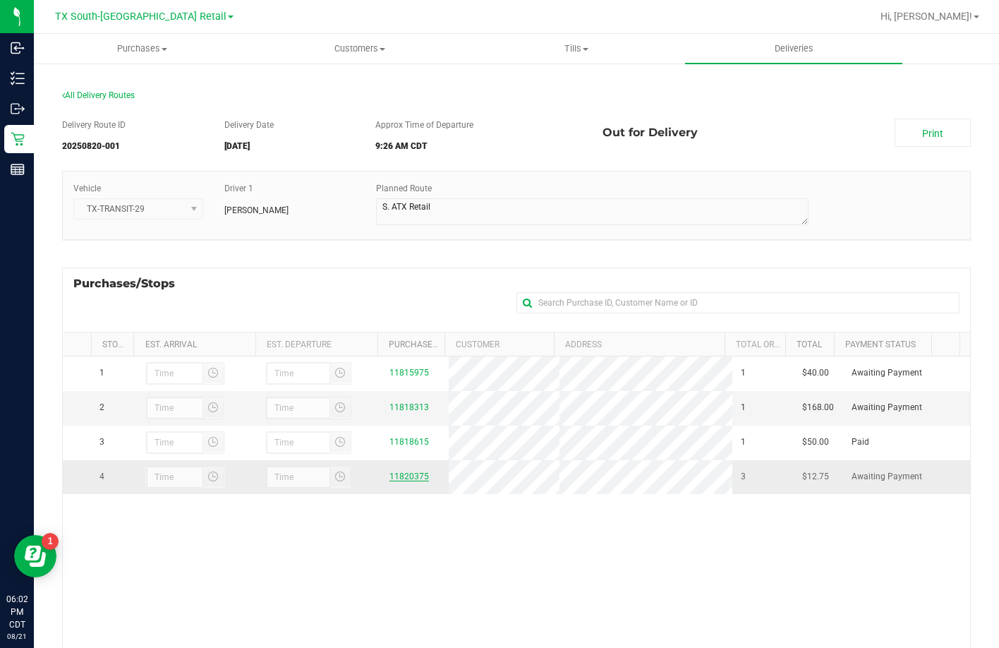
click at [415, 473] on div "11820375" at bounding box center [414, 476] width 51 height 13
click at [416, 478] on link "11820375" at bounding box center [409, 476] width 40 height 10
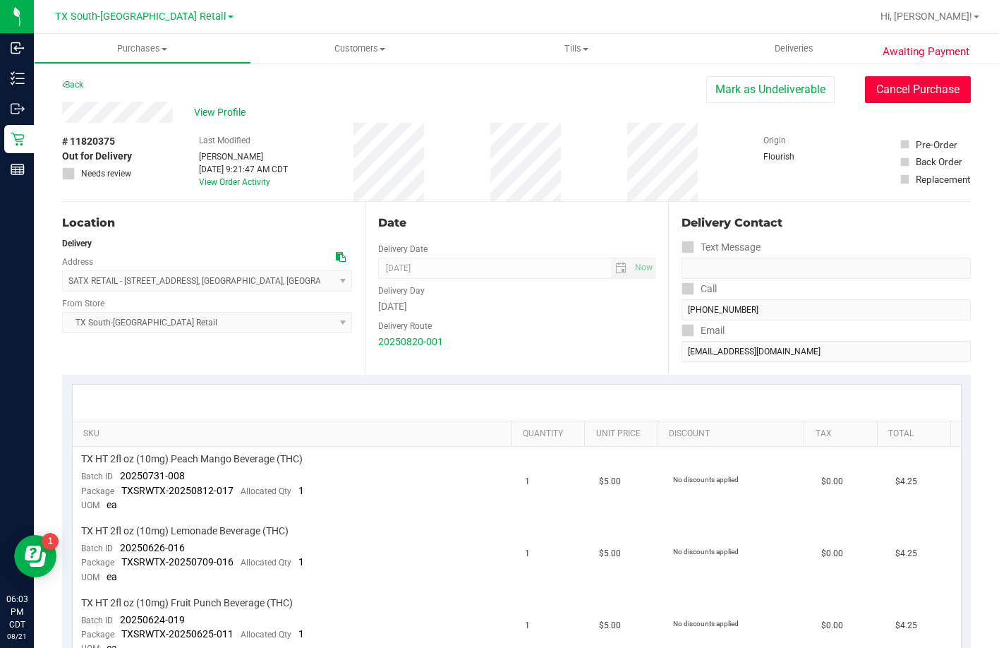
click at [866, 97] on button "Cancel Purchase" at bounding box center [918, 89] width 106 height 27
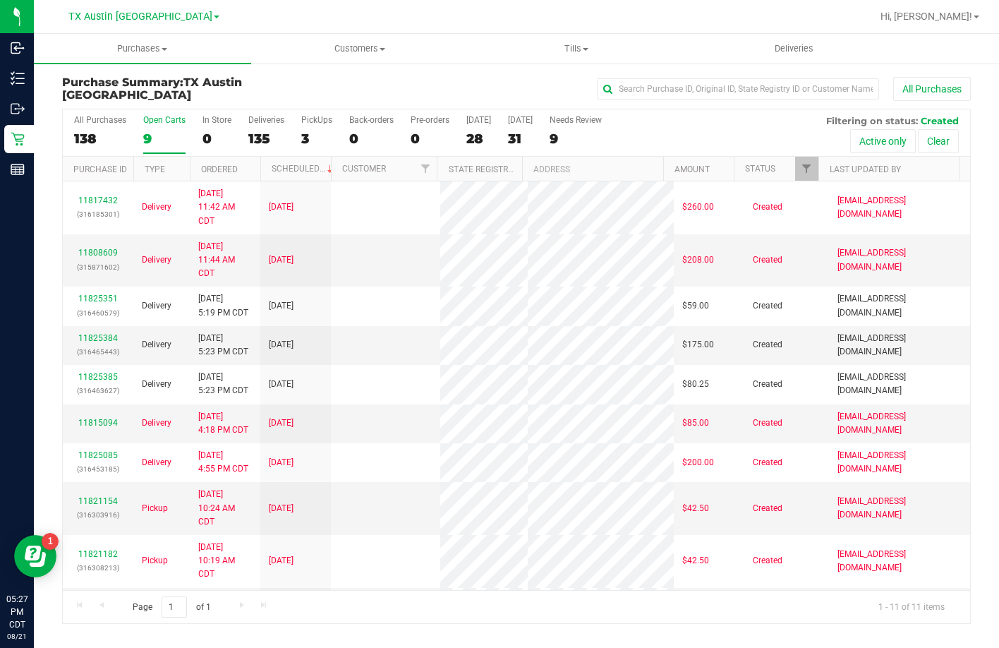
click at [302, 128] on label "PickUps 3" at bounding box center [316, 134] width 31 height 39
click at [0, 0] on input "PickUps 3" at bounding box center [0, 0] width 0 height 0
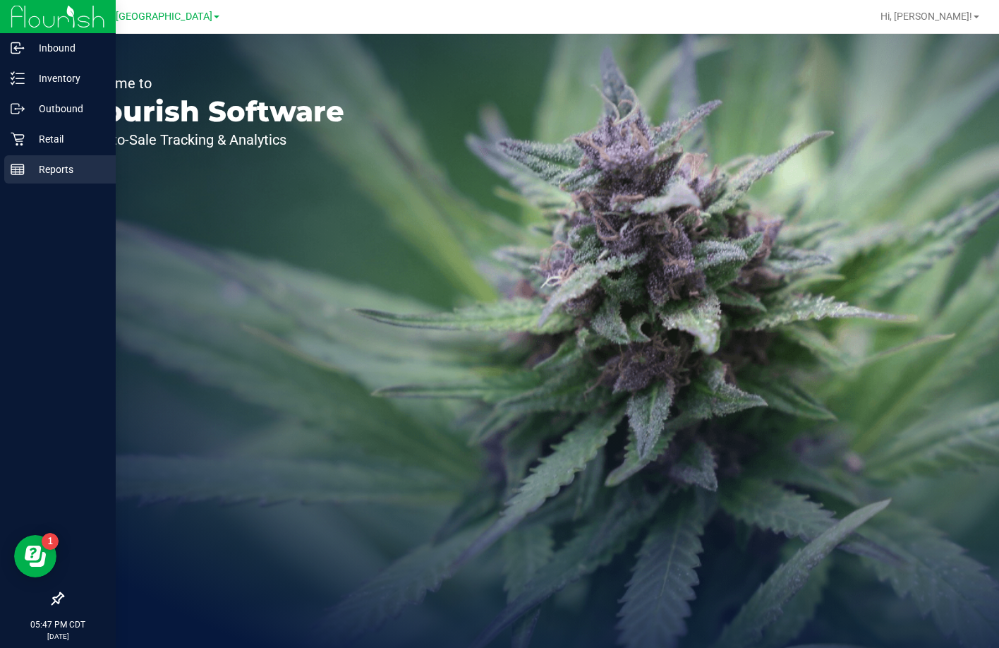
click at [31, 164] on p "Reports" at bounding box center [67, 169] width 85 height 17
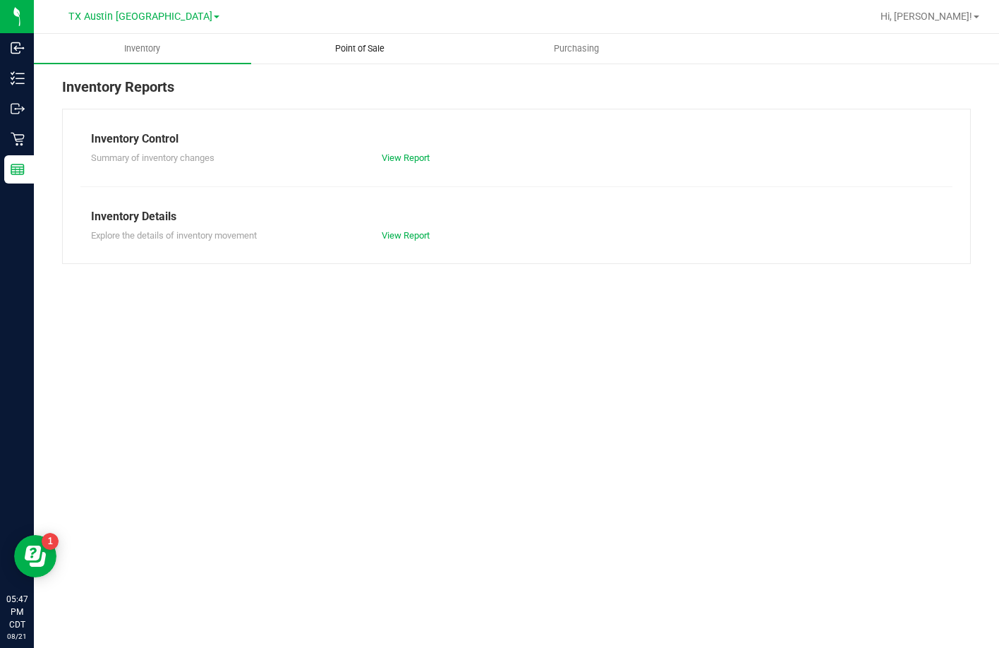
click at [355, 51] on span "Point of Sale" at bounding box center [359, 48] width 87 height 13
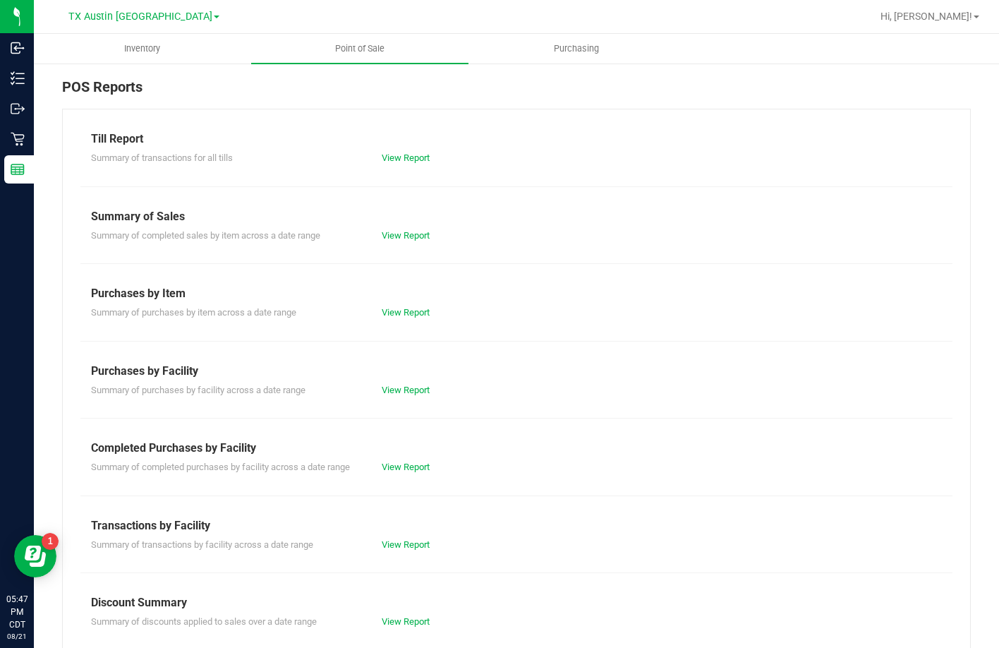
click at [214, 16] on span at bounding box center [217, 17] width 6 height 3
click at [159, 73] on link "TX South-Austin Retail" at bounding box center [144, 68] width 206 height 19
click at [413, 464] on link "View Report" at bounding box center [406, 466] width 48 height 11
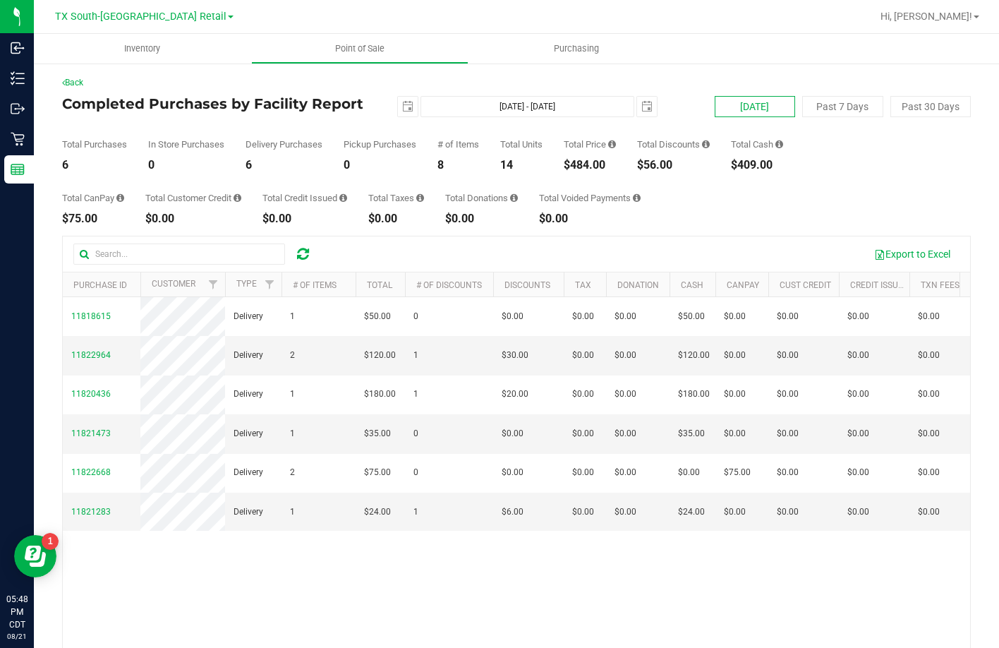
click at [753, 99] on button "[DATE]" at bounding box center [755, 106] width 80 height 21
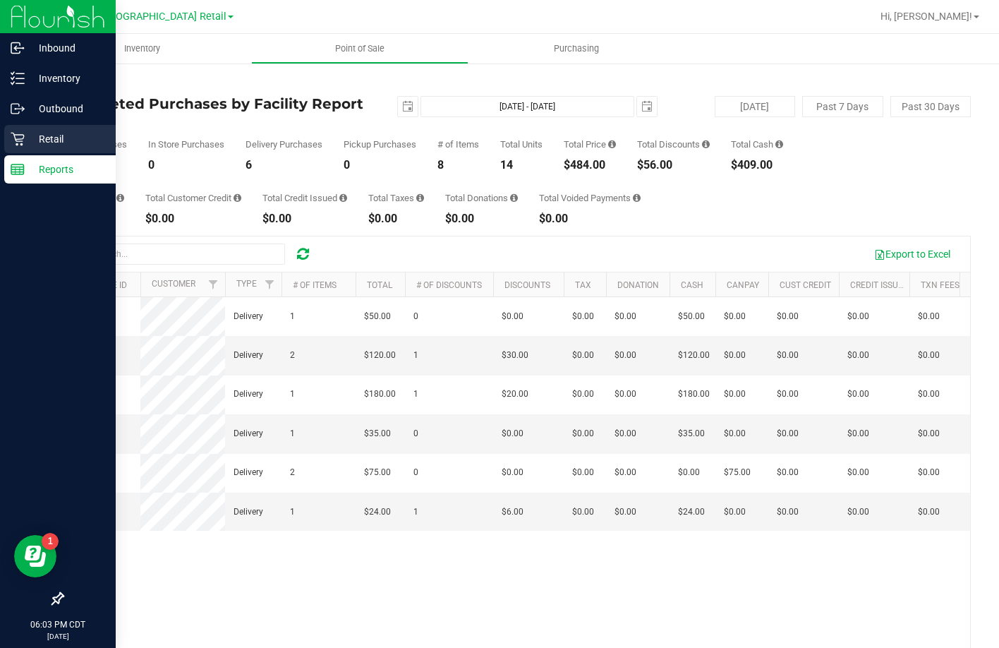
click at [18, 134] on icon at bounding box center [18, 139] width 14 height 14
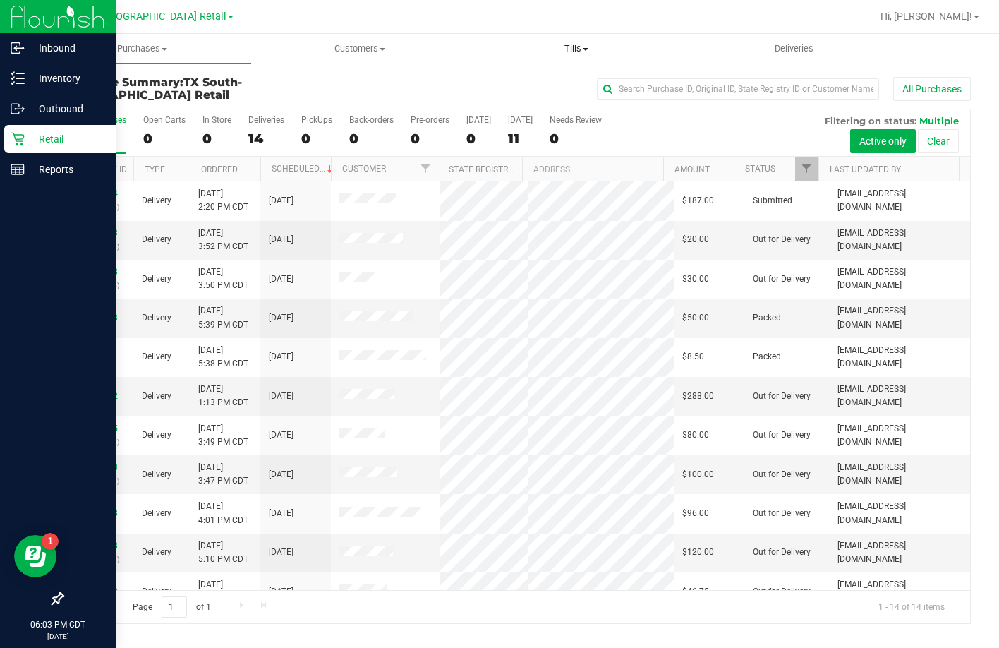
click at [541, 50] on span "Tills" at bounding box center [577, 48] width 216 height 13
click at [534, 88] on span "Manage tills" at bounding box center [515, 85] width 95 height 12
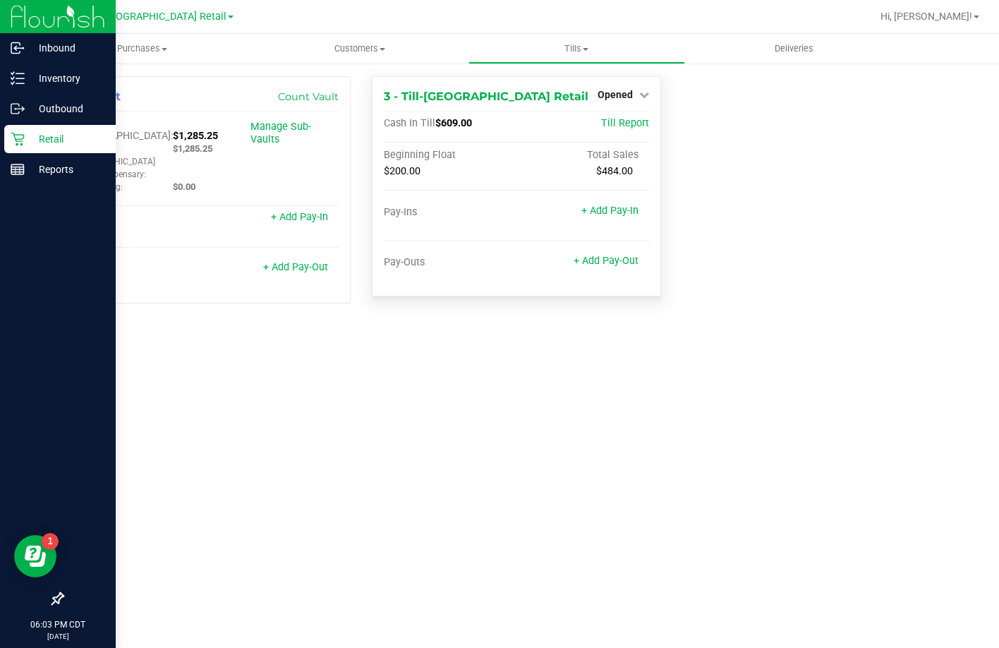
click at [597, 94] on div "3 - Till-[GEOGRAPHIC_DATA] Retail Opened Close Till" at bounding box center [516, 96] width 265 height 17
click at [607, 99] on span "Opened" at bounding box center [615, 94] width 35 height 11
click at [603, 128] on link "Close Till" at bounding box center [617, 124] width 38 height 11
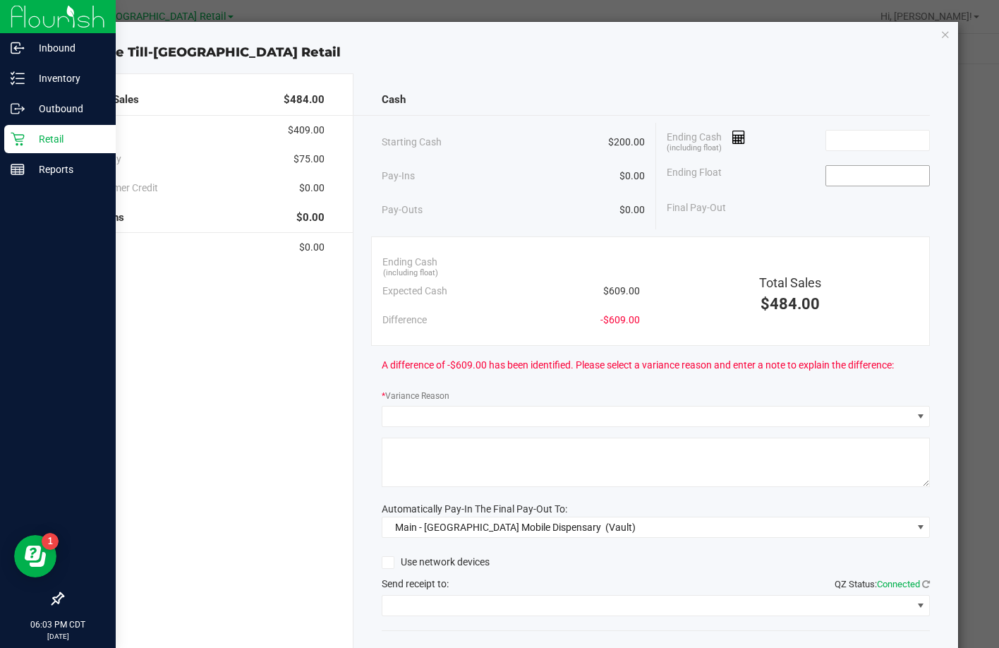
click at [826, 181] on input at bounding box center [878, 176] width 104 height 20
type input "$200.00"
click at [839, 133] on input at bounding box center [878, 141] width 104 height 20
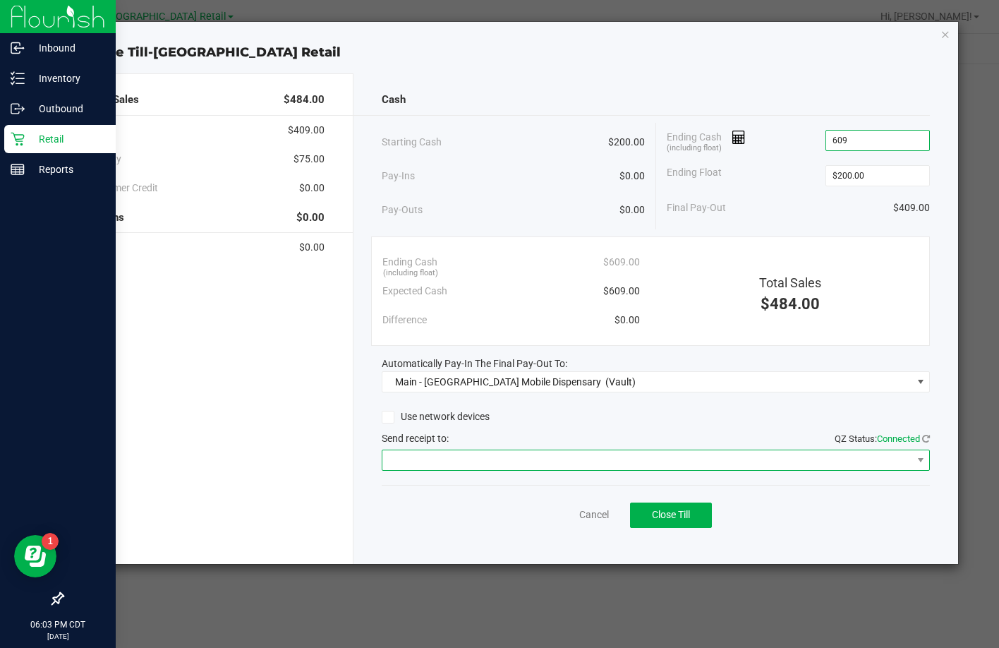
type input "$609.00"
click at [481, 463] on span at bounding box center [646, 460] width 529 height 20
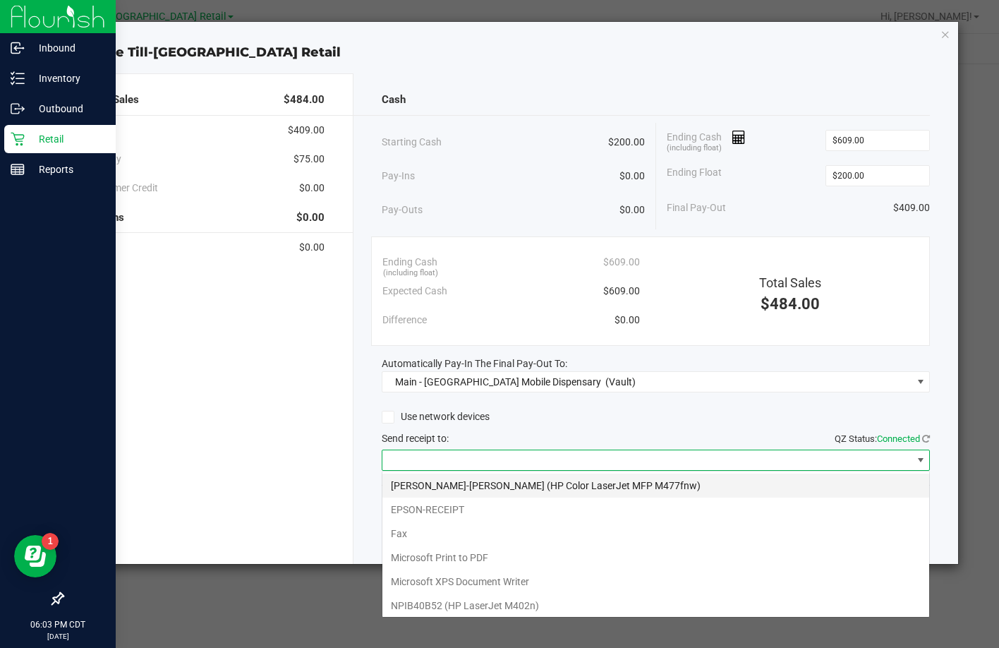
scroll to position [21, 549]
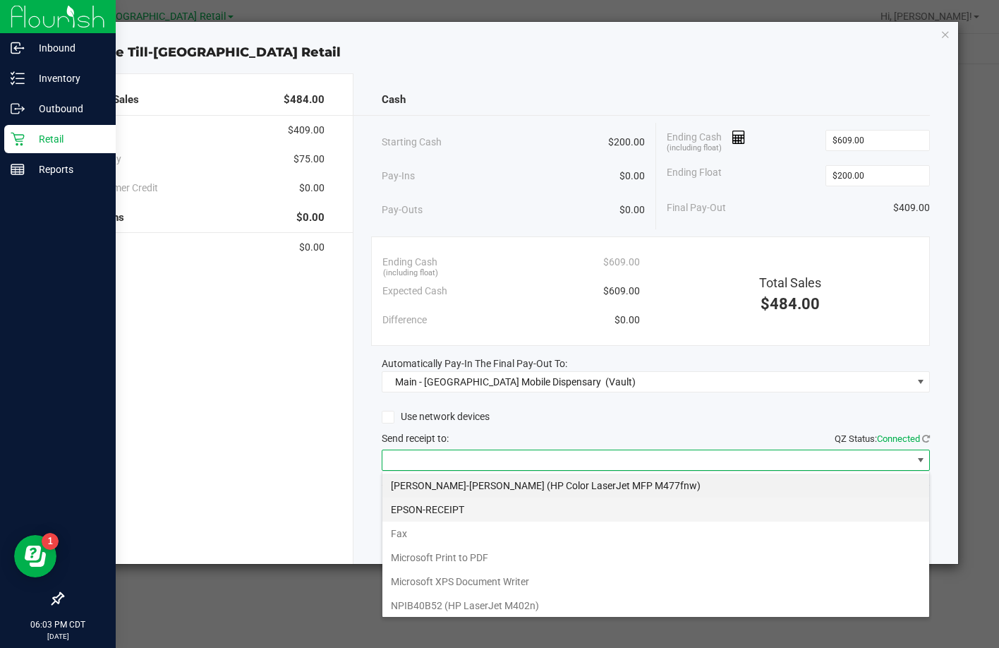
click at [435, 512] on li "EPSON-RECEIPT" at bounding box center [655, 509] width 547 height 24
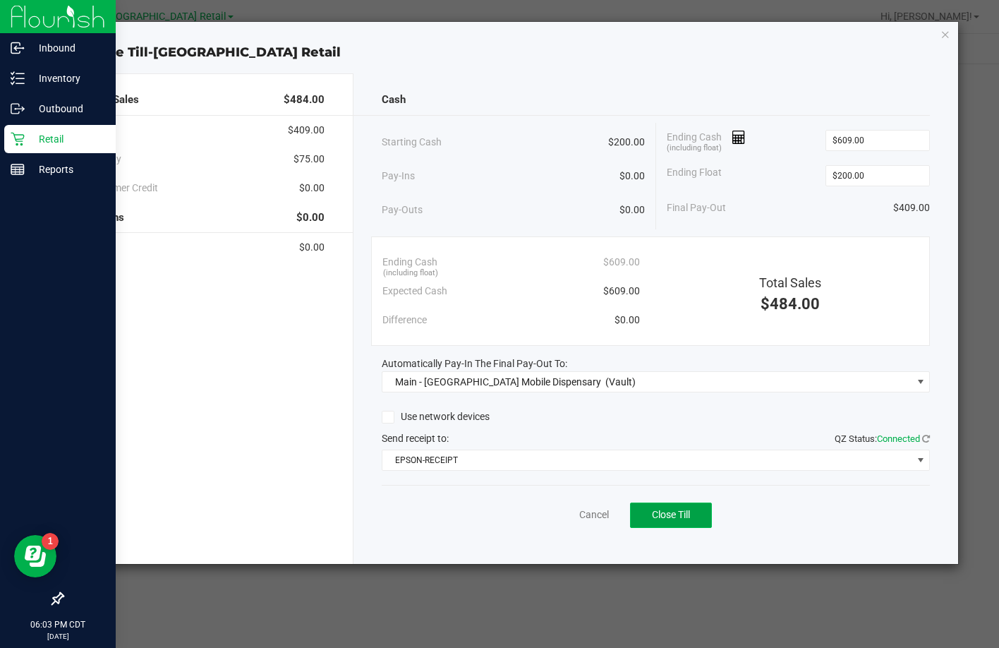
click at [669, 517] on span "Close Till" at bounding box center [671, 514] width 38 height 11
drag, startPoint x: 575, startPoint y: 505, endPoint x: 577, endPoint y: 515, distance: 10.1
click at [577, 512] on div "Dismiss Reprint Closing Receipt" at bounding box center [656, 512] width 548 height 54
click at [576, 516] on link "Dismiss" at bounding box center [562, 514] width 34 height 15
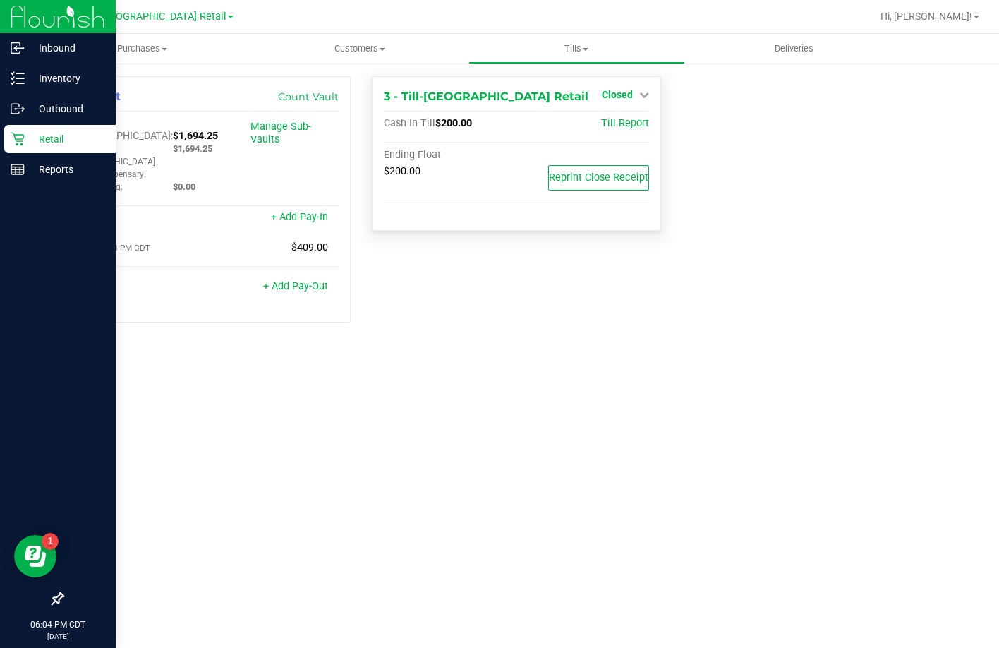
click at [617, 100] on span "Closed" at bounding box center [617, 94] width 31 height 11
click at [608, 128] on link "Open Till" at bounding box center [616, 124] width 37 height 11
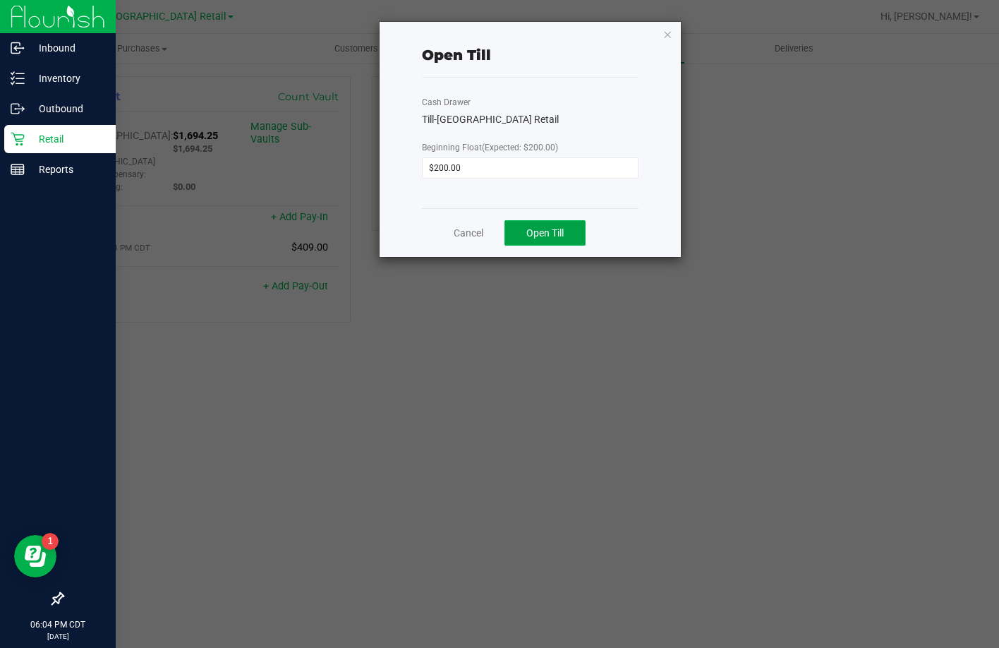
click at [550, 227] on span "Open Till" at bounding box center [544, 232] width 37 height 11
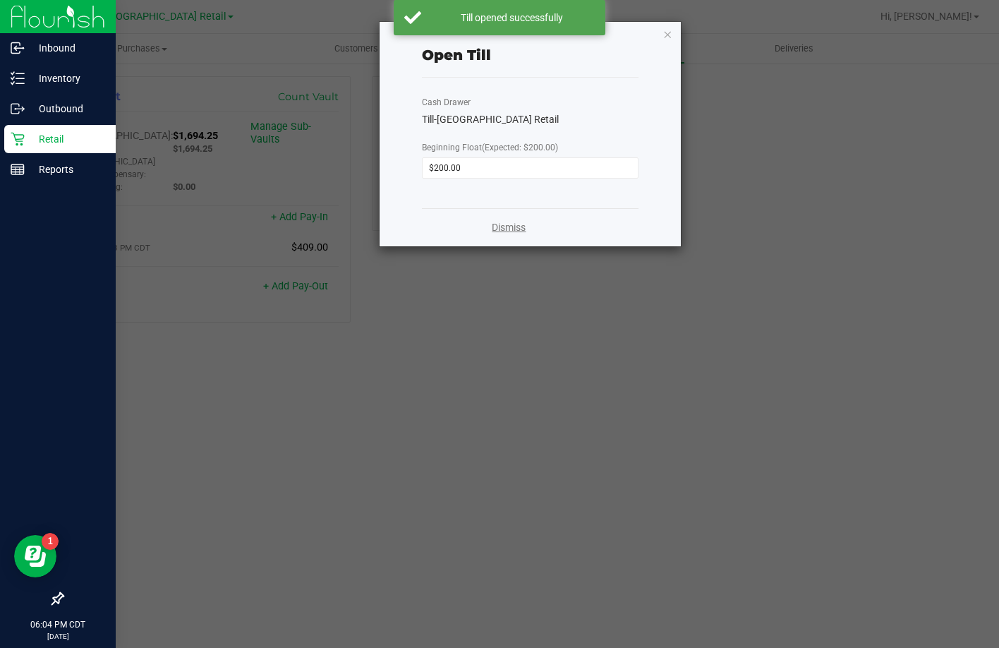
click at [515, 232] on link "Dismiss" at bounding box center [509, 227] width 34 height 15
